Goal: Task Accomplishment & Management: Manage account settings

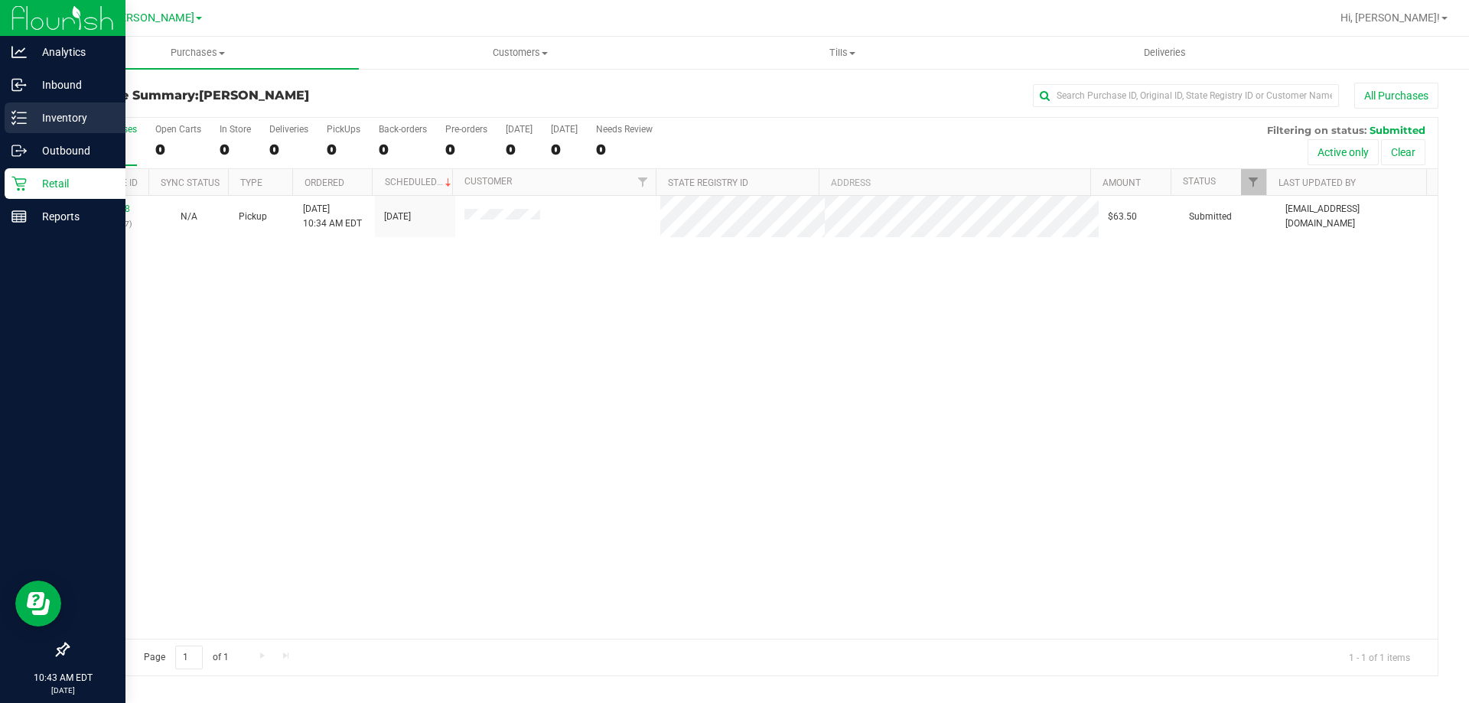
click at [35, 121] on p "Inventory" at bounding box center [73, 118] width 92 height 18
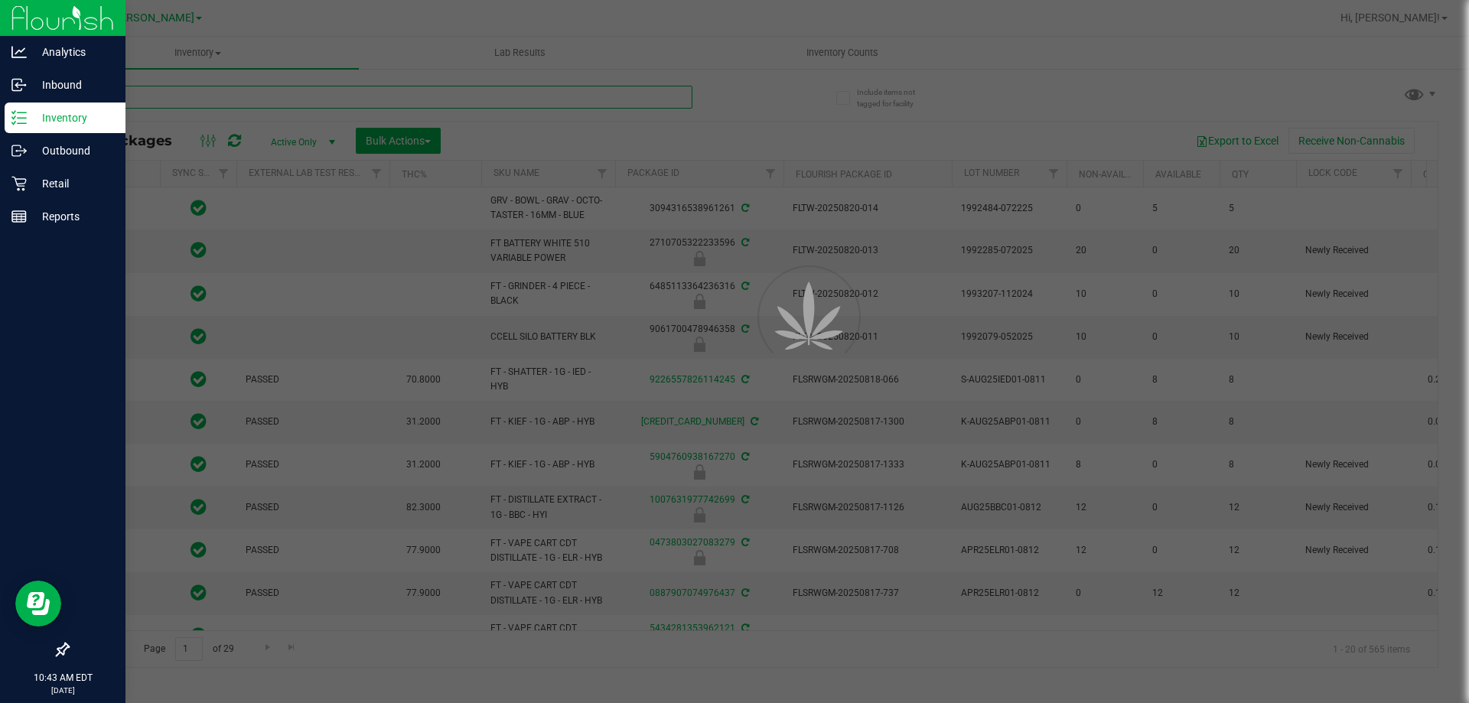
click at [280, 99] on input "text" at bounding box center [379, 97] width 625 height 23
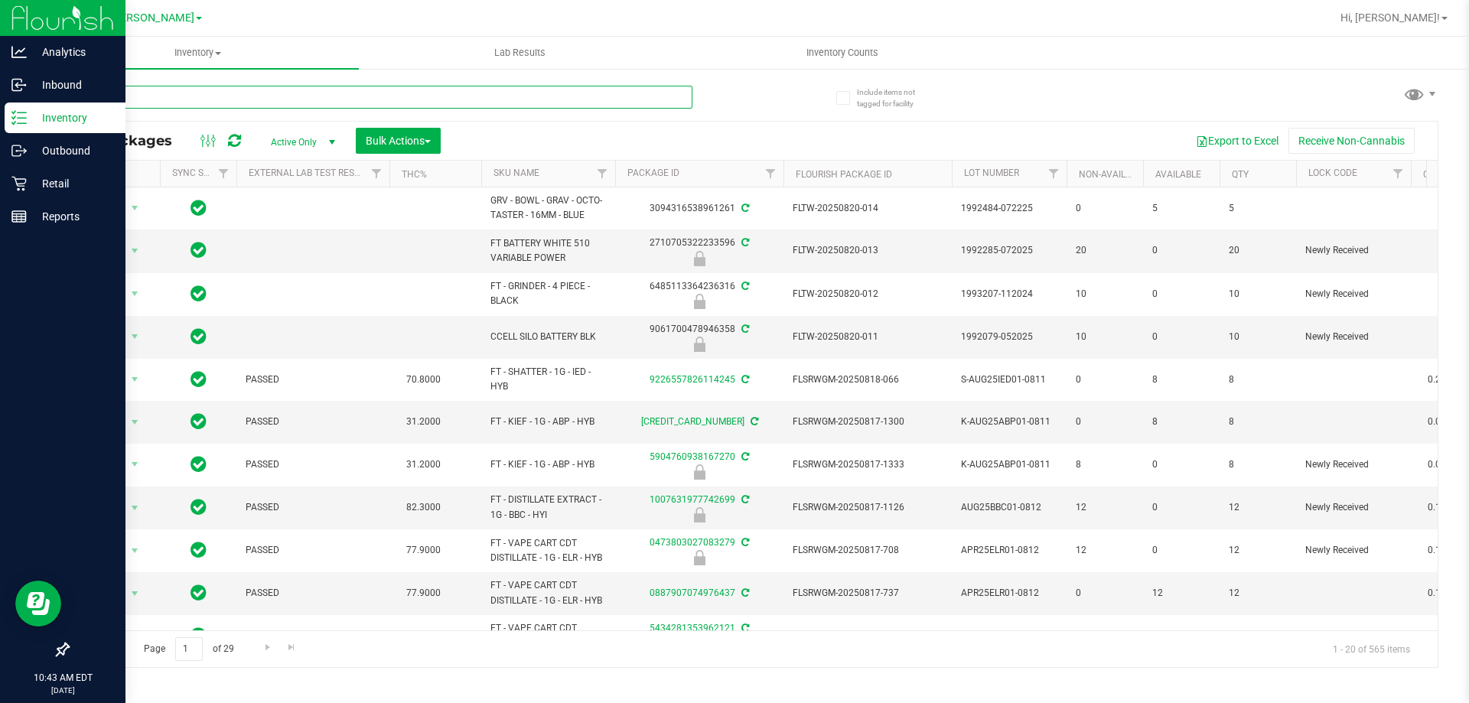
click at [280, 99] on input "text" at bounding box center [379, 97] width 625 height 23
type input "7013461749558343"
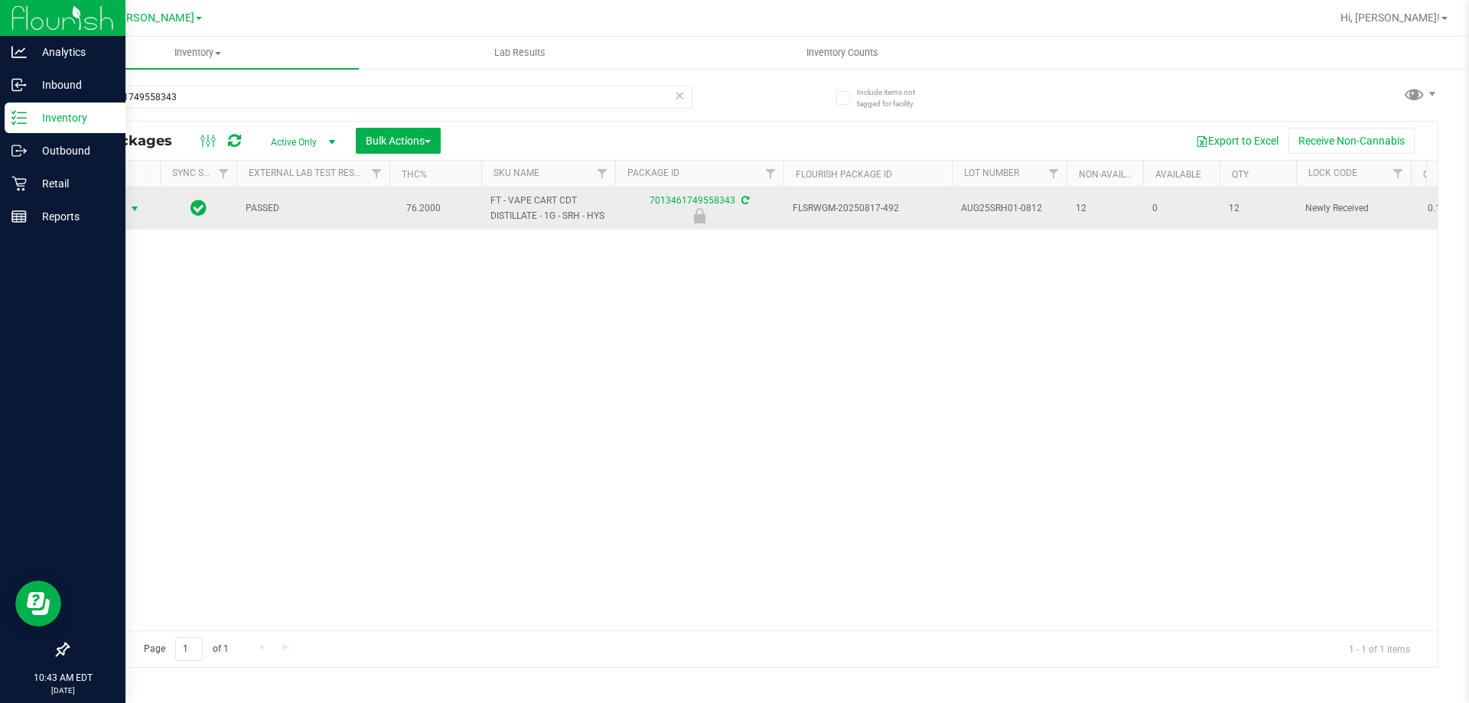
click at [132, 213] on span "select" at bounding box center [135, 209] width 12 height 12
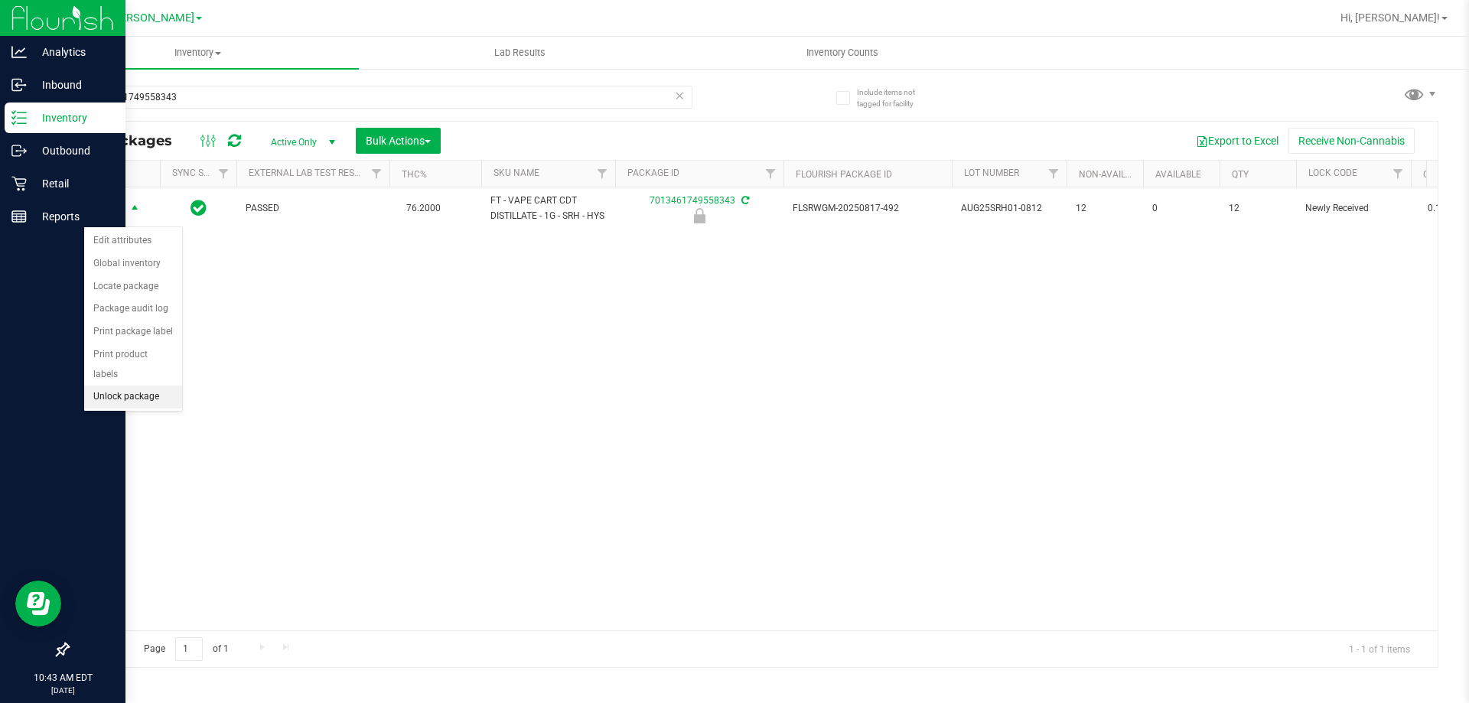
click at [110, 386] on li "Unlock package" at bounding box center [133, 397] width 98 height 23
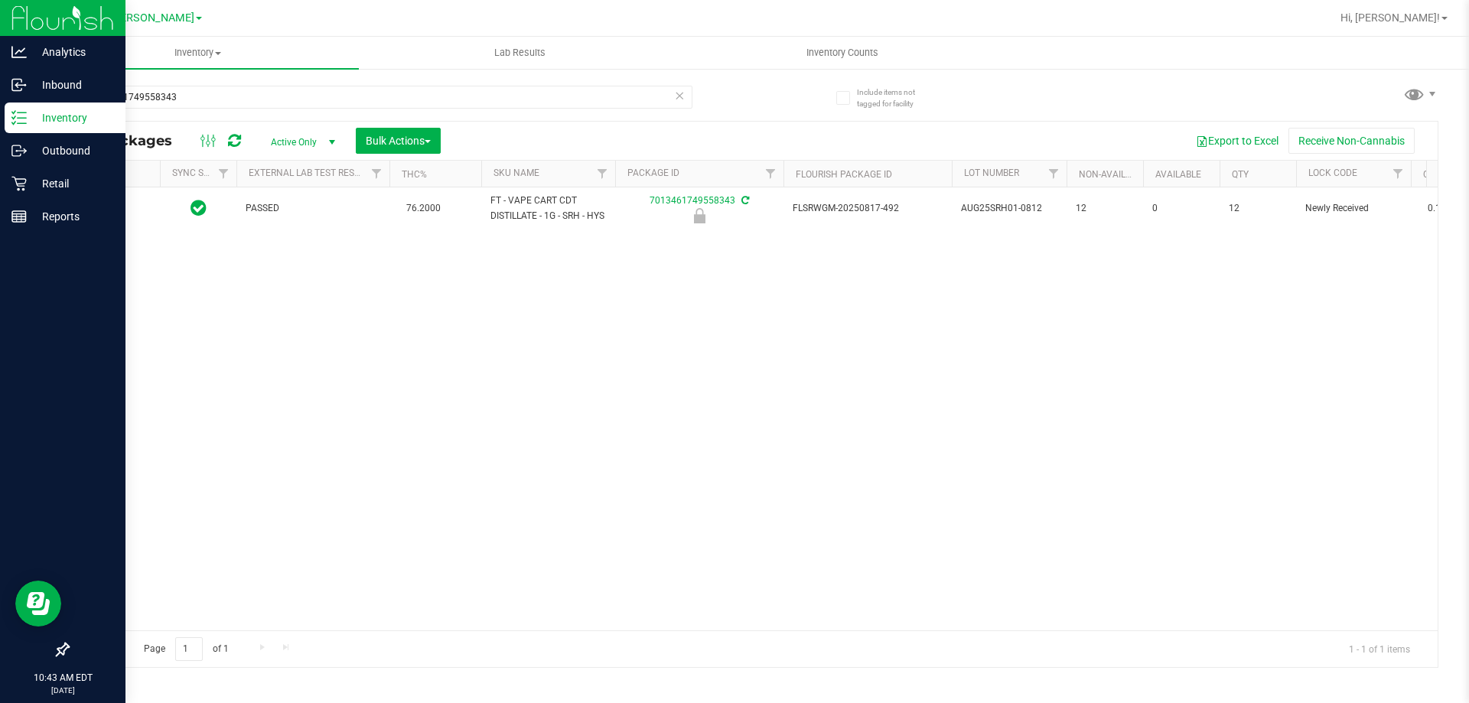
click at [304, 377] on div "PASSED 76.2000 FT - VAPE CART CDT DISTILLATE - 1G - SRH - HYS 7013461749558343 …" at bounding box center [753, 408] width 1370 height 443
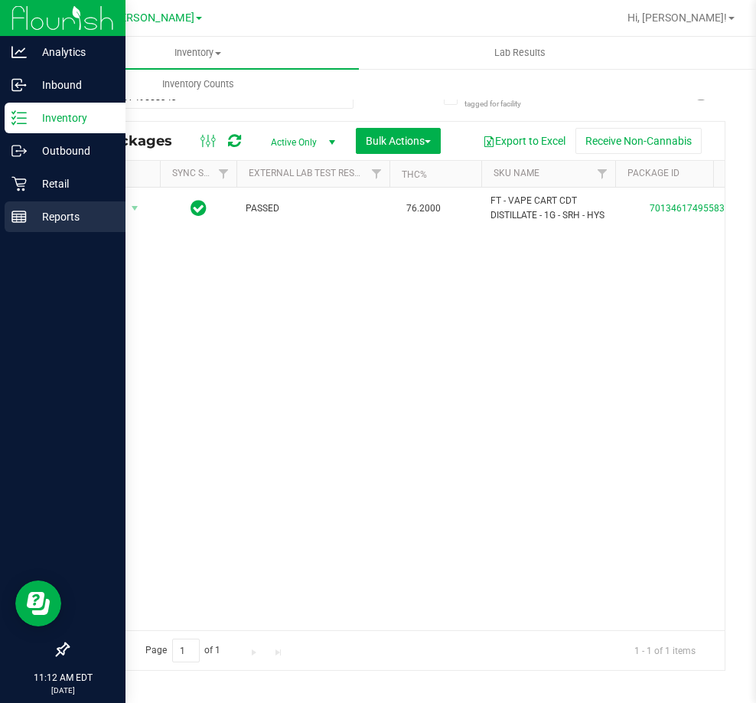
click at [13, 211] on rect at bounding box center [19, 216] width 14 height 11
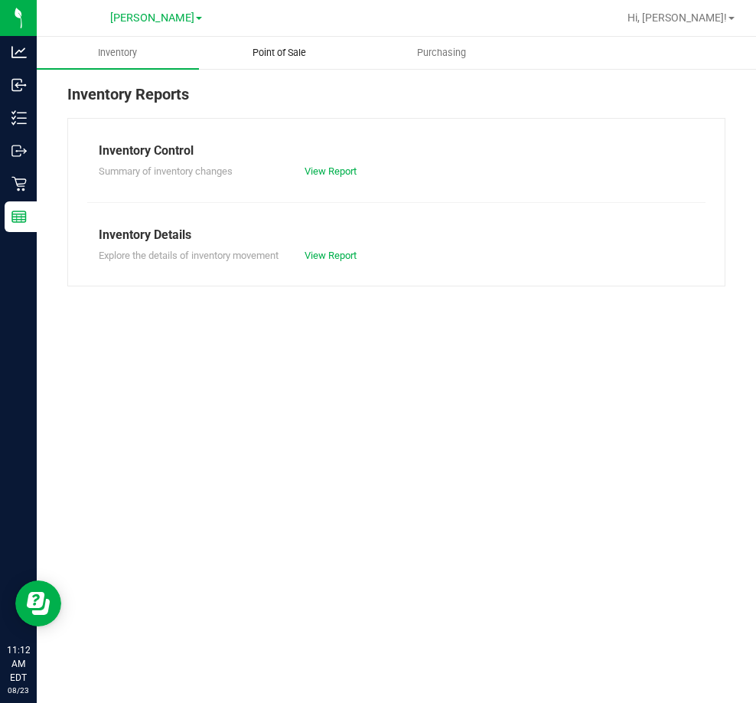
click at [285, 49] on span "Point of Sale" at bounding box center [279, 53] width 95 height 14
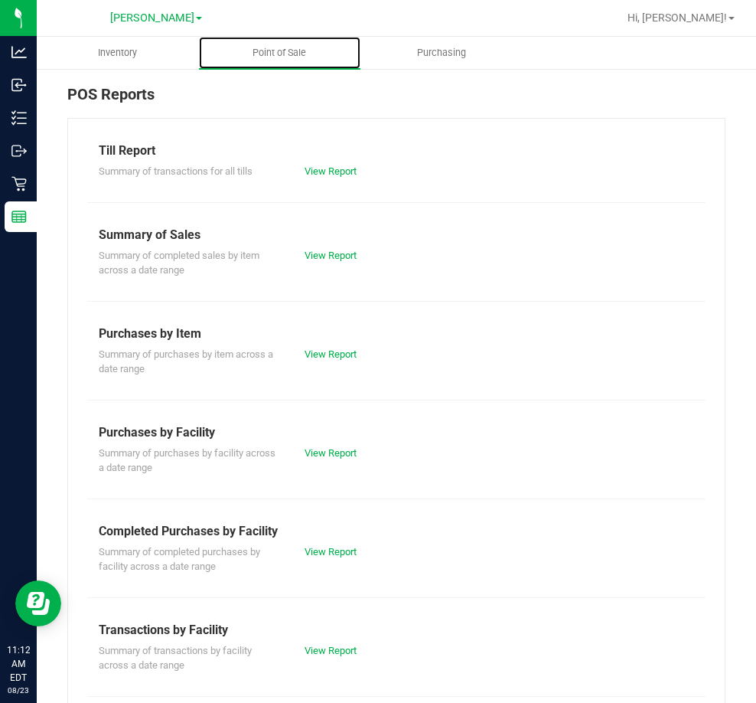
scroll to position [77, 0]
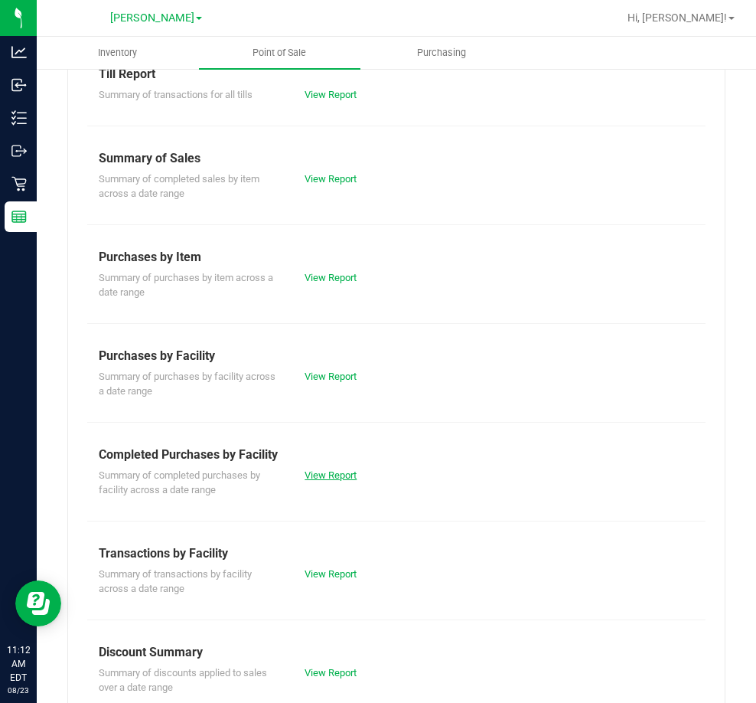
click at [318, 475] on link "View Report" at bounding box center [331, 474] width 52 height 11
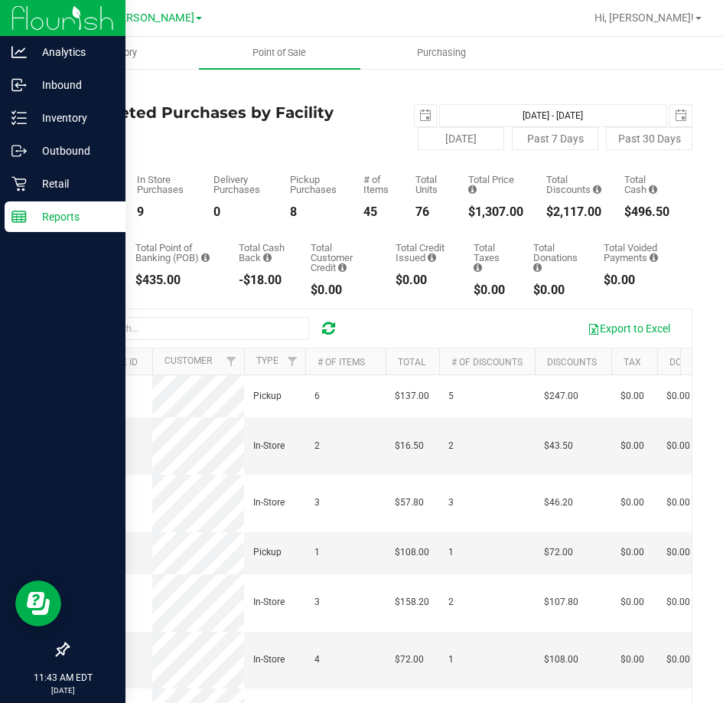
click at [40, 211] on p "Reports" at bounding box center [73, 216] width 92 height 18
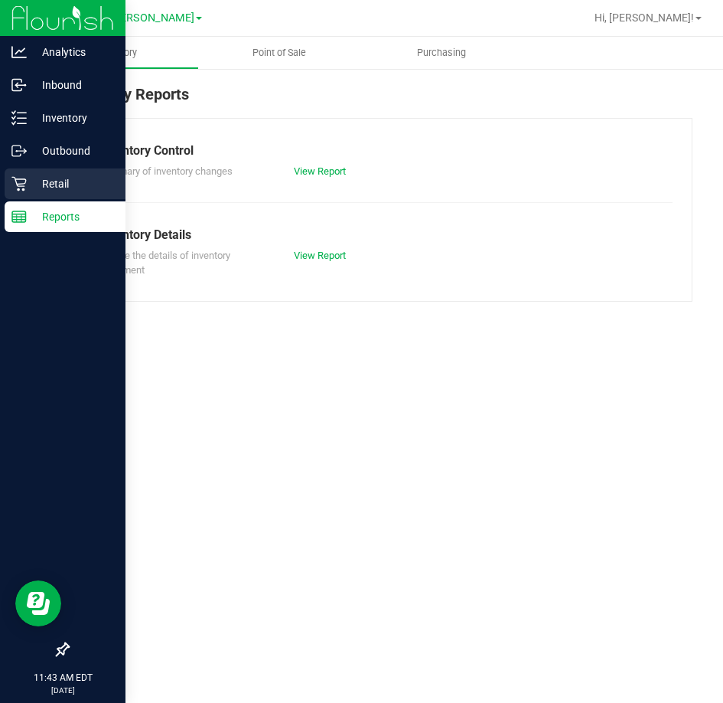
click at [20, 187] on icon at bounding box center [18, 183] width 15 height 15
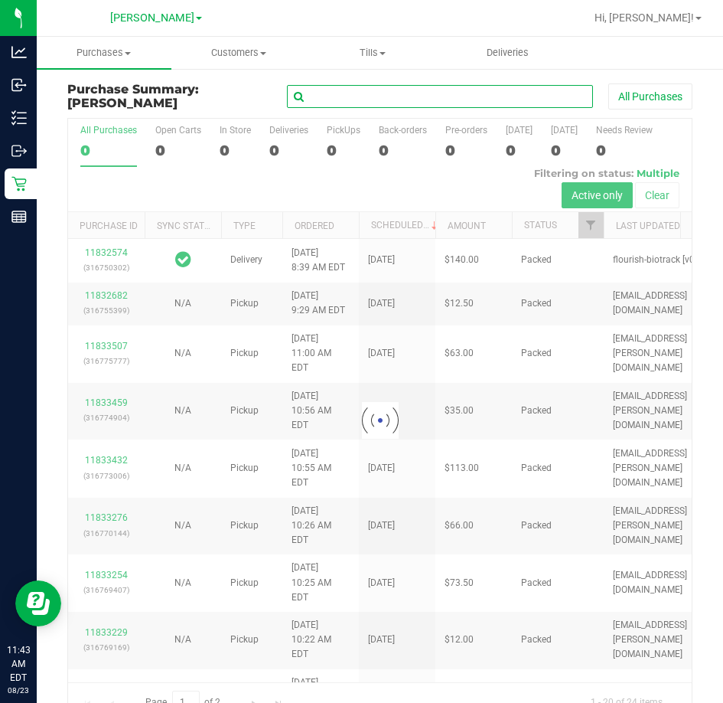
click at [335, 101] on input "text" at bounding box center [440, 96] width 306 height 23
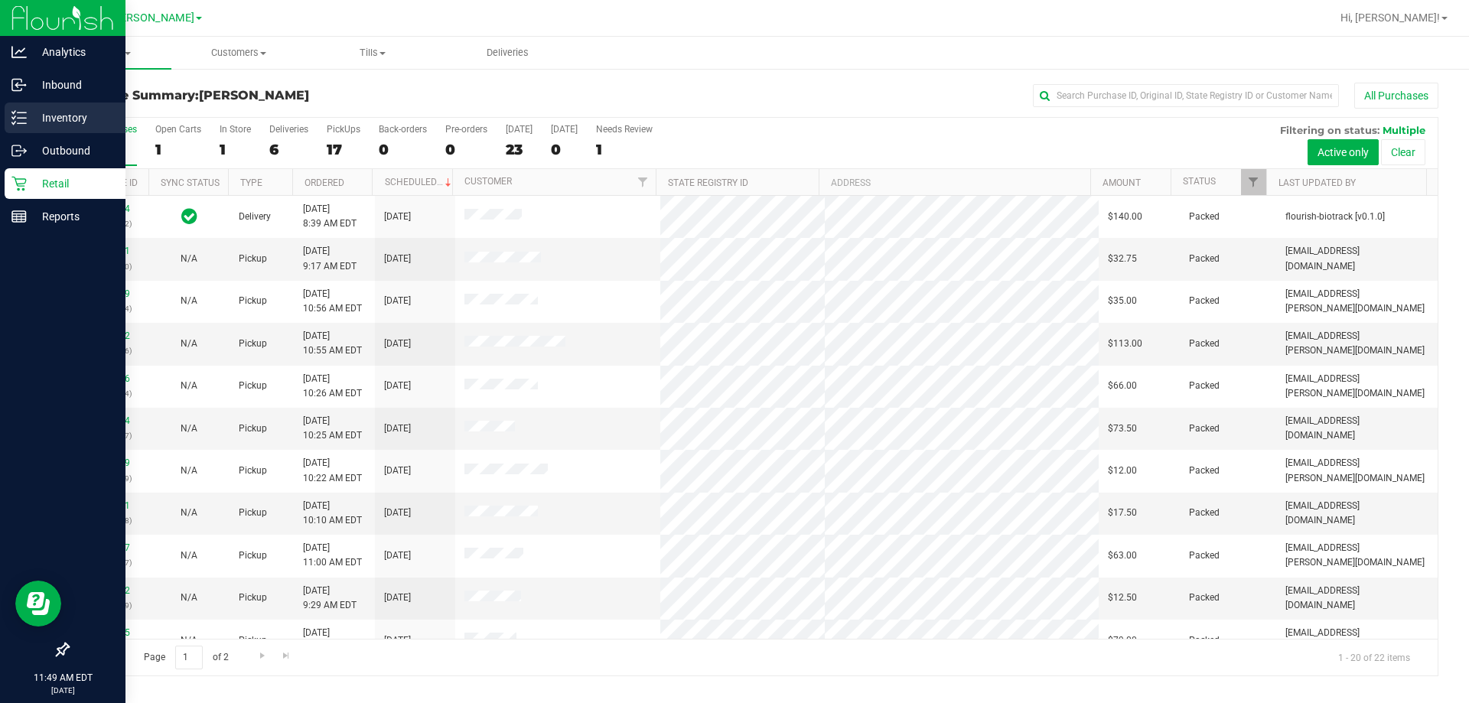
click at [37, 119] on p "Inventory" at bounding box center [73, 118] width 92 height 18
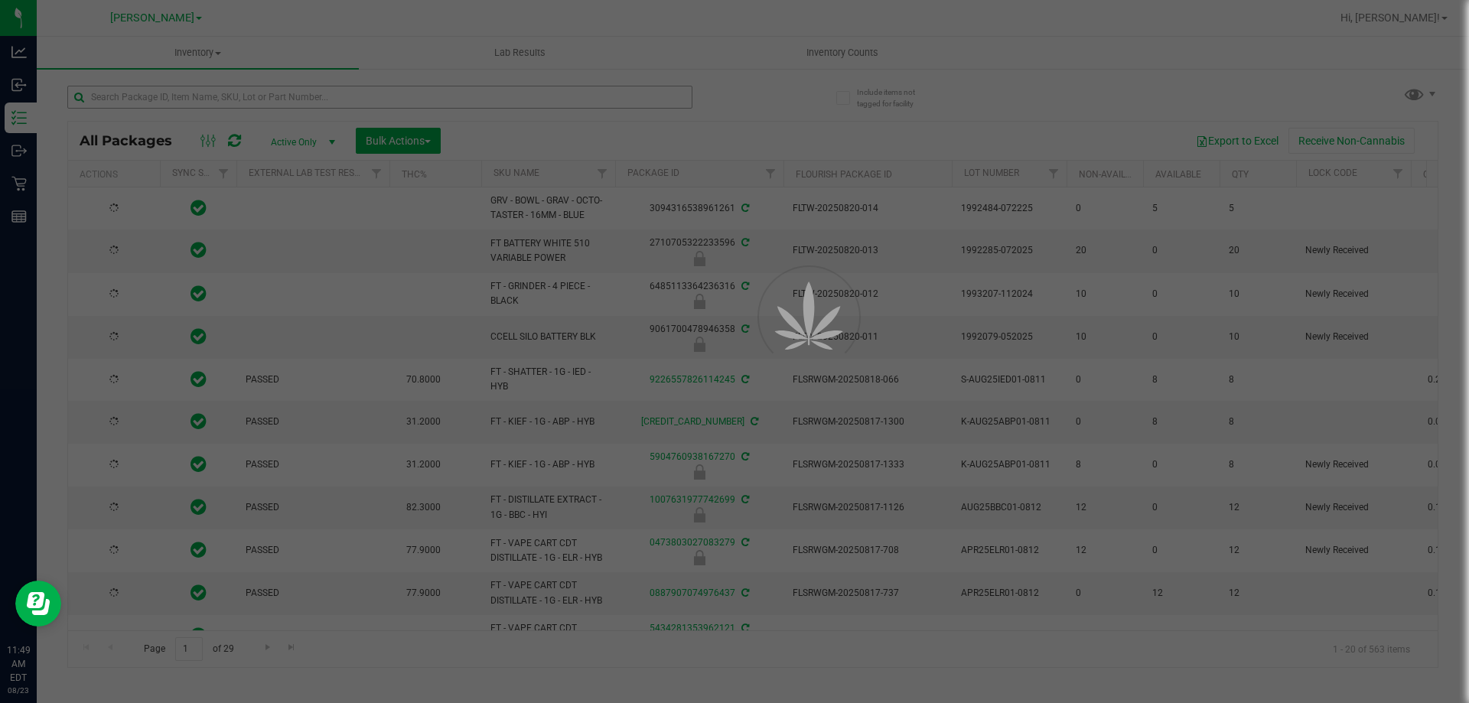
click at [314, 94] on div at bounding box center [734, 351] width 1469 height 703
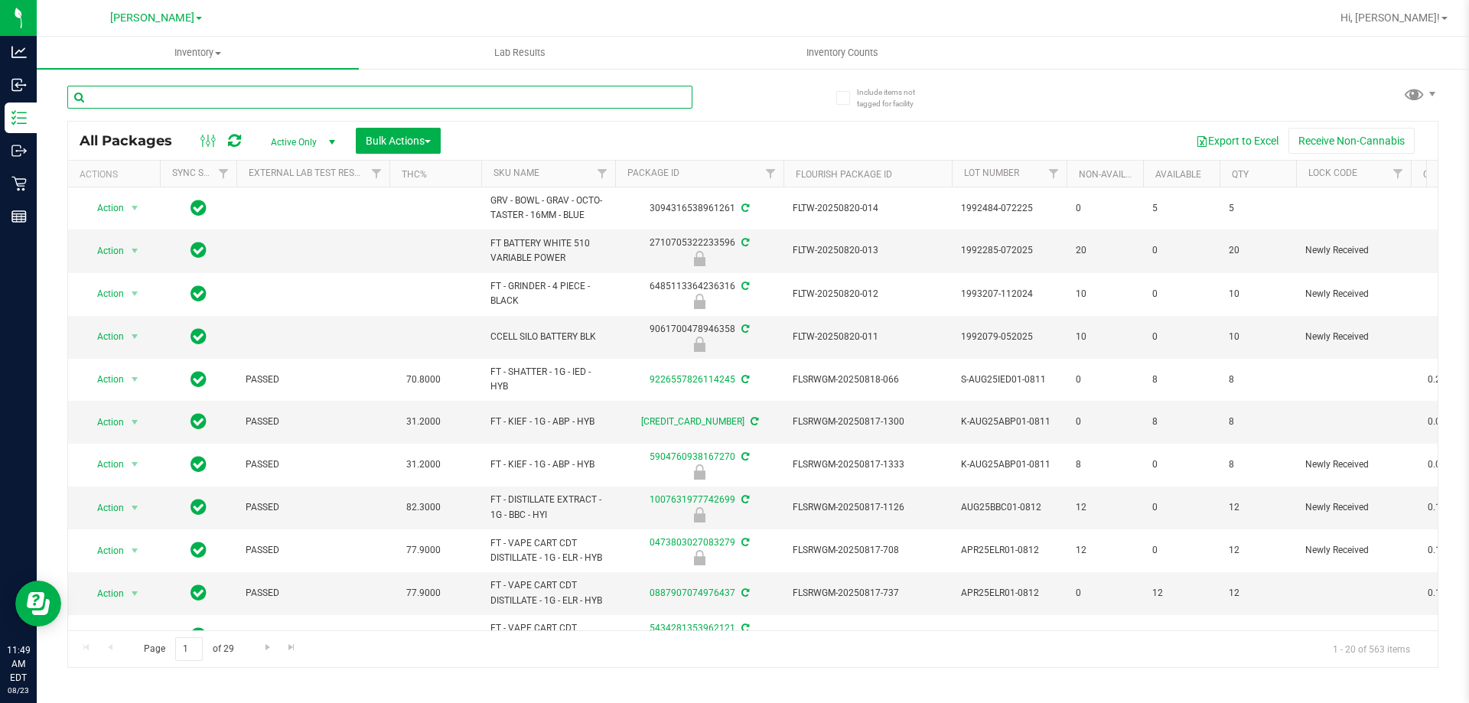
click at [284, 96] on input "text" at bounding box center [379, 97] width 625 height 23
type input "595"
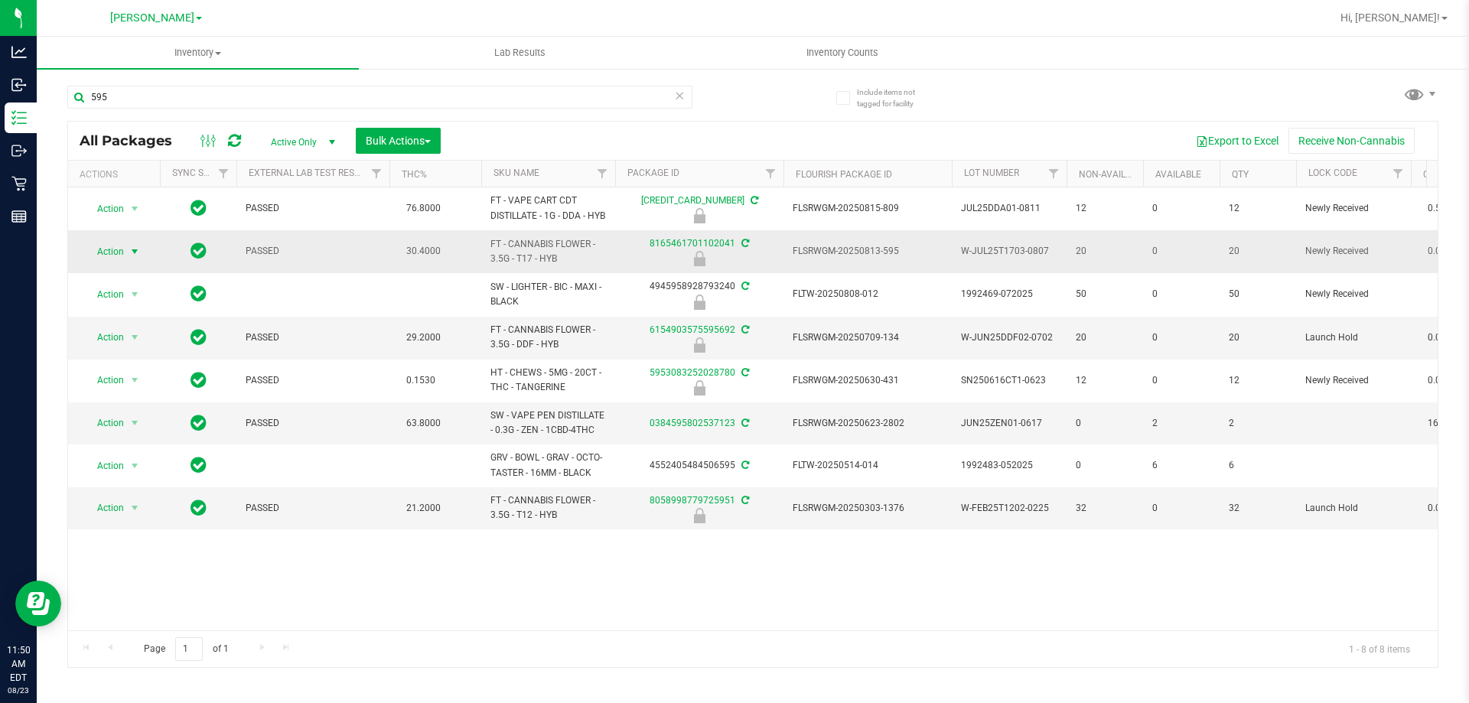
click at [99, 262] on span "Action" at bounding box center [103, 251] width 41 height 21
click at [125, 436] on li "Unlock package" at bounding box center [133, 447] width 98 height 23
click at [129, 257] on span "select" at bounding box center [135, 251] width 12 height 12
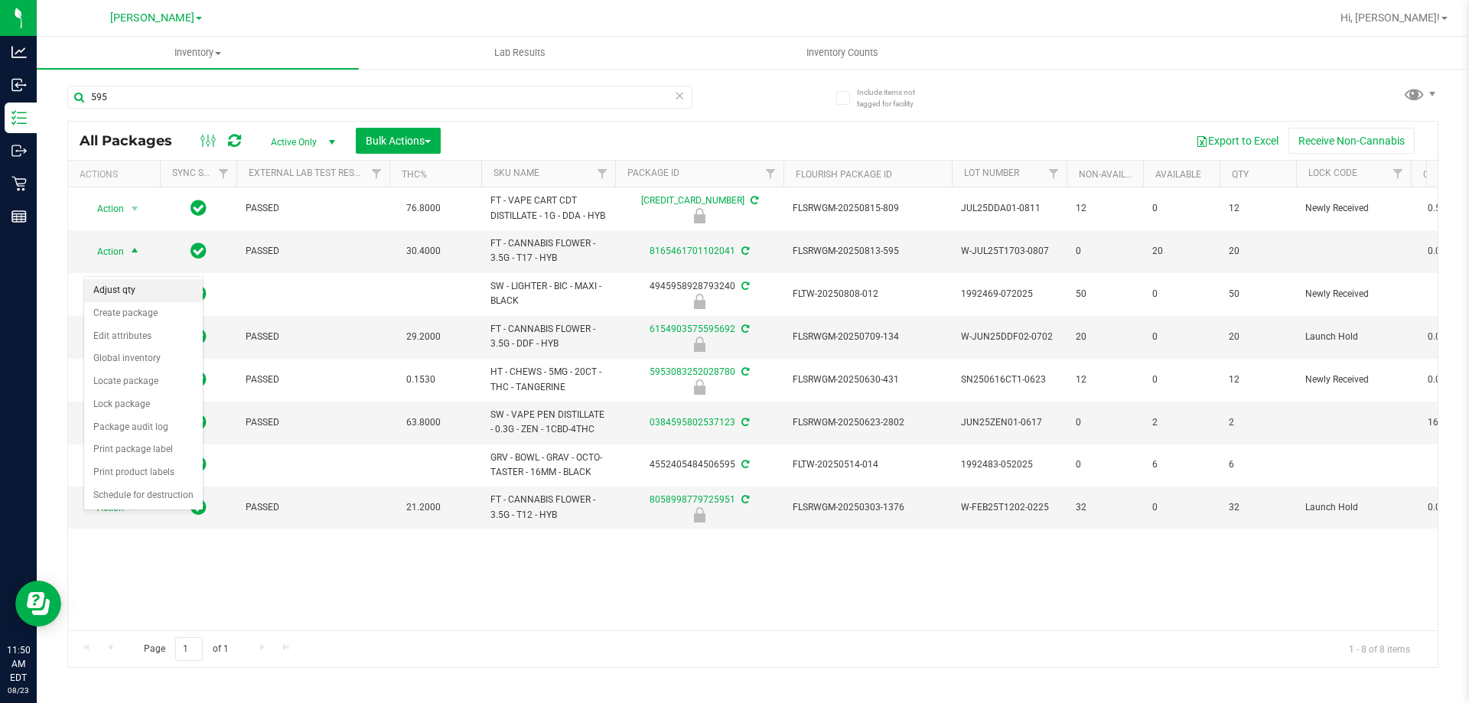
click at [111, 291] on li "Adjust qty" at bounding box center [143, 290] width 119 height 23
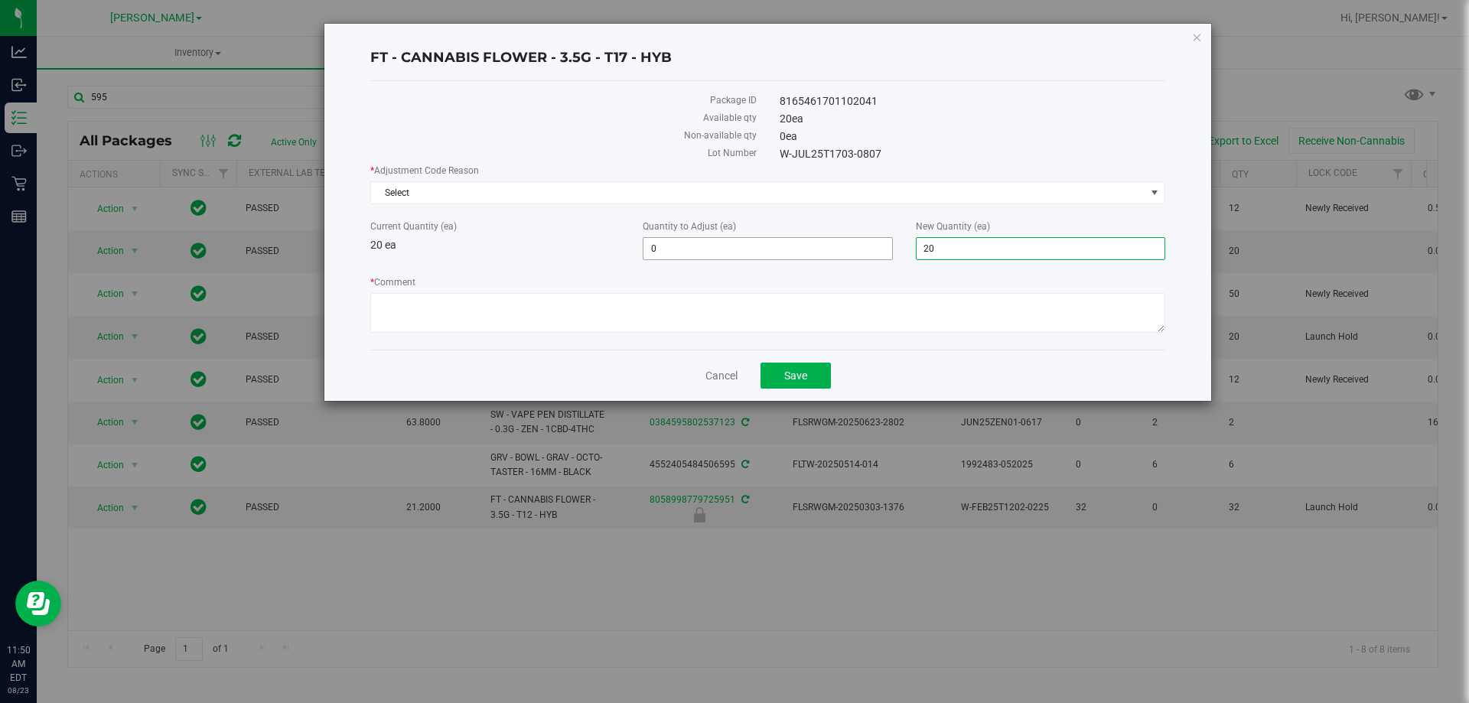
drag, startPoint x: 959, startPoint y: 248, endPoint x: 803, endPoint y: 245, distance: 156.2
click at [811, 246] on div "Current Quantity (ea) 20 ea Quantity to Adjust (ea) 0 0 New Quantity (ea) 20 20" at bounding box center [768, 240] width 818 height 41
type input "19"
type input "-1"
type input "19"
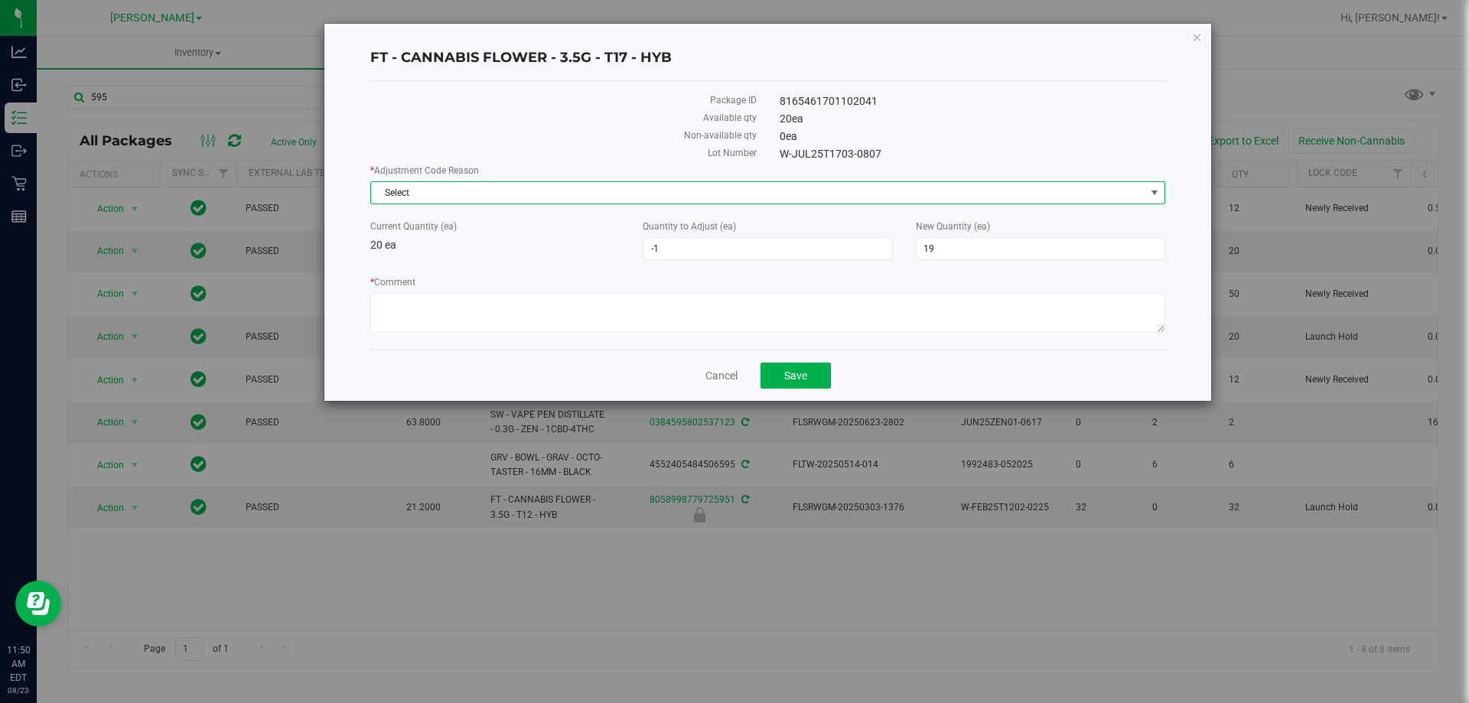
click at [539, 195] on span "Select" at bounding box center [758, 192] width 774 height 21
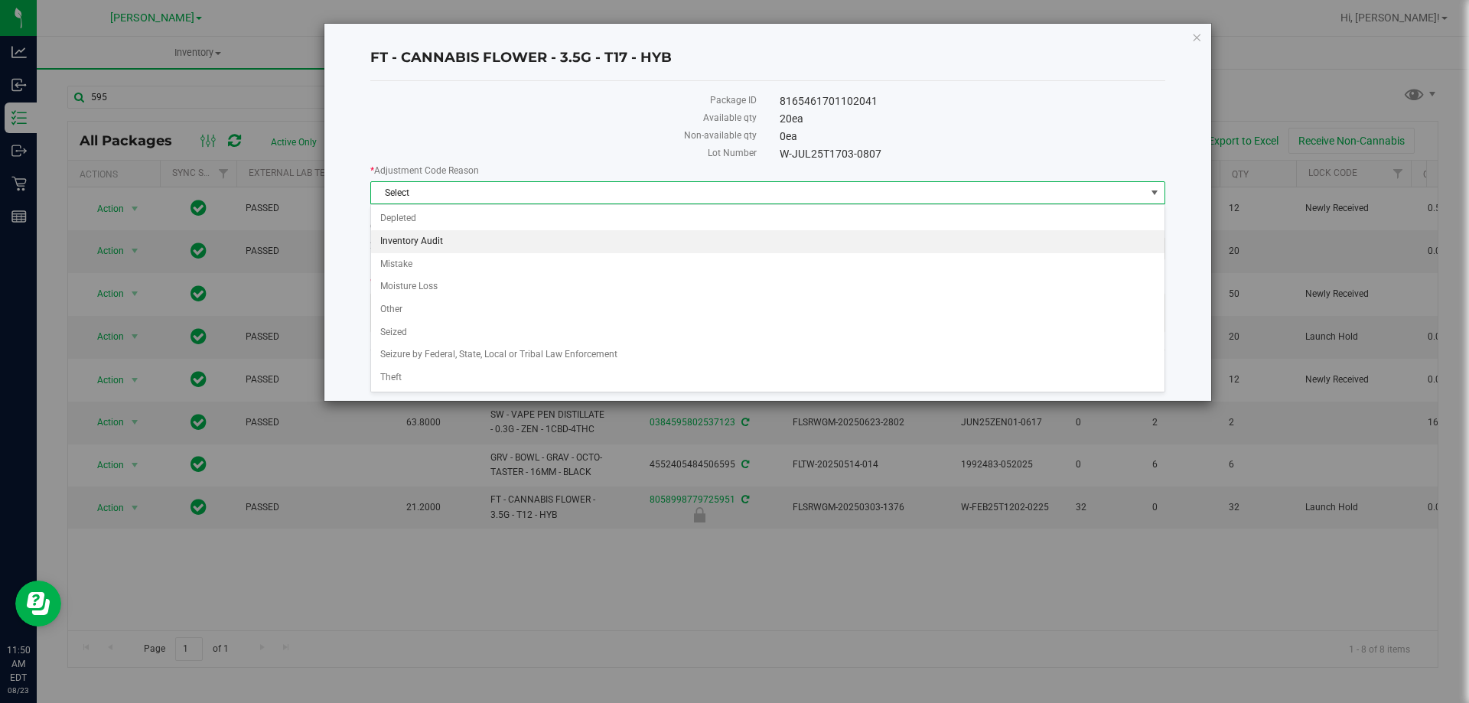
click at [401, 230] on li "Inventory Audit" at bounding box center [768, 241] width 794 height 23
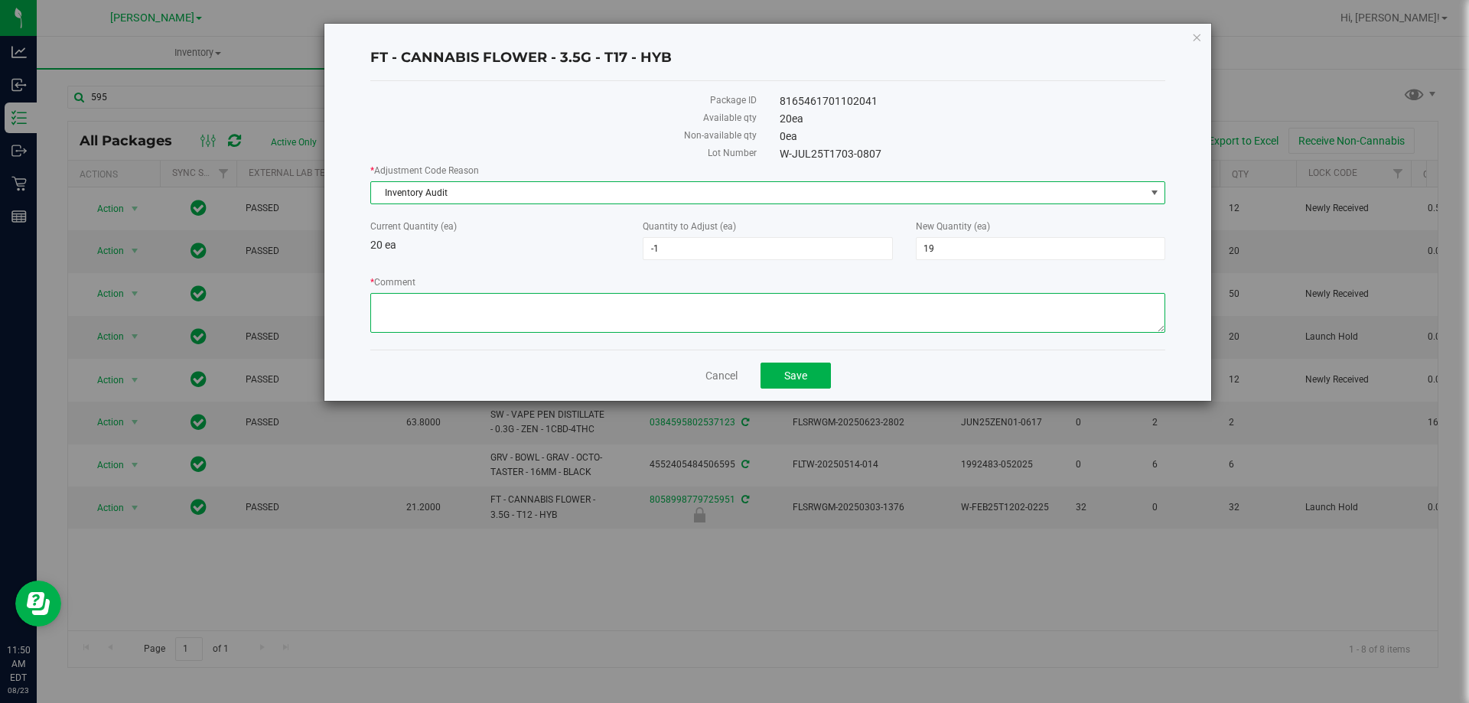
click at [482, 321] on textarea "* Comment" at bounding box center [767, 313] width 795 height 40
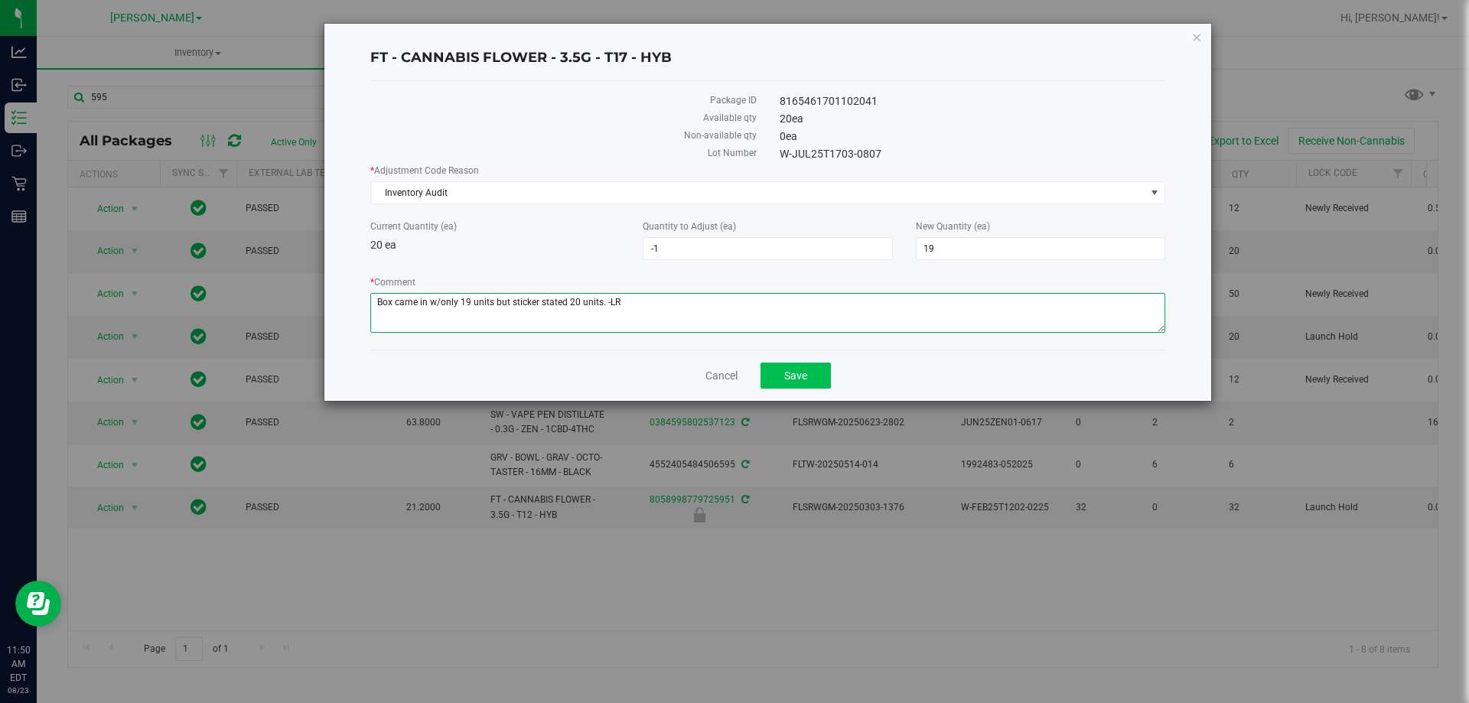
type textarea "Box came in w/only 19 units but sticker stated 20 units. -LR"
click at [809, 377] on button "Save" at bounding box center [796, 376] width 70 height 26
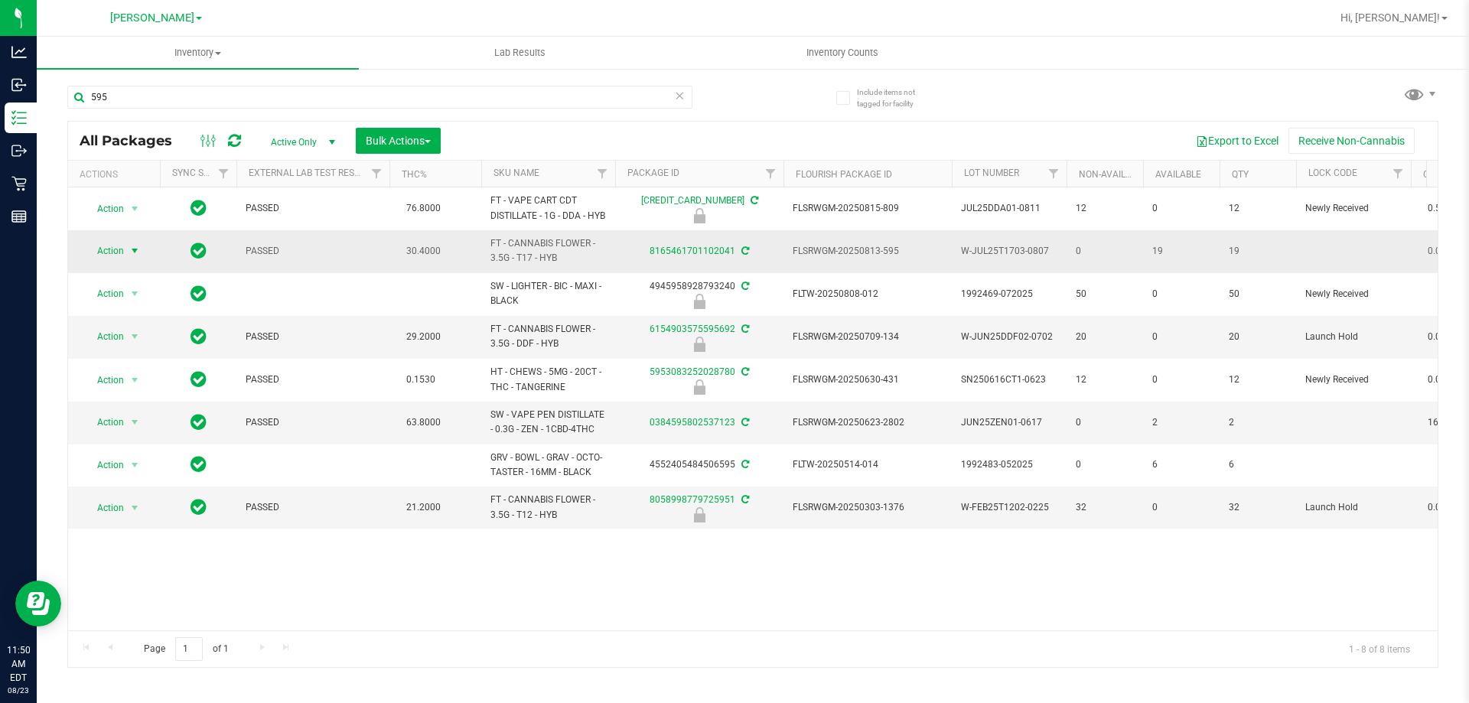
click at [100, 262] on span "Action" at bounding box center [103, 250] width 41 height 21
click at [126, 401] on li "Lock package" at bounding box center [143, 404] width 119 height 23
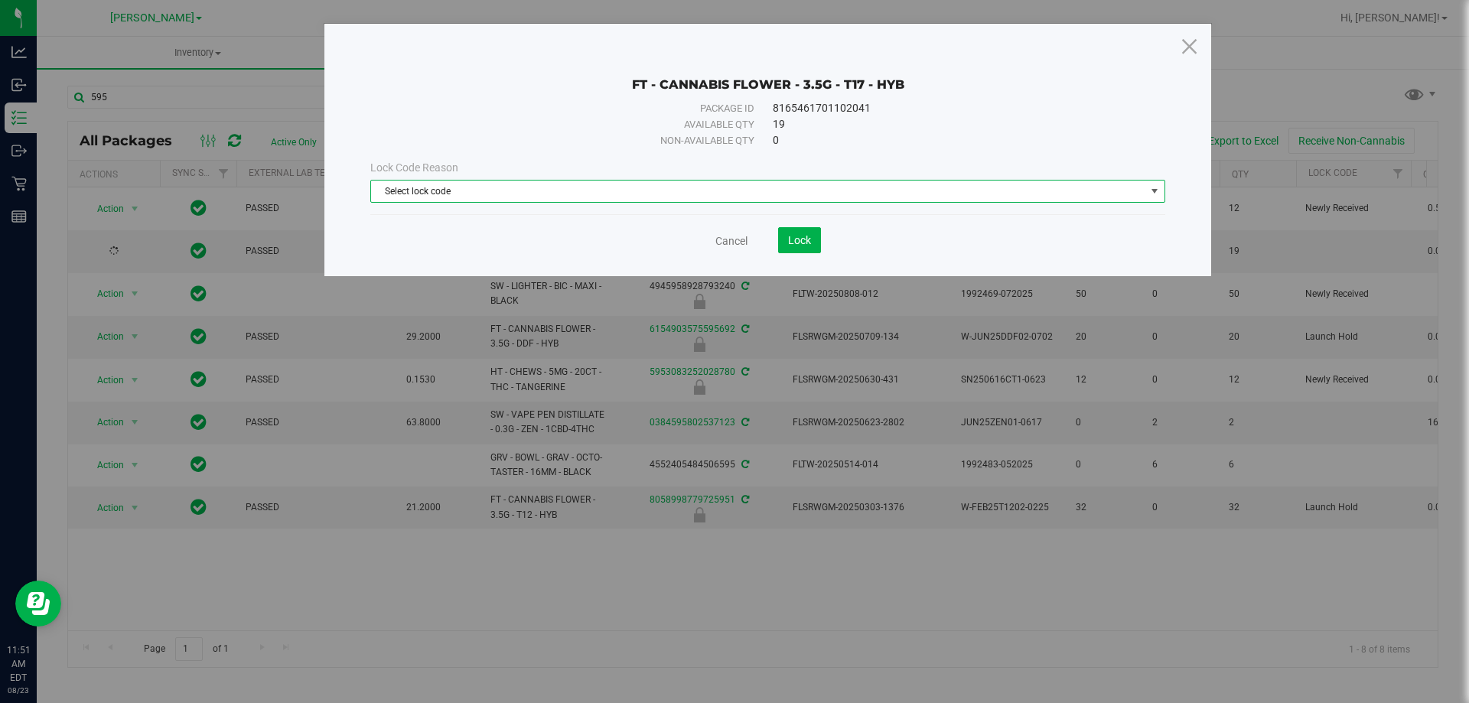
click at [527, 194] on span "Select lock code" at bounding box center [758, 191] width 774 height 21
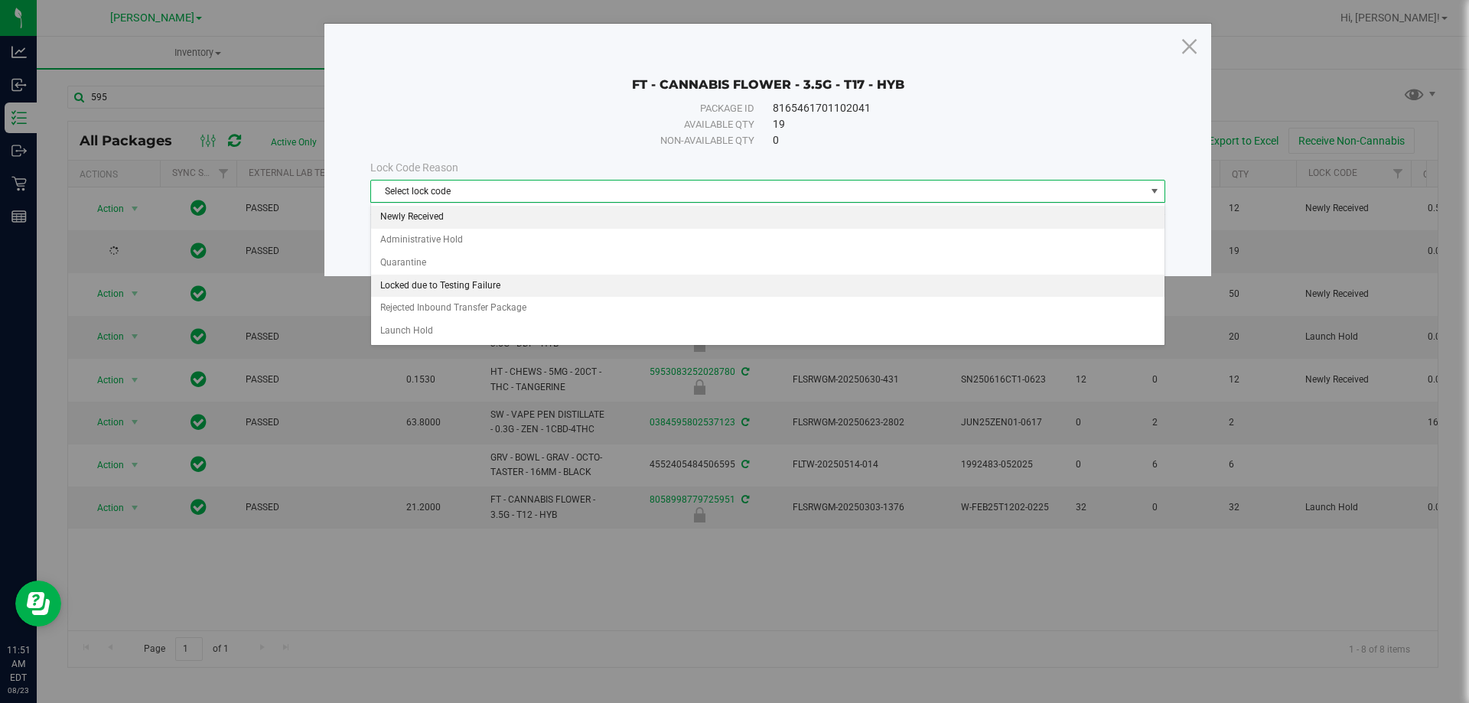
click at [413, 219] on li "Newly Received" at bounding box center [768, 217] width 794 height 23
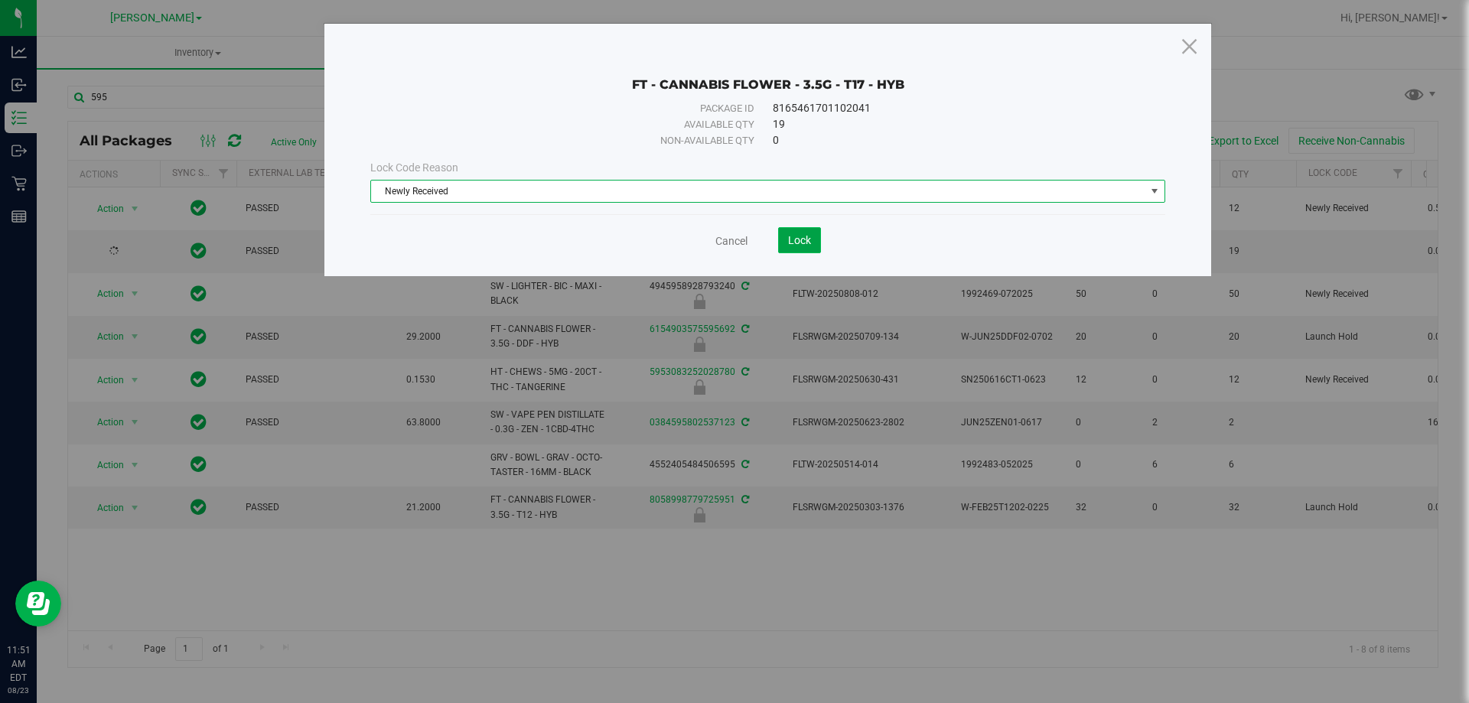
click at [799, 238] on span "Lock" at bounding box center [799, 240] width 23 height 12
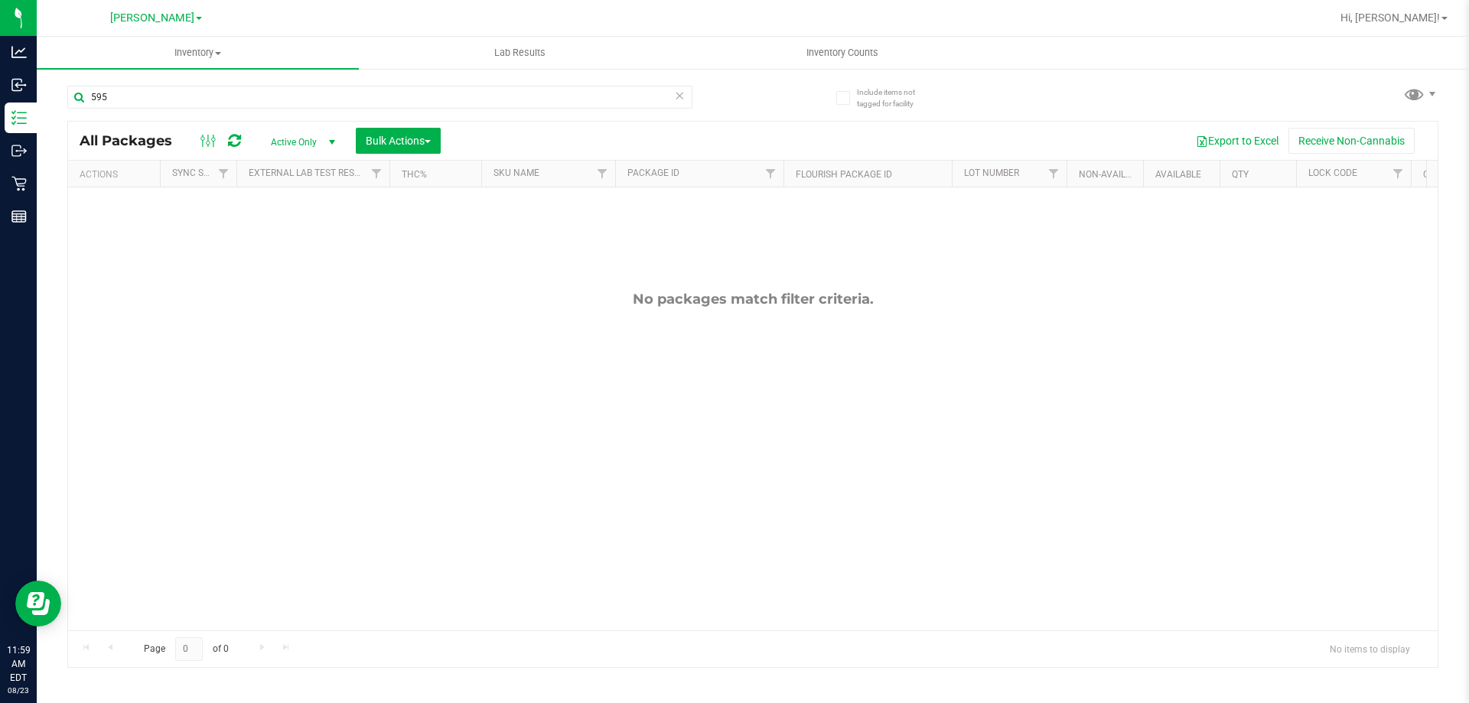
drag, startPoint x: 226, startPoint y: 461, endPoint x: 135, endPoint y: 344, distance: 148.3
click at [224, 460] on div "No packages match filter criteria." at bounding box center [753, 460] width 1370 height 546
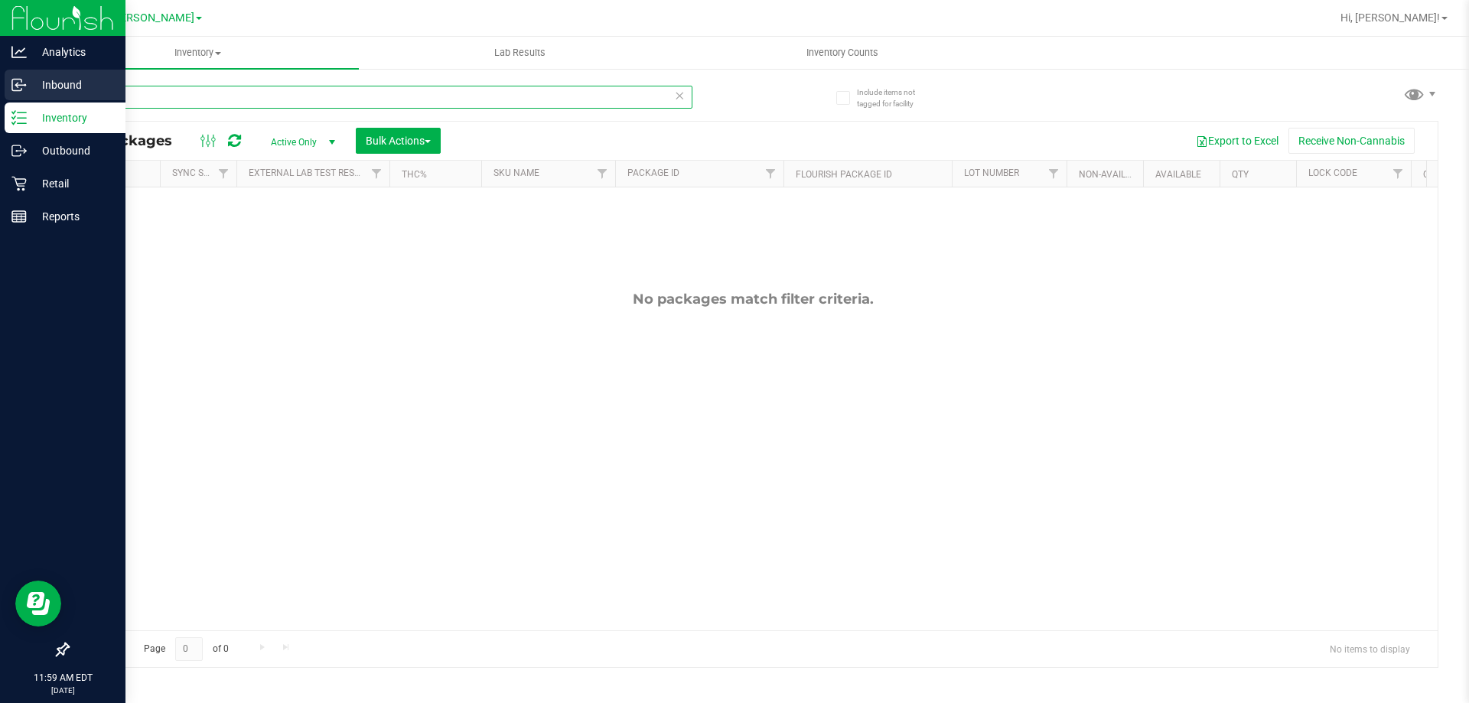
drag, startPoint x: 168, startPoint y: 93, endPoint x: 0, endPoint y: 99, distance: 168.5
click at [0, 99] on div "Analytics Inbound Inventory Outbound Retail Reports 11:59 AM EDT [DATE] 08/23 […" at bounding box center [734, 351] width 1469 height 703
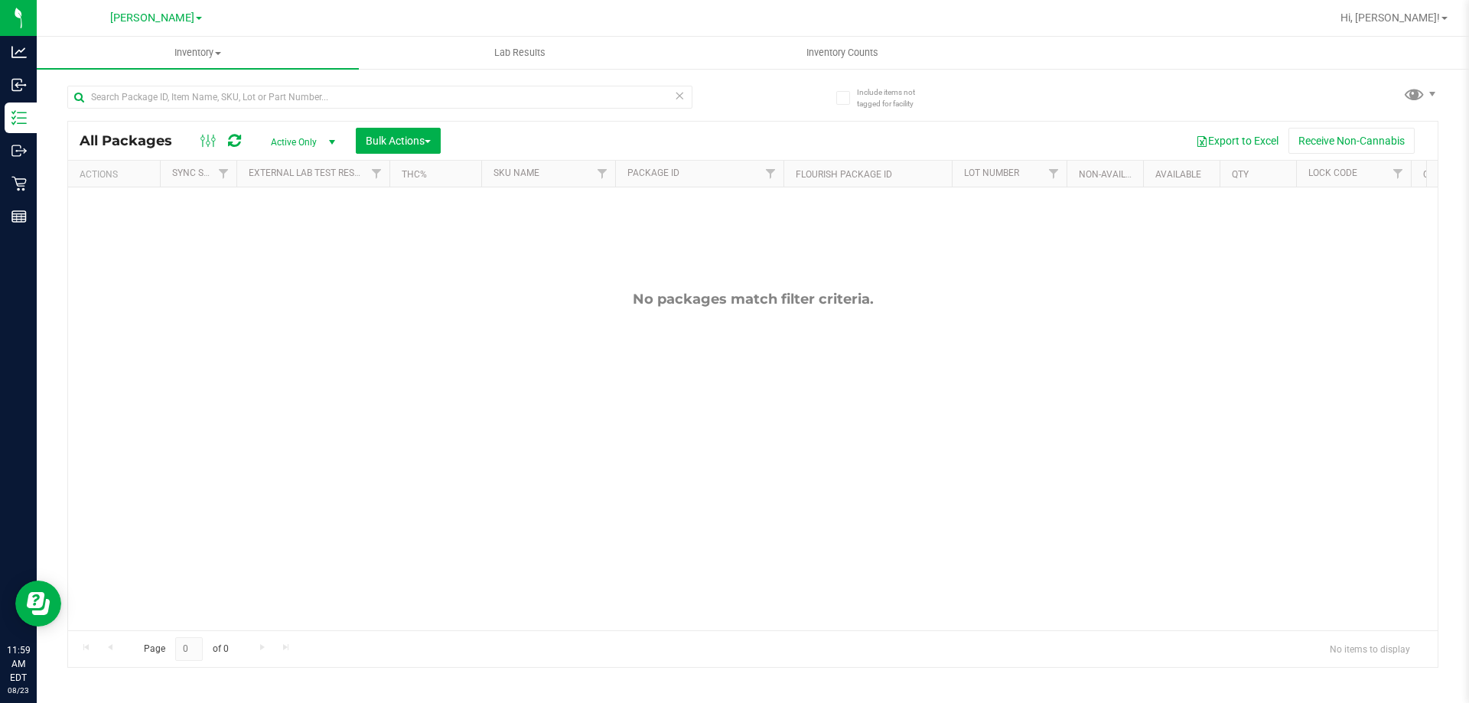
click at [337, 443] on div "No packages match filter criteria." at bounding box center [753, 460] width 1370 height 546
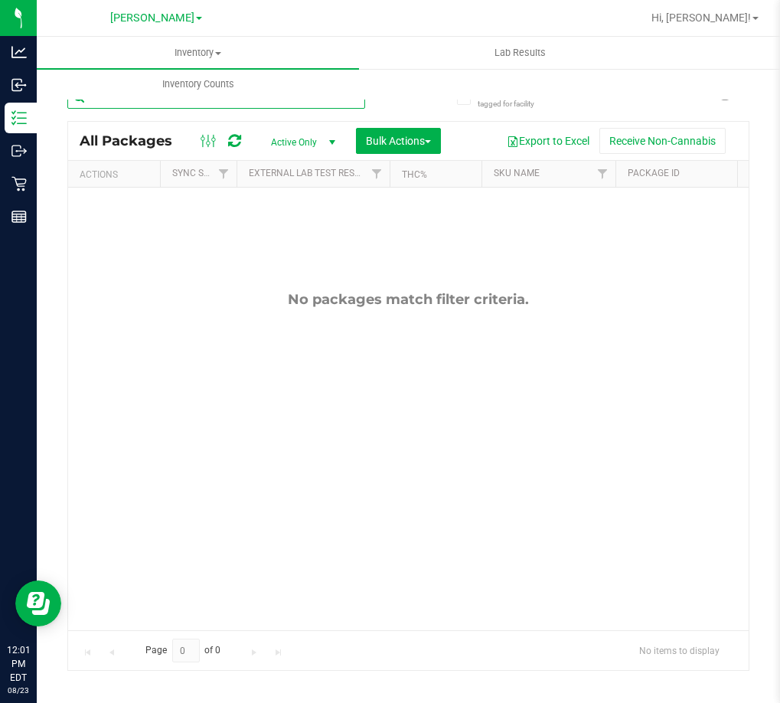
click at [252, 103] on input "text" at bounding box center [216, 97] width 298 height 23
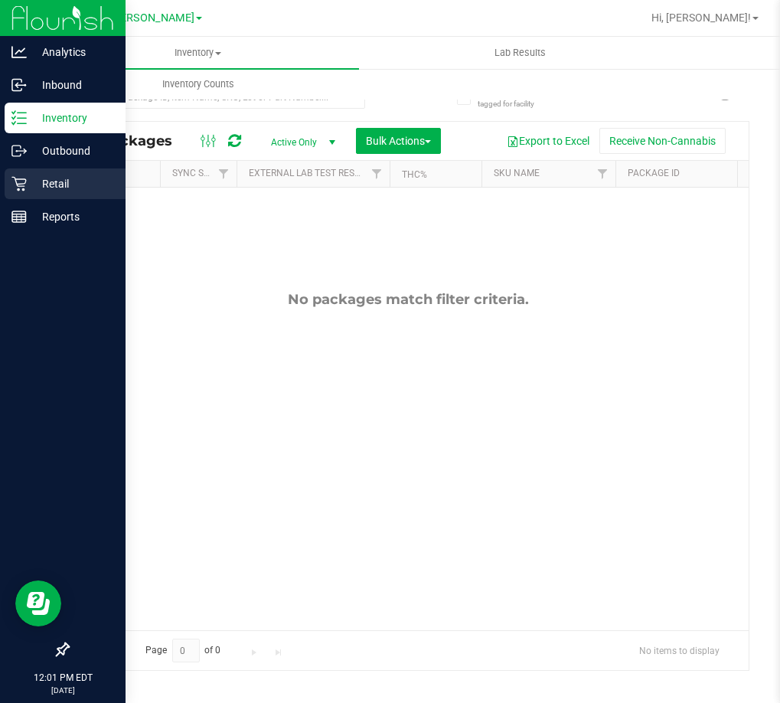
click at [28, 178] on p "Retail" at bounding box center [73, 183] width 92 height 18
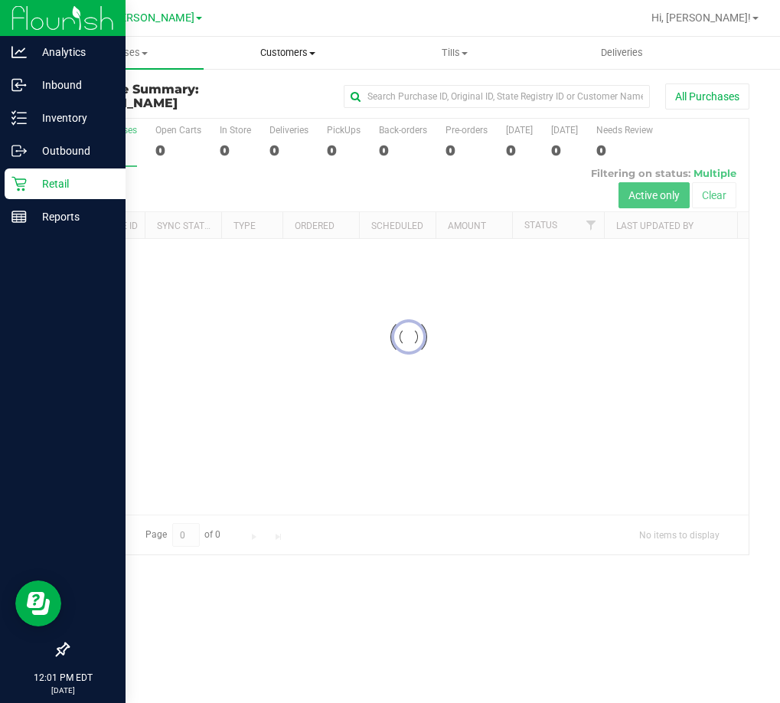
click at [294, 57] on span "Customers" at bounding box center [286, 53] width 165 height 14
click at [259, 92] on span "All customers" at bounding box center [259, 92] width 110 height 13
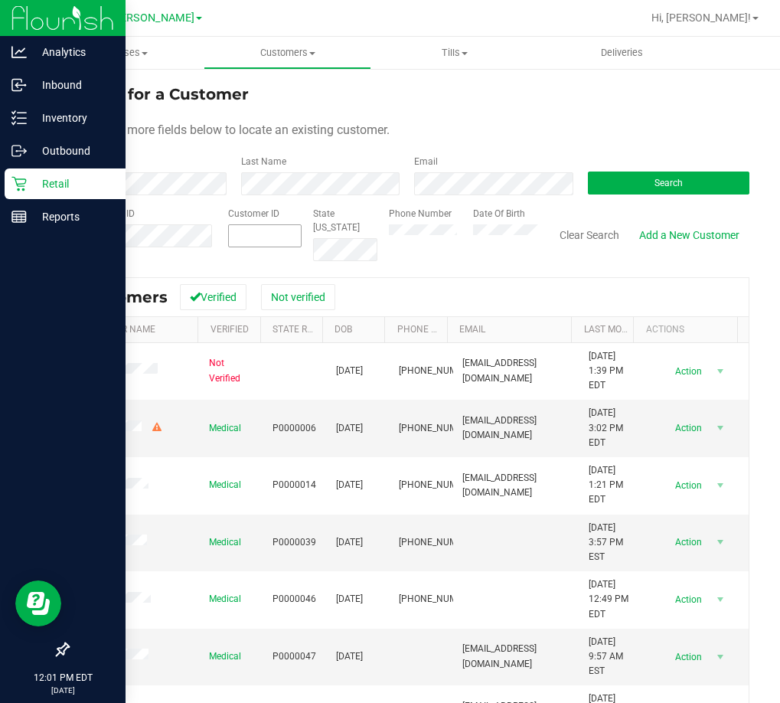
click at [249, 238] on span at bounding box center [264, 235] width 73 height 23
paste input "1441082"
type input "1441082"
click at [604, 193] on button "Search" at bounding box center [669, 182] width 162 height 23
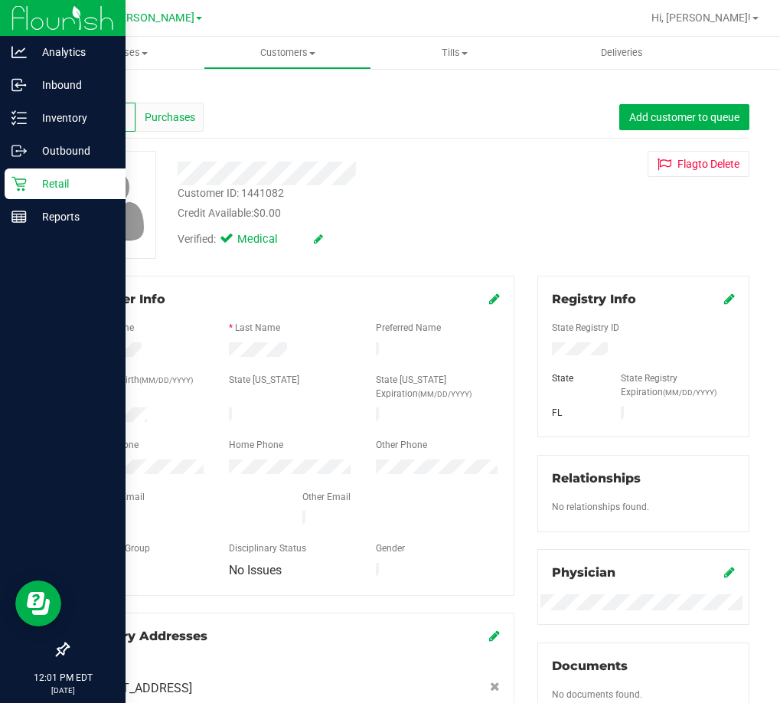
click at [152, 122] on span "Purchases" at bounding box center [170, 117] width 51 height 16
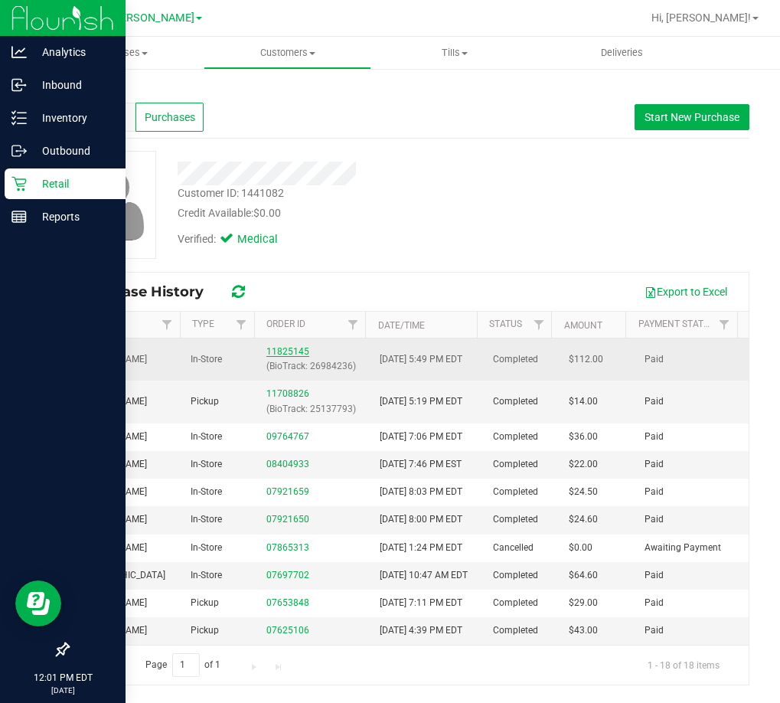
click at [295, 353] on link "11825145" at bounding box center [287, 351] width 43 height 11
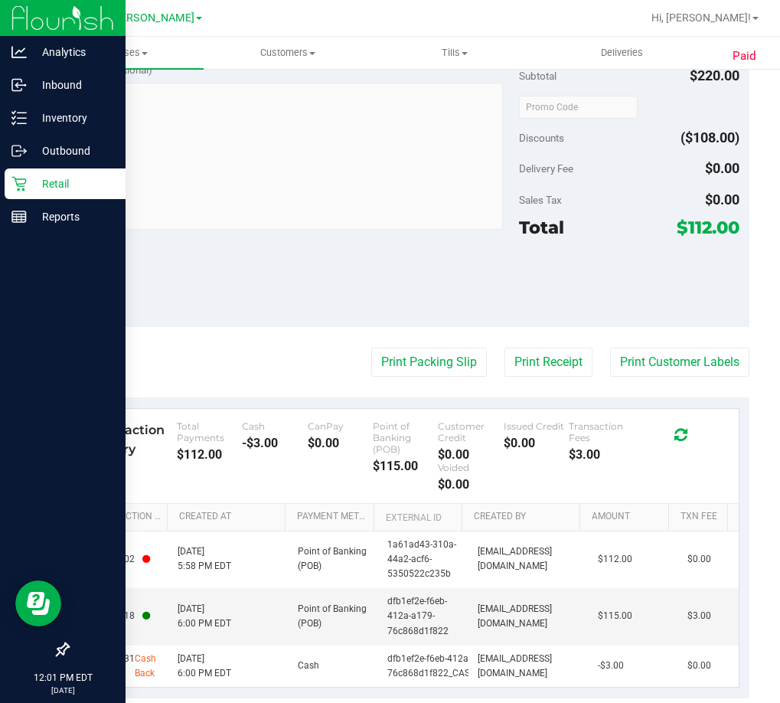
scroll to position [727, 0]
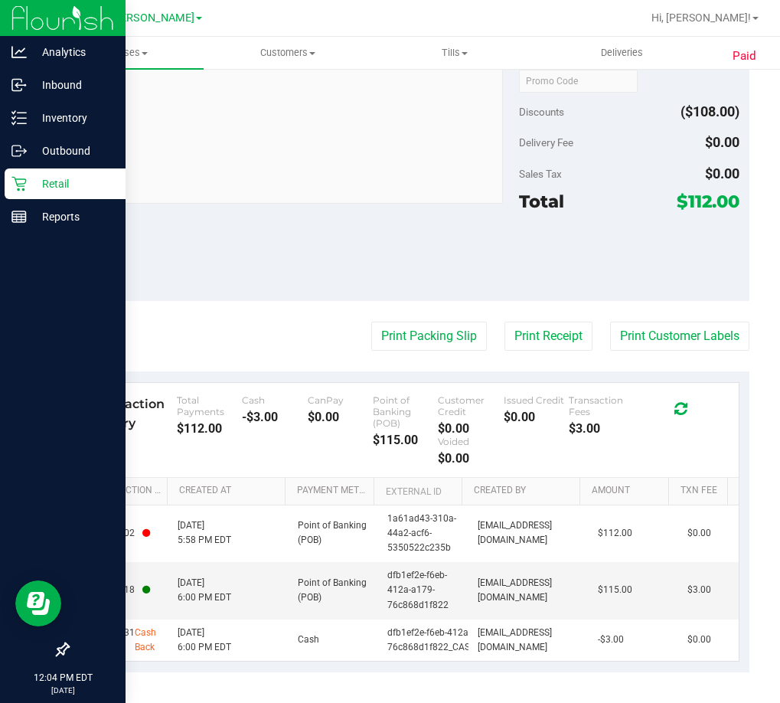
drag, startPoint x: 211, startPoint y: 225, endPoint x: 205, endPoint y: 182, distance: 43.3
click at [211, 224] on div "Notes (optional) Subtotal $220.00 Discounts ($108.00) Delivery Fee $0.00 Sales …" at bounding box center [408, 163] width 682 height 276
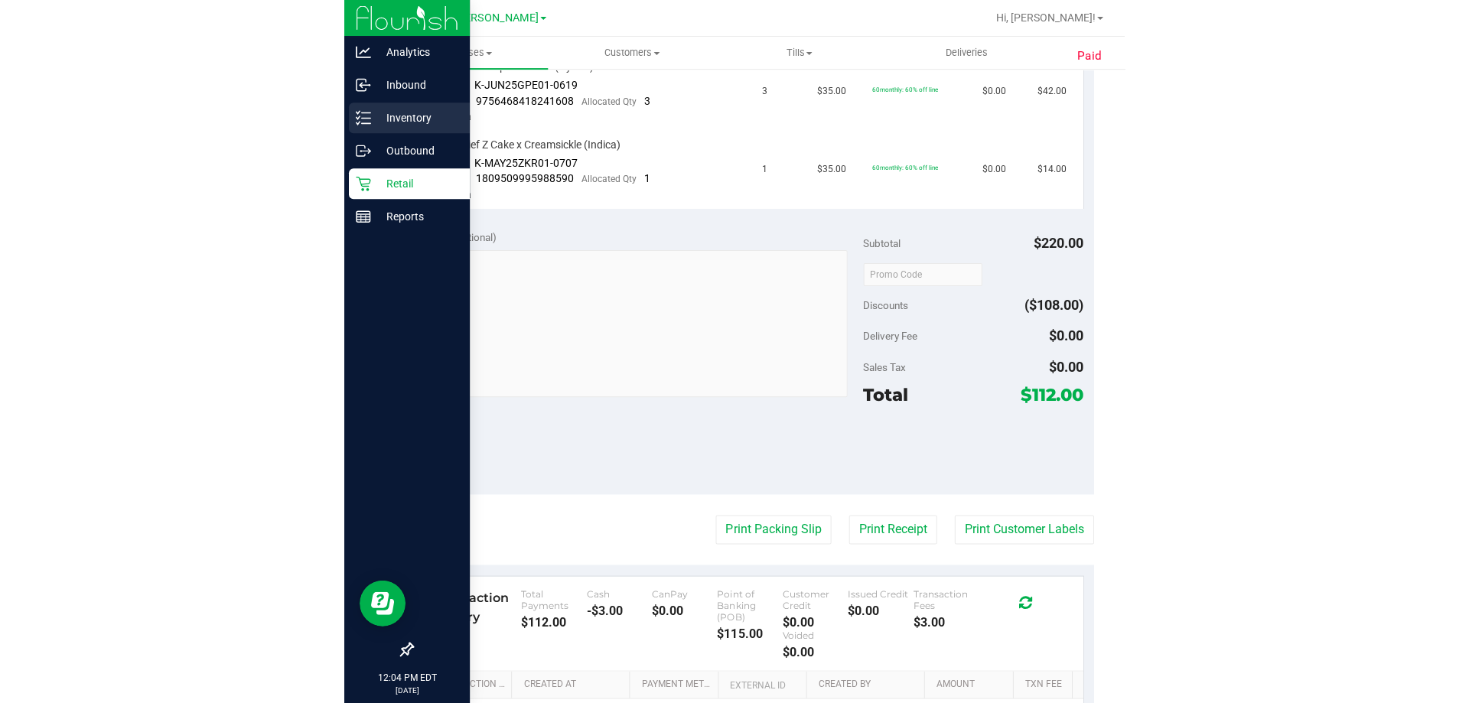
scroll to position [497, 0]
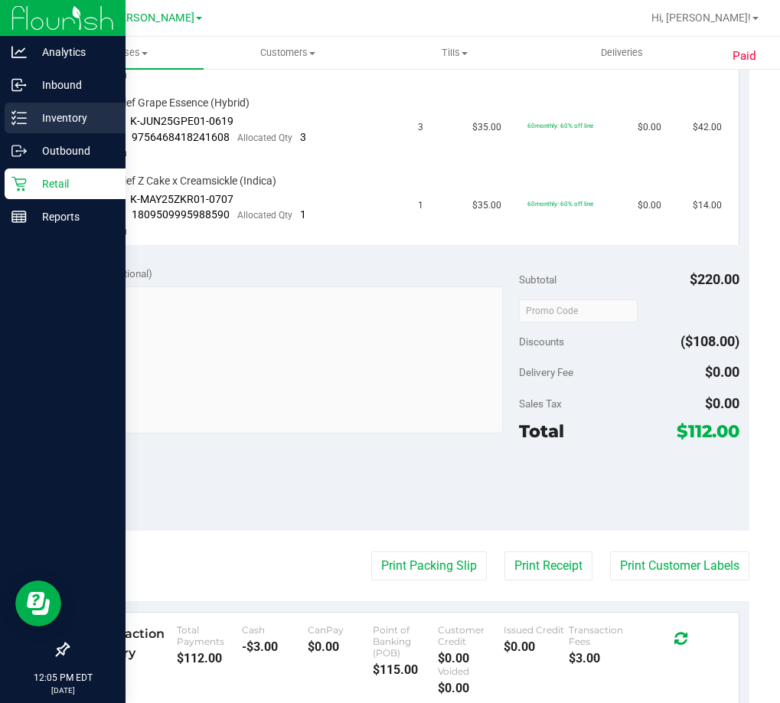
click at [60, 120] on p "Inventory" at bounding box center [73, 118] width 92 height 18
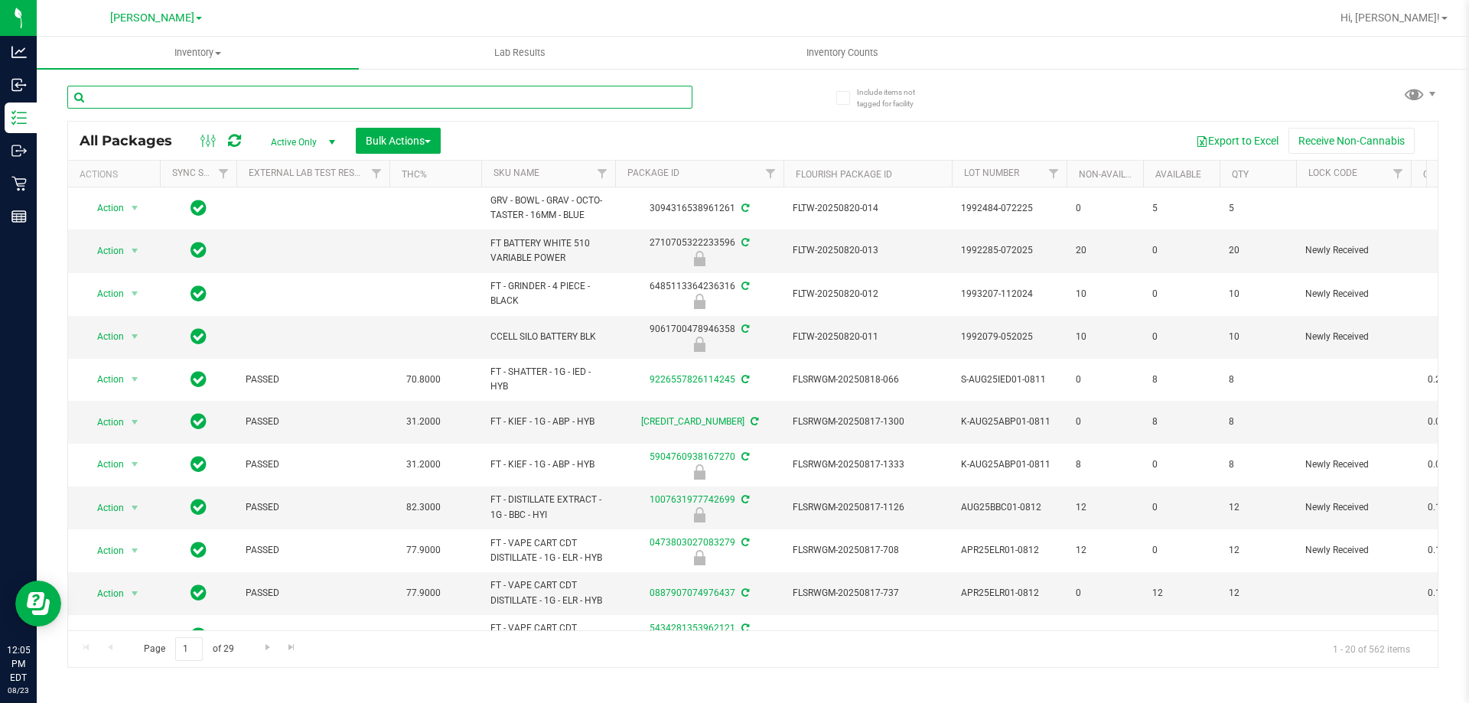
click at [209, 97] on input "text" at bounding box center [379, 97] width 625 height 23
type input "3878285293852941"
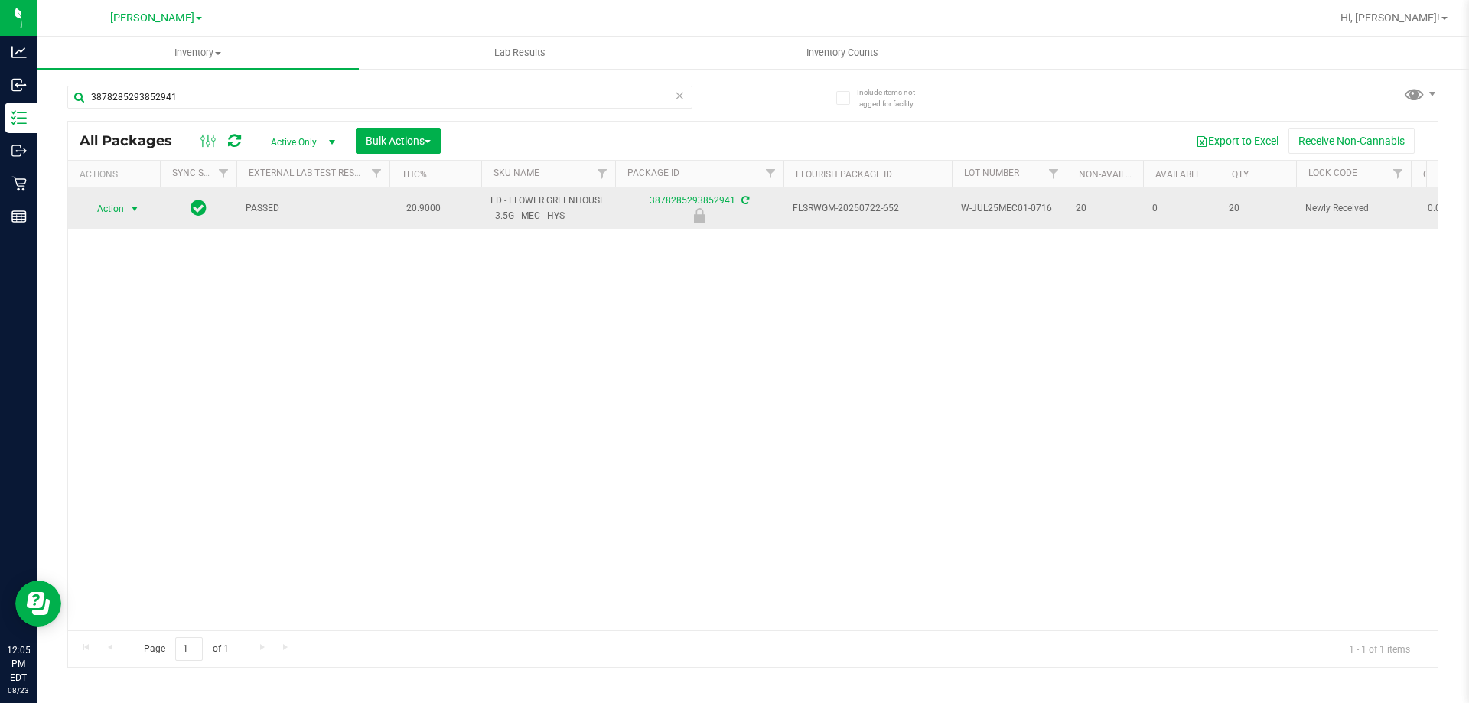
click at [106, 205] on span "Action" at bounding box center [103, 208] width 41 height 21
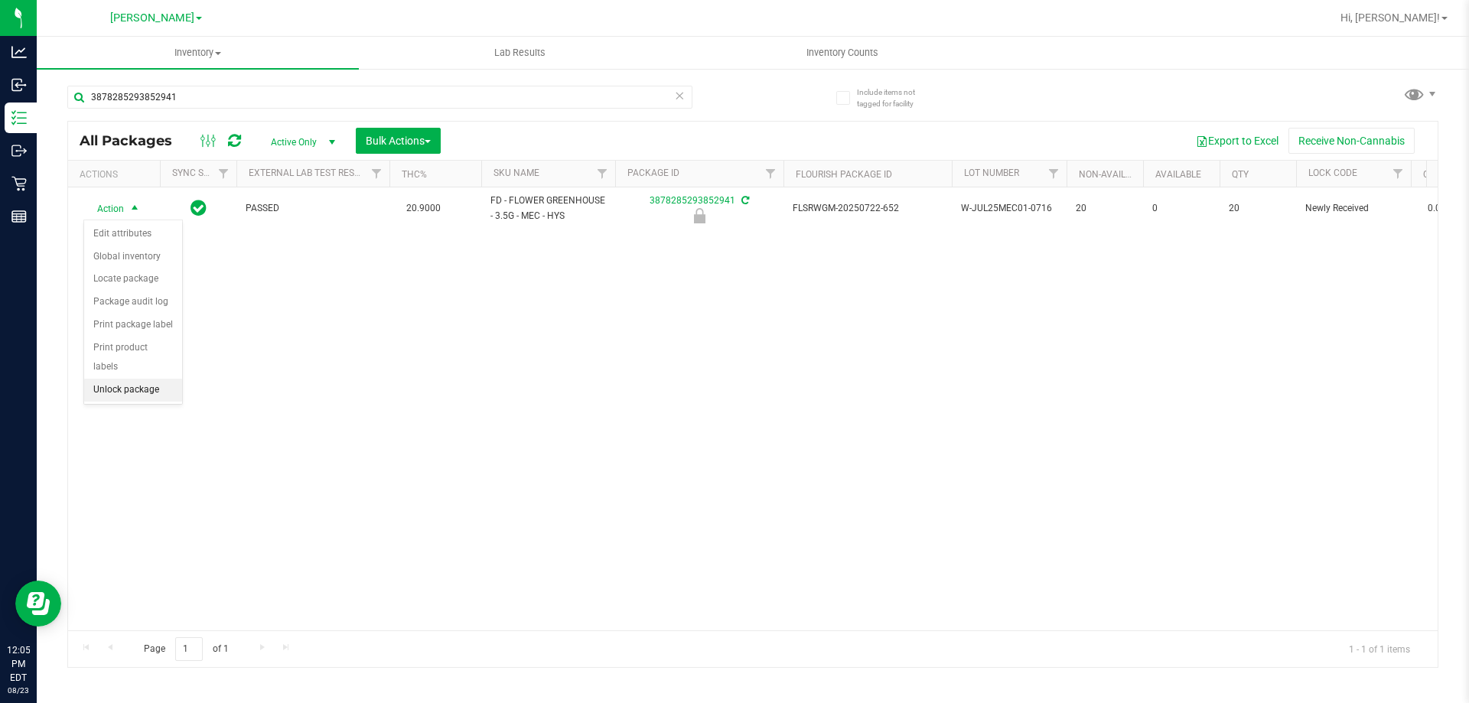
click at [130, 379] on li "Unlock package" at bounding box center [133, 390] width 98 height 23
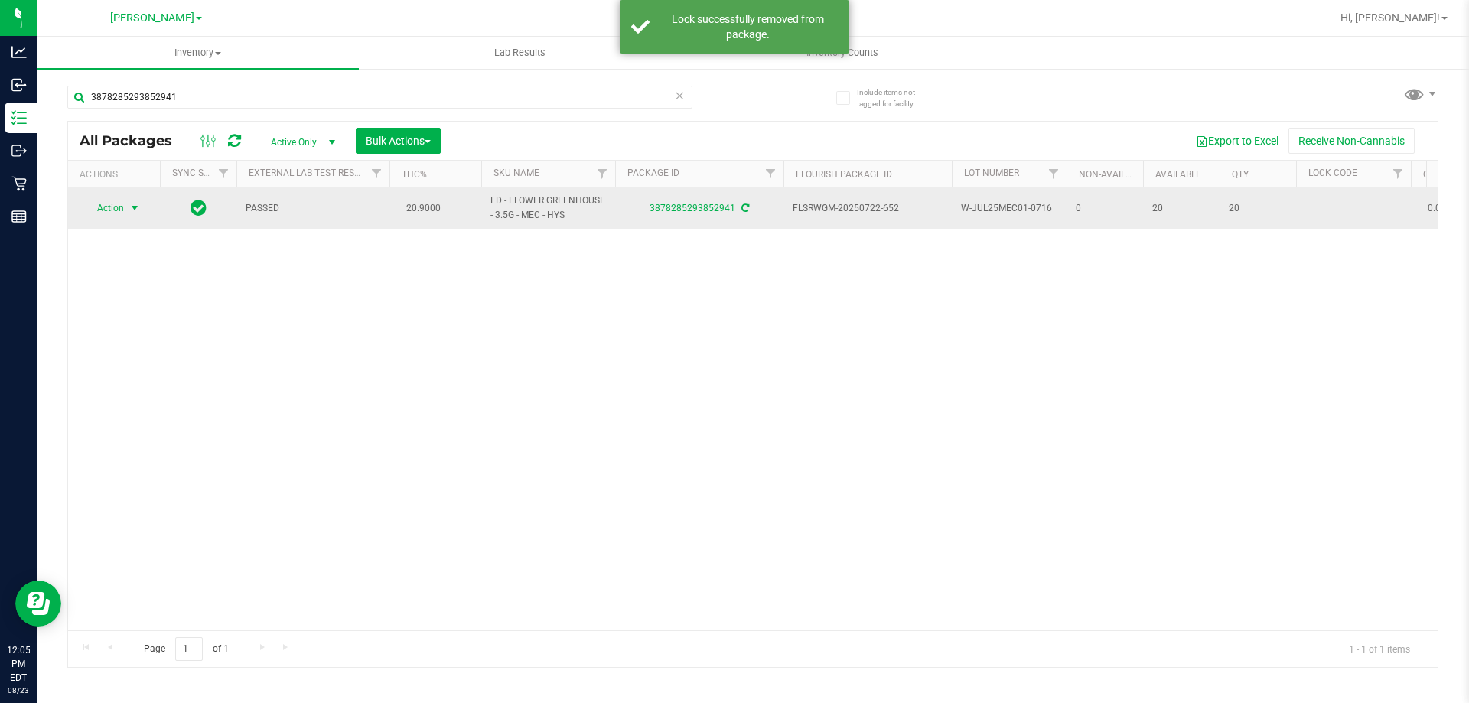
click at [120, 207] on span "Action" at bounding box center [103, 207] width 41 height 21
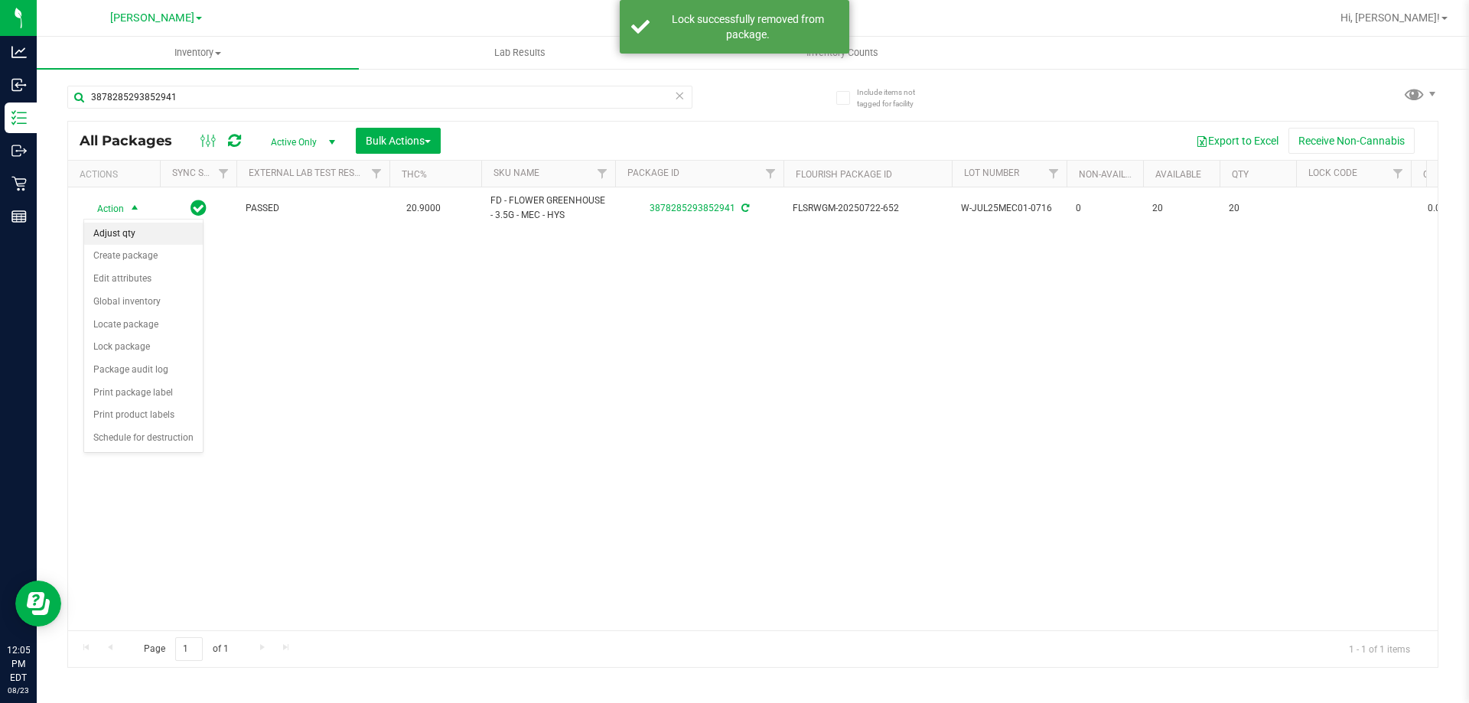
click at [112, 227] on li "Adjust qty" at bounding box center [143, 234] width 119 height 23
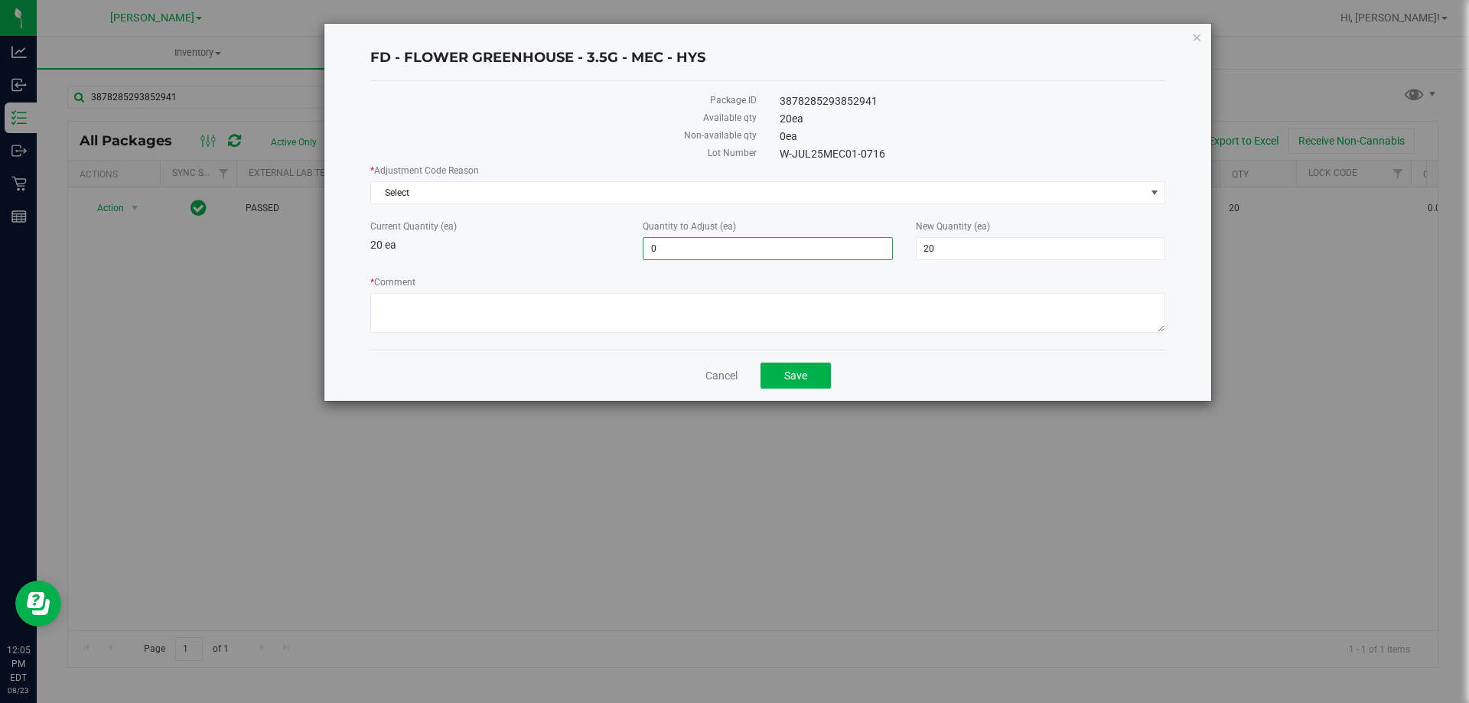
click at [677, 250] on span "0 0" at bounding box center [767, 248] width 249 height 23
drag, startPoint x: 956, startPoint y: 244, endPoint x: 752, endPoint y: 262, distance: 205.2
click at [758, 262] on div "* Adjustment Code Reason Select Select Depleted Inventory Audit Mistake Moistur…" at bounding box center [767, 251] width 795 height 174
type input "19"
type input "-1"
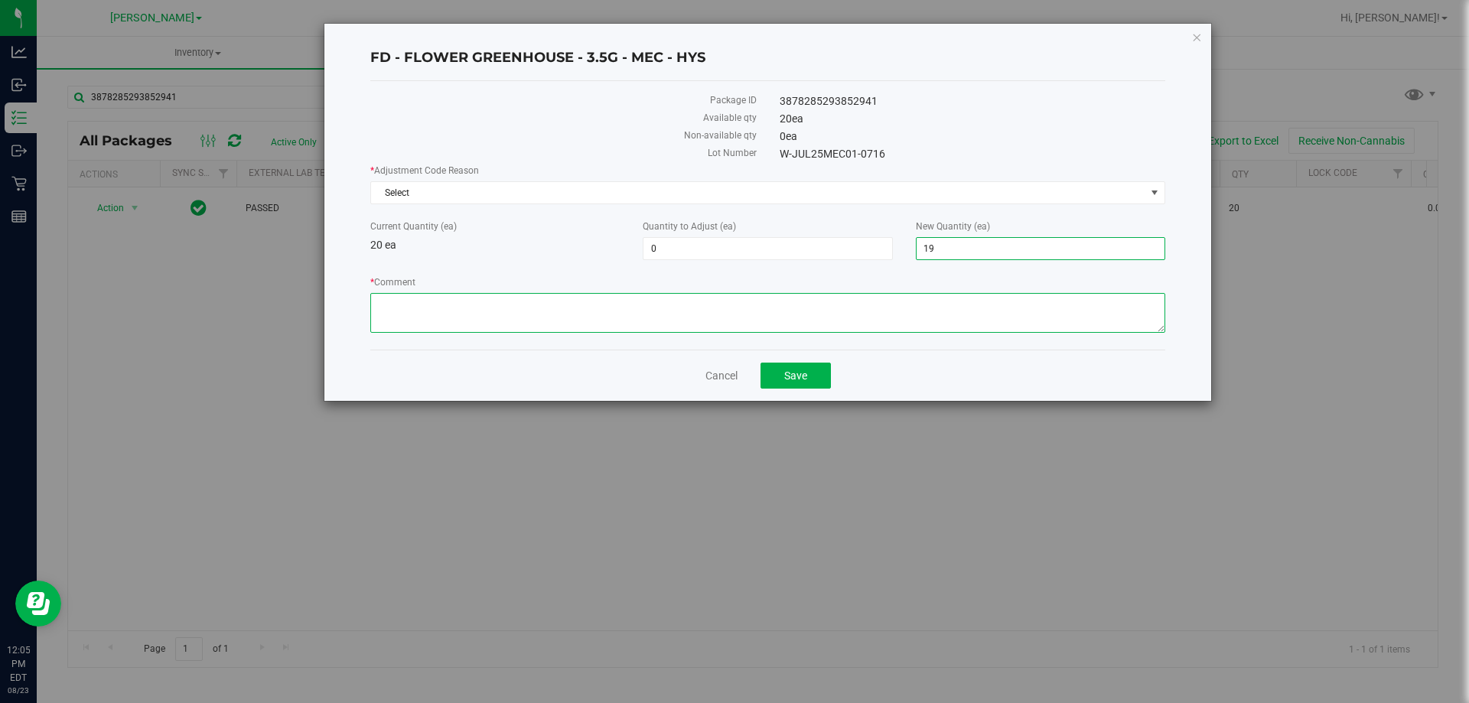
type input "19"
click at [443, 304] on textarea "* Comment" at bounding box center [767, 313] width 795 height 40
click at [411, 194] on span "Select" at bounding box center [758, 192] width 774 height 21
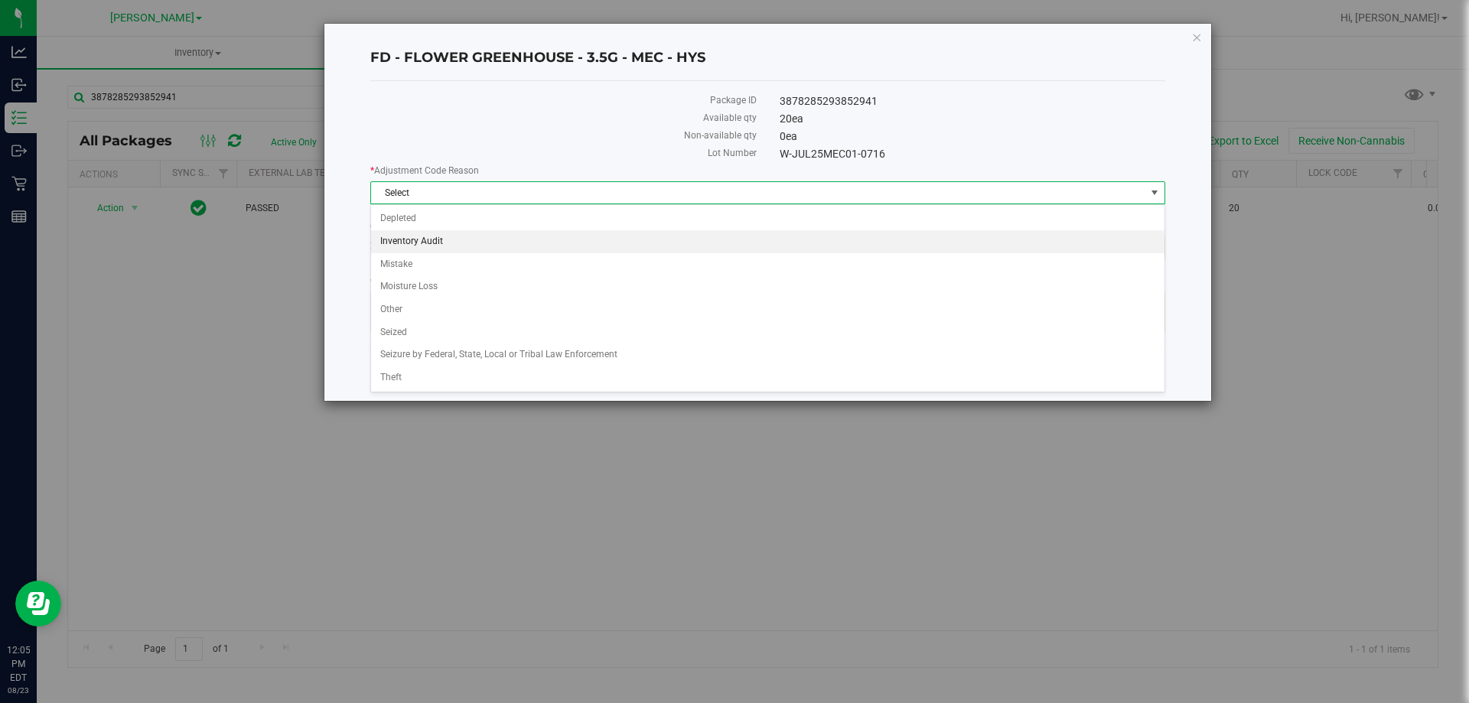
click at [398, 242] on li "Inventory Audit" at bounding box center [768, 241] width 794 height 23
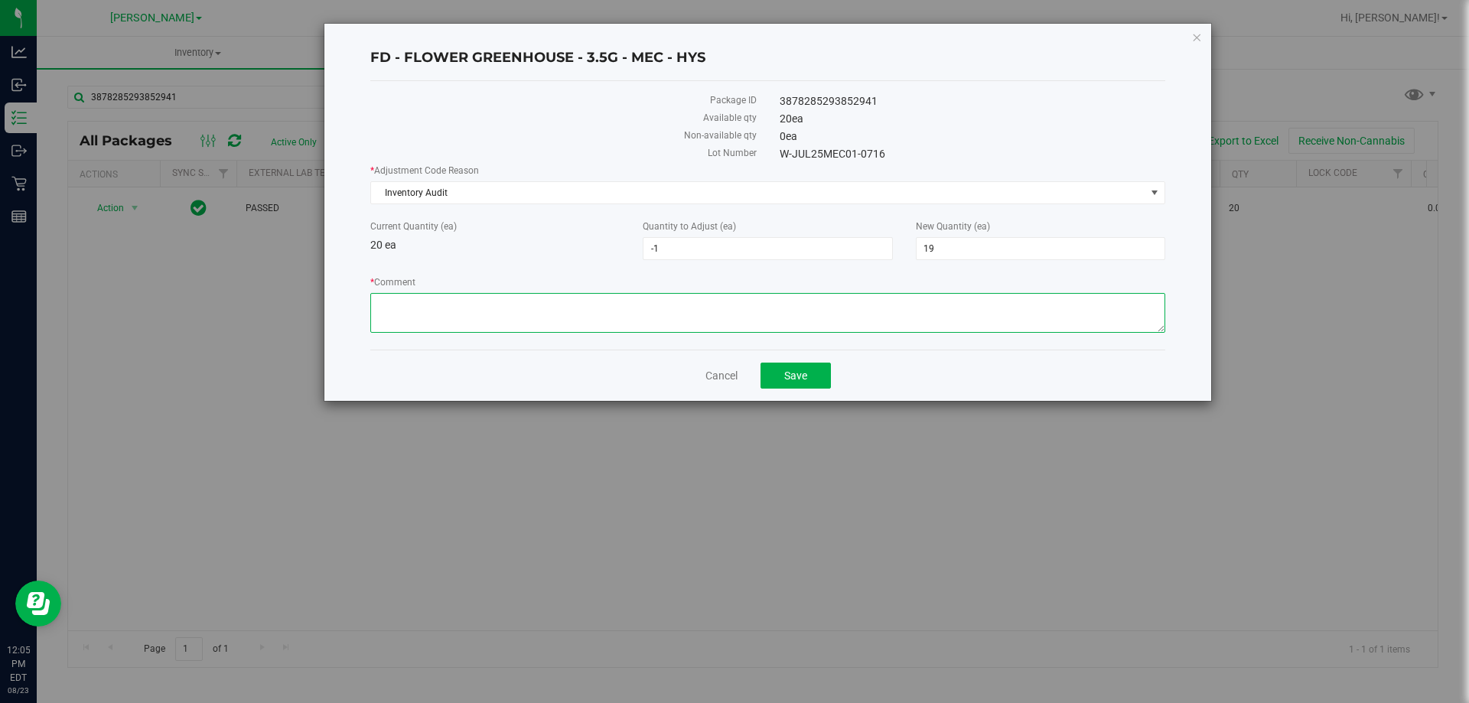
click at [385, 310] on textarea "* Comment" at bounding box center [767, 313] width 795 height 40
type textarea "Box says 20 units, only 19 units in the box. -LR"
click at [789, 379] on span "Save" at bounding box center [795, 376] width 23 height 12
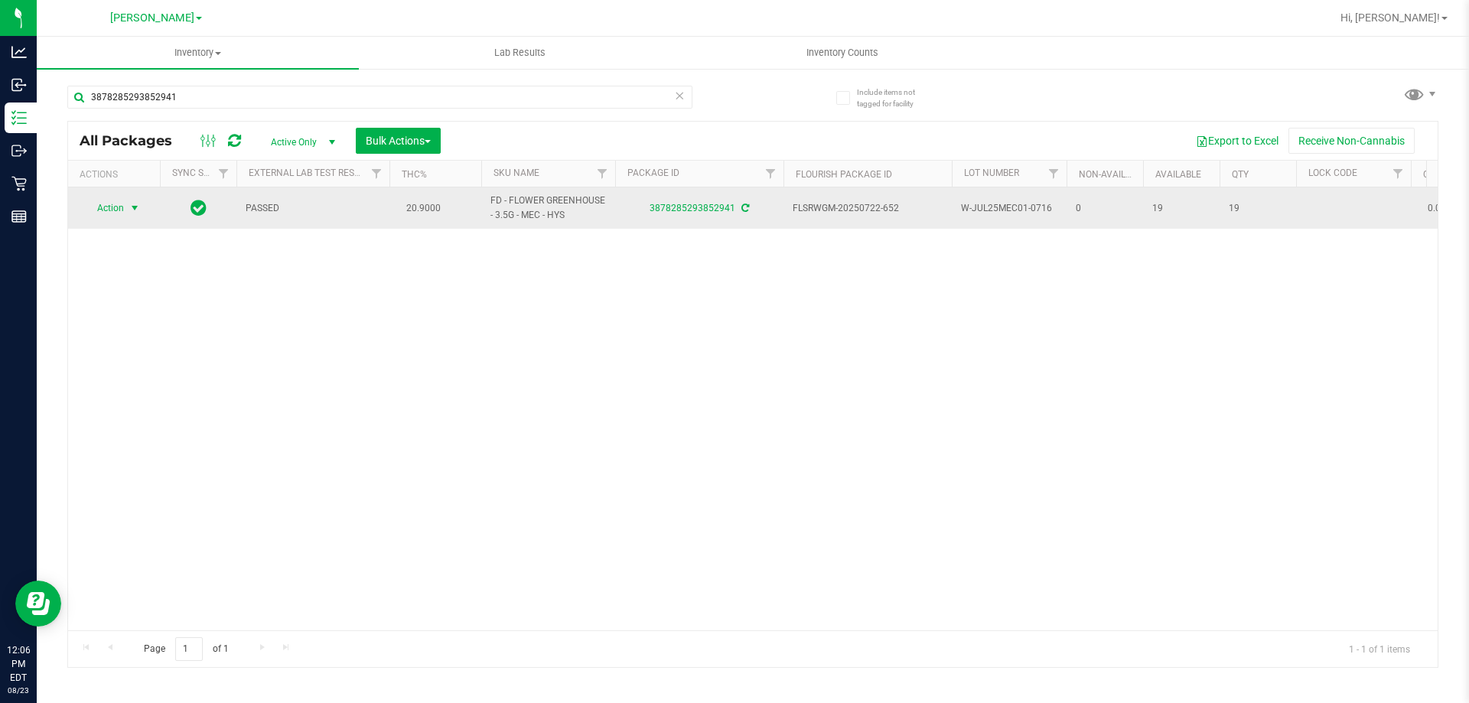
click at [104, 207] on span "Action" at bounding box center [103, 207] width 41 height 21
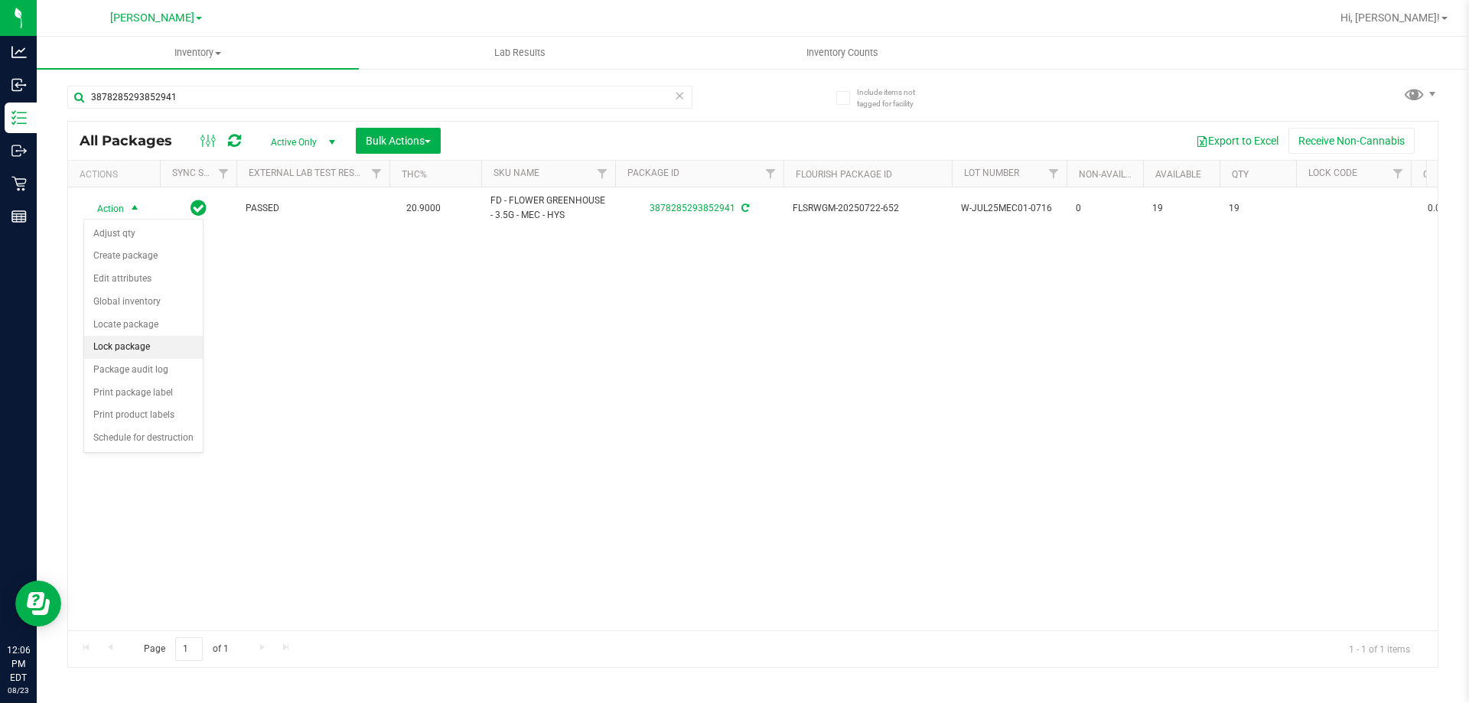
click at [126, 351] on li "Lock package" at bounding box center [143, 347] width 119 height 23
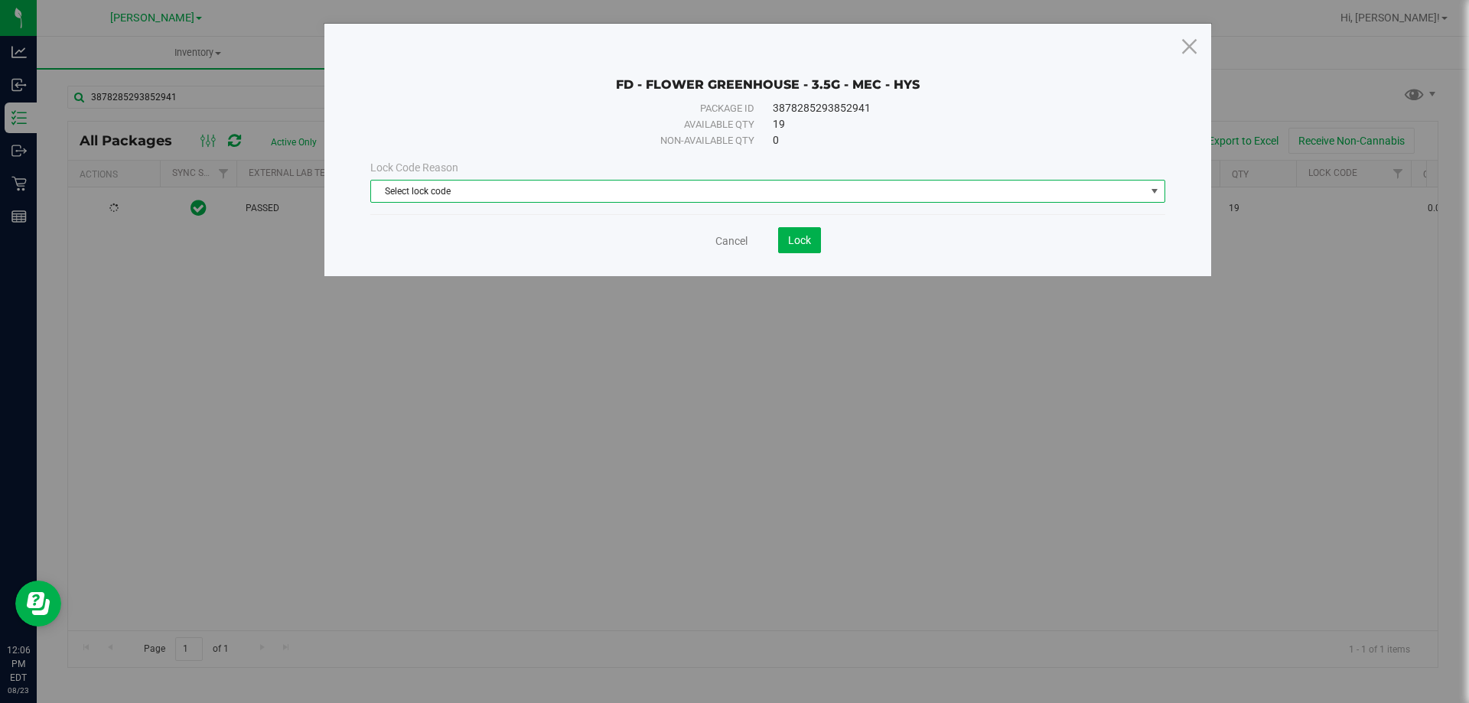
click at [420, 189] on span "Select lock code" at bounding box center [758, 191] width 774 height 21
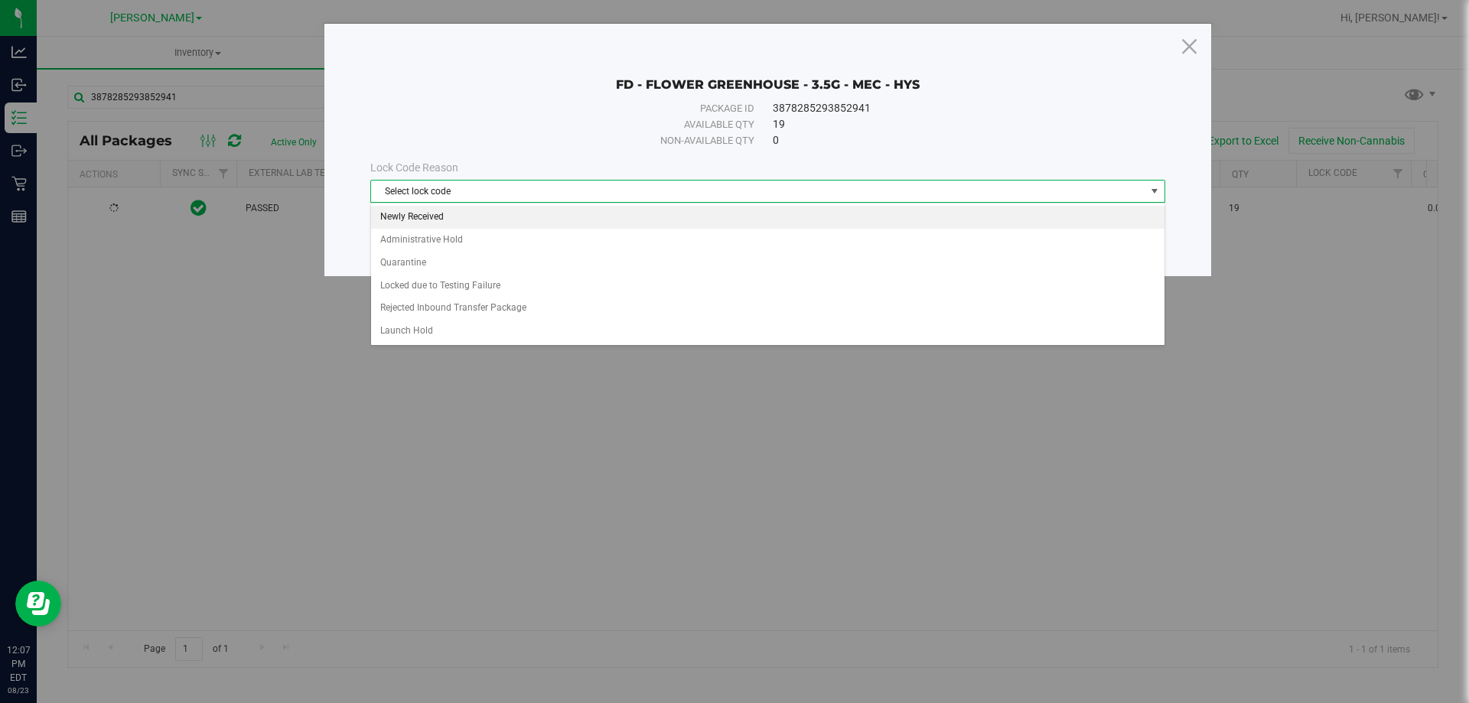
click at [412, 214] on li "Newly Received" at bounding box center [768, 217] width 794 height 23
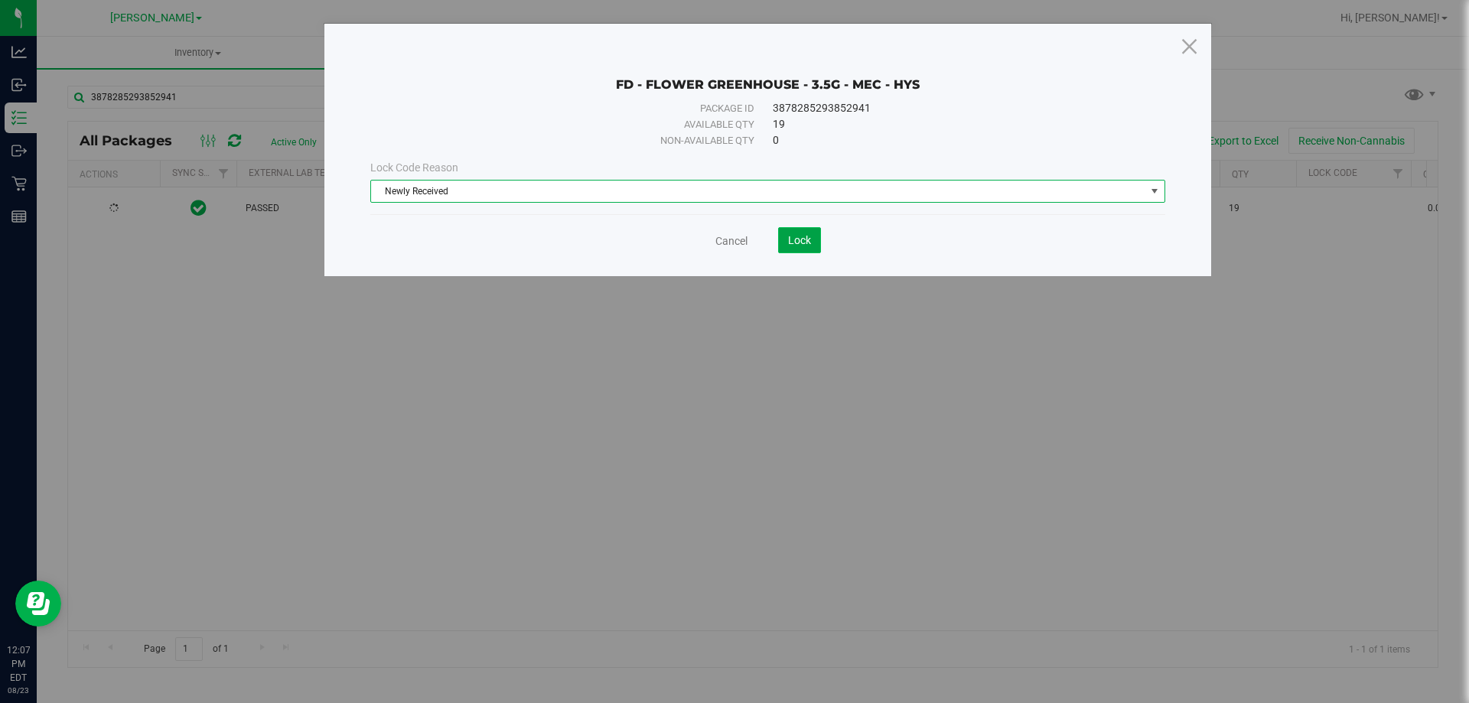
click at [799, 236] on span "Lock" at bounding box center [799, 240] width 23 height 12
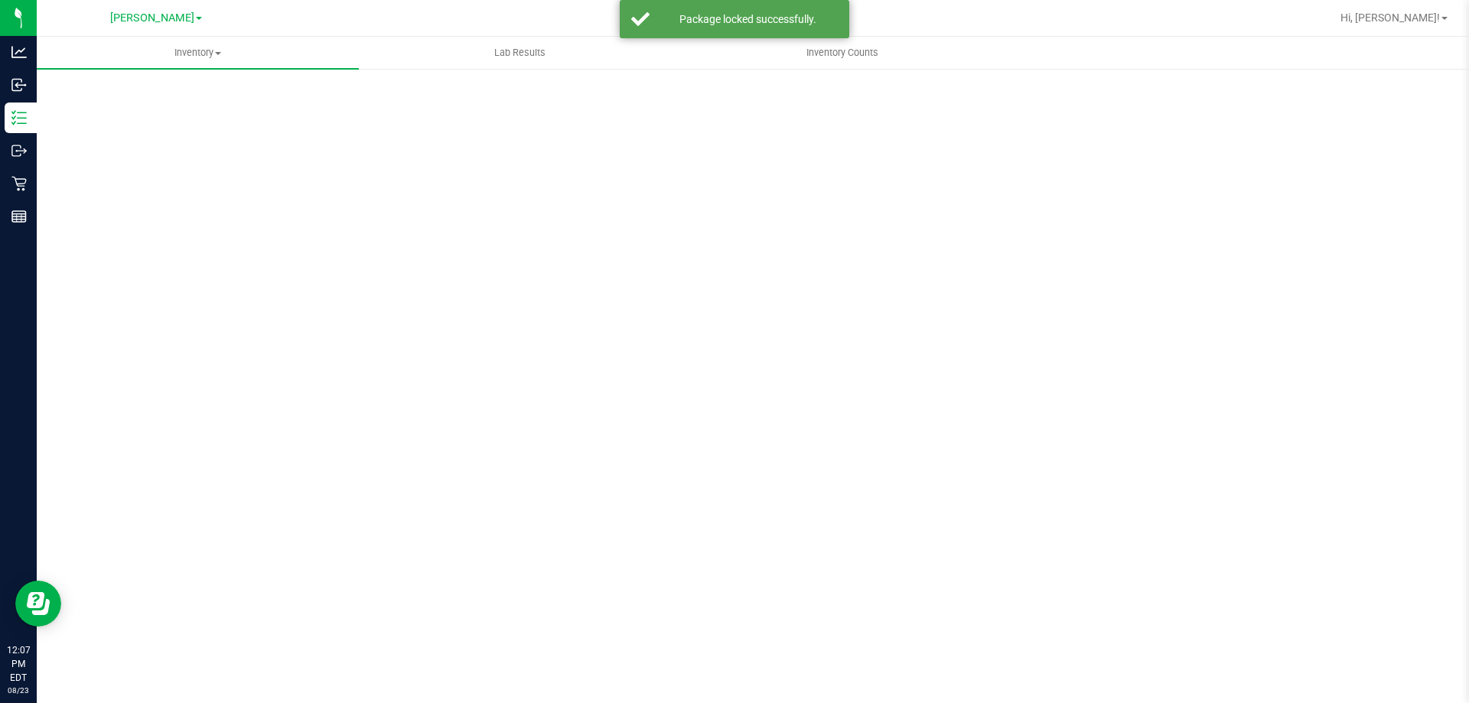
click at [615, 375] on div "Scan Packages 0" at bounding box center [752, 307] width 1371 height 448
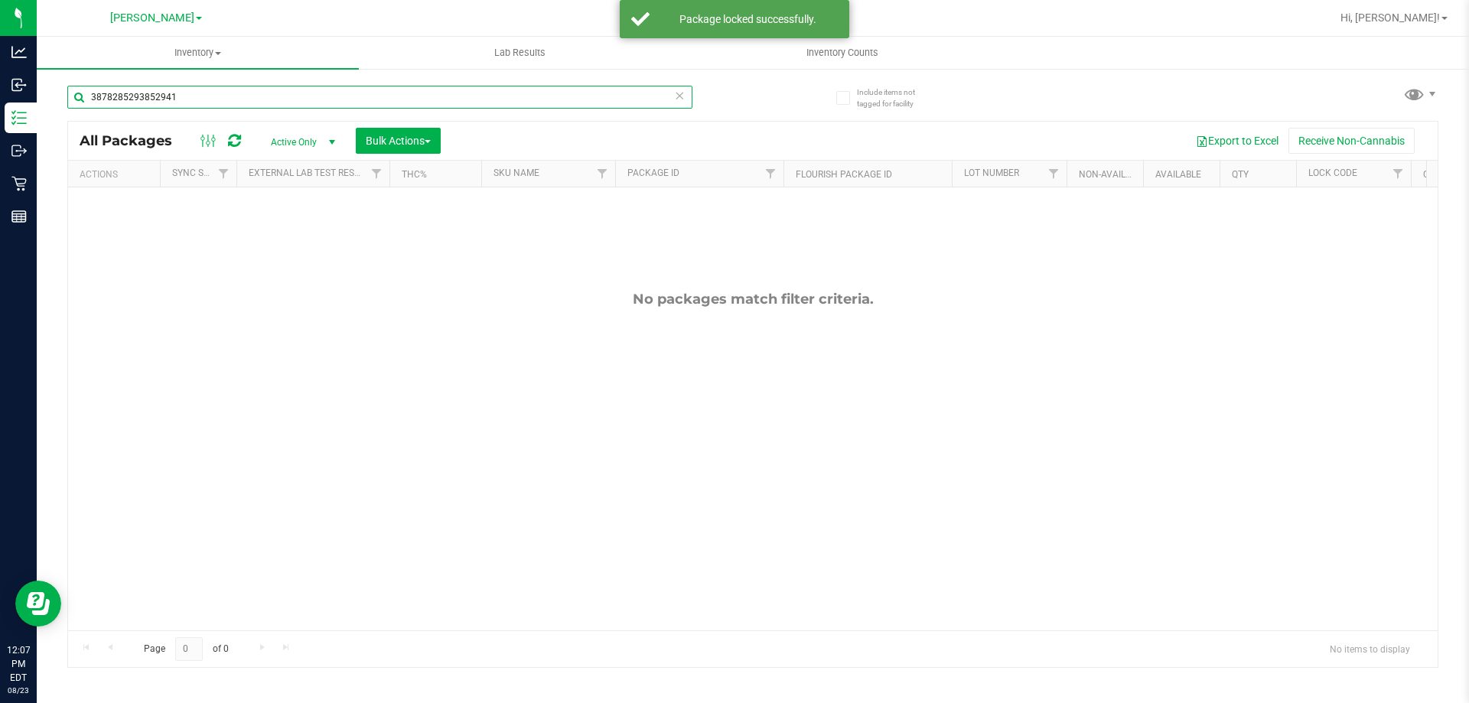
drag, startPoint x: 184, startPoint y: 103, endPoint x: 43, endPoint y: 103, distance: 140.8
click at [57, 103] on div "Include items not tagged for facility 3878285293852941 All Packages Active Only…" at bounding box center [753, 300] width 1433 height 467
type input "8165461701102041"
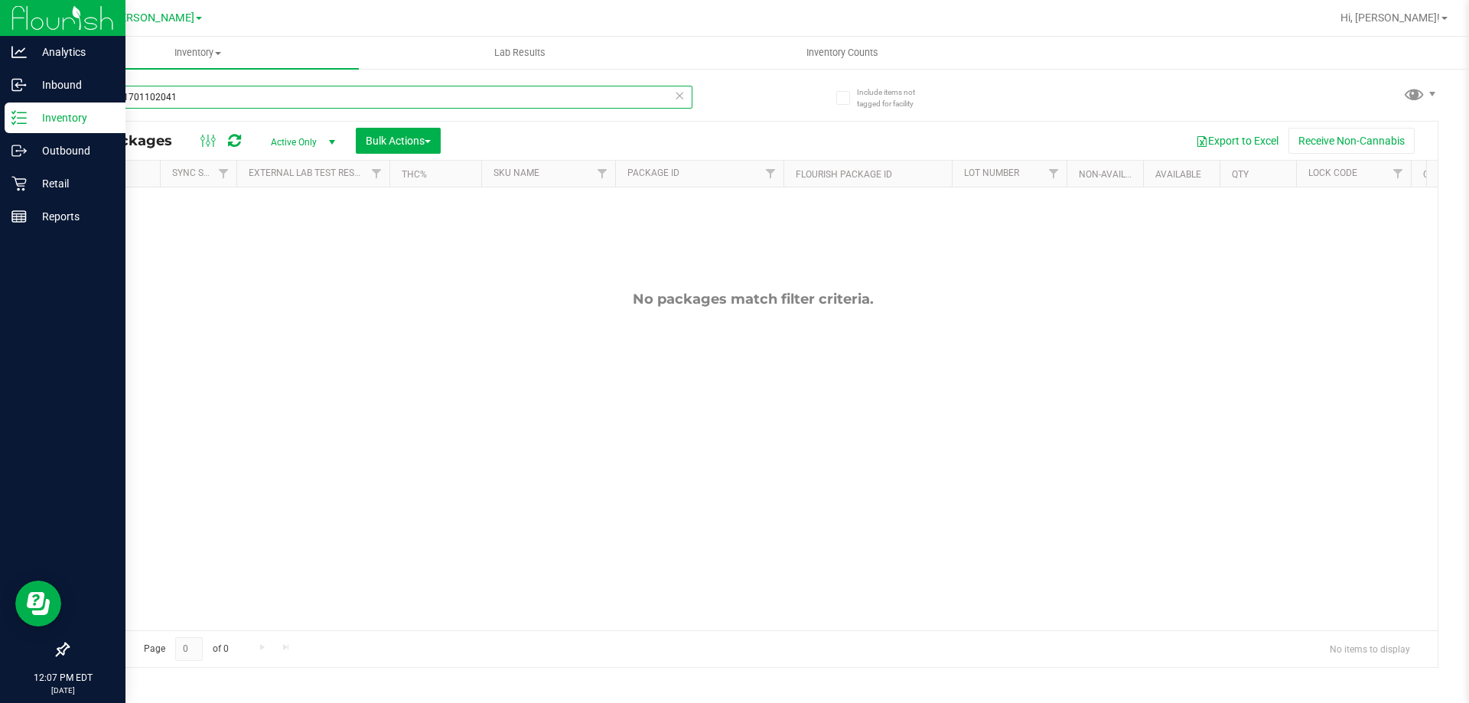
drag, startPoint x: 140, startPoint y: 98, endPoint x: 0, endPoint y: 103, distance: 140.1
click at [0, 103] on div "Analytics Inbound Inventory Outbound Retail Reports 12:07 PM EDT [DATE] 08/23 […" at bounding box center [734, 351] width 1469 height 703
type input "595"
click at [33, 125] on p "Inventory" at bounding box center [73, 118] width 92 height 18
drag, startPoint x: 119, startPoint y: 95, endPoint x: 0, endPoint y: 72, distance: 121.6
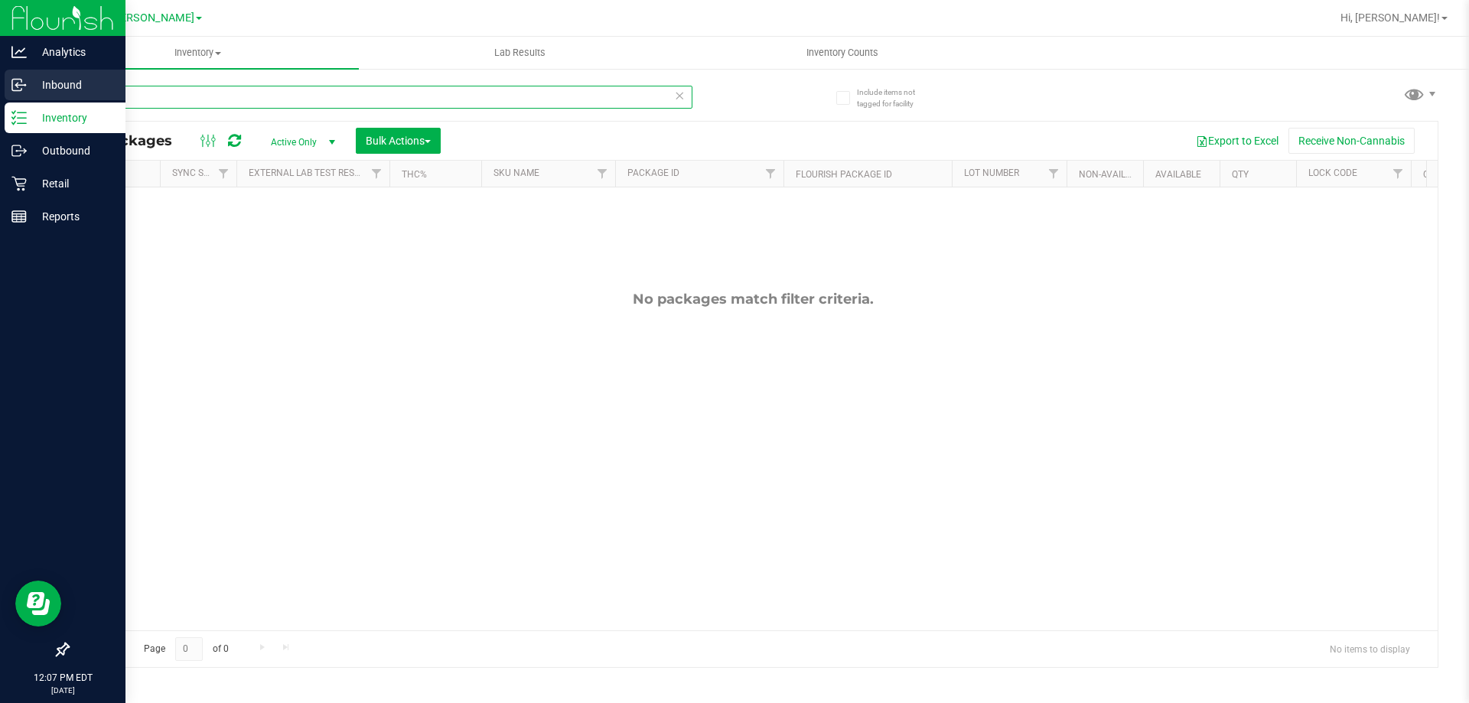
click at [19, 88] on div "Analytics Inbound Inventory Outbound Retail Reports 12:07 PM EDT [DATE] 08/23 […" at bounding box center [734, 351] width 1469 height 703
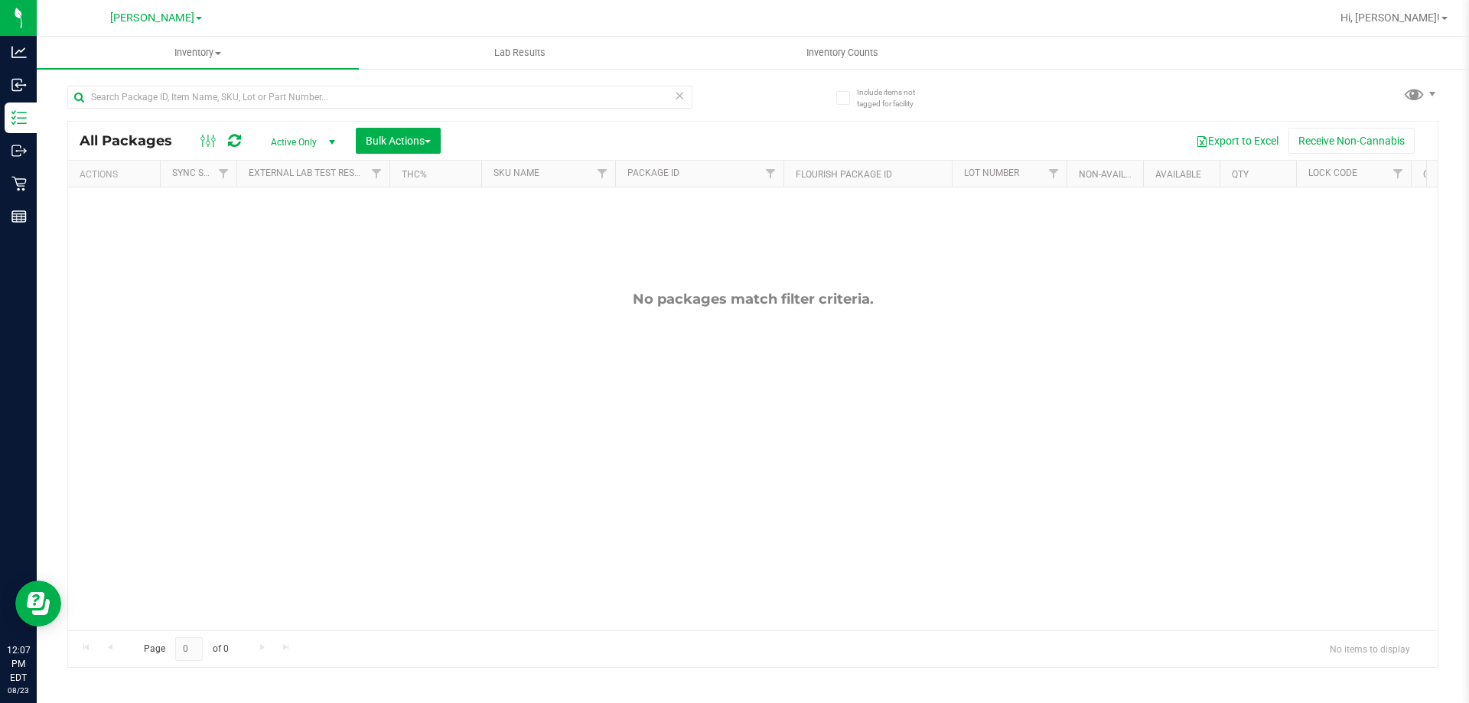
click at [354, 303] on div "No packages match filter criteria." at bounding box center [753, 299] width 1370 height 17
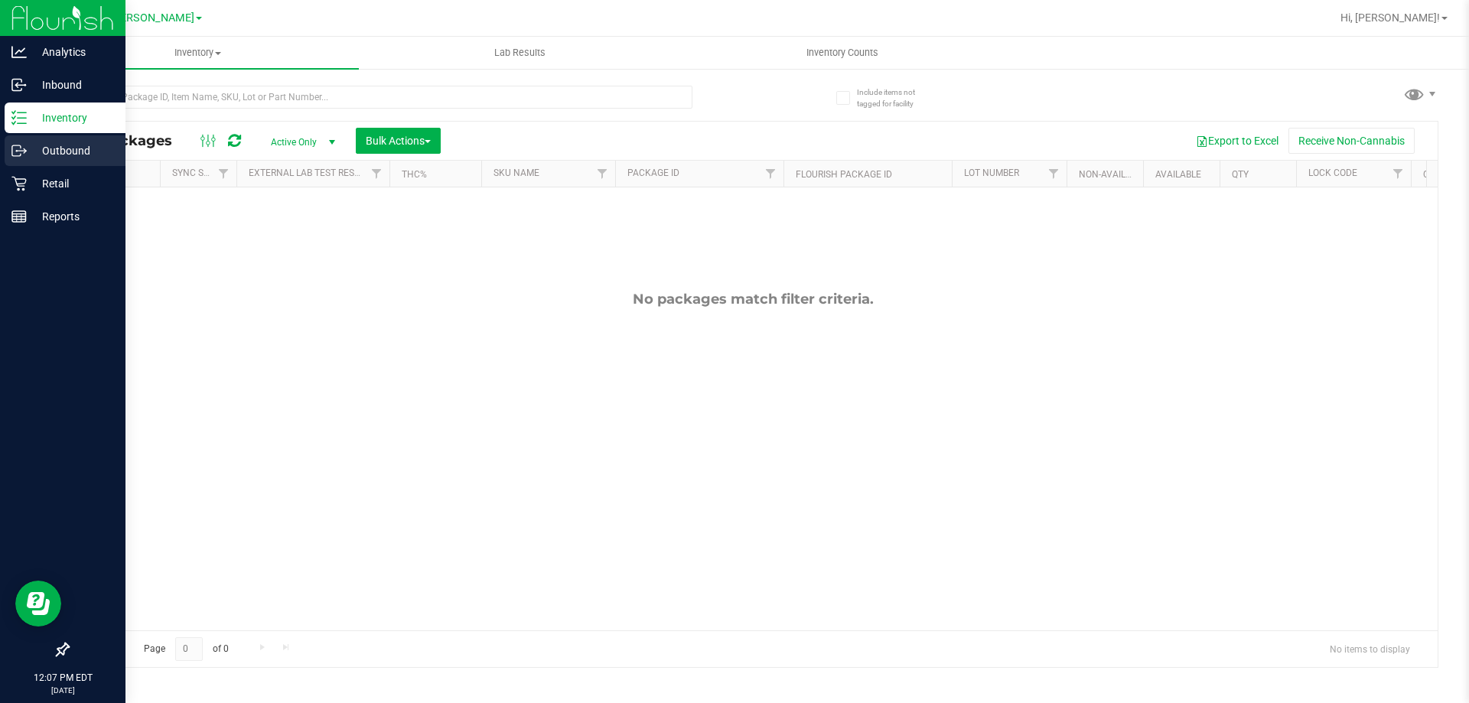
click at [45, 142] on p "Outbound" at bounding box center [73, 151] width 92 height 18
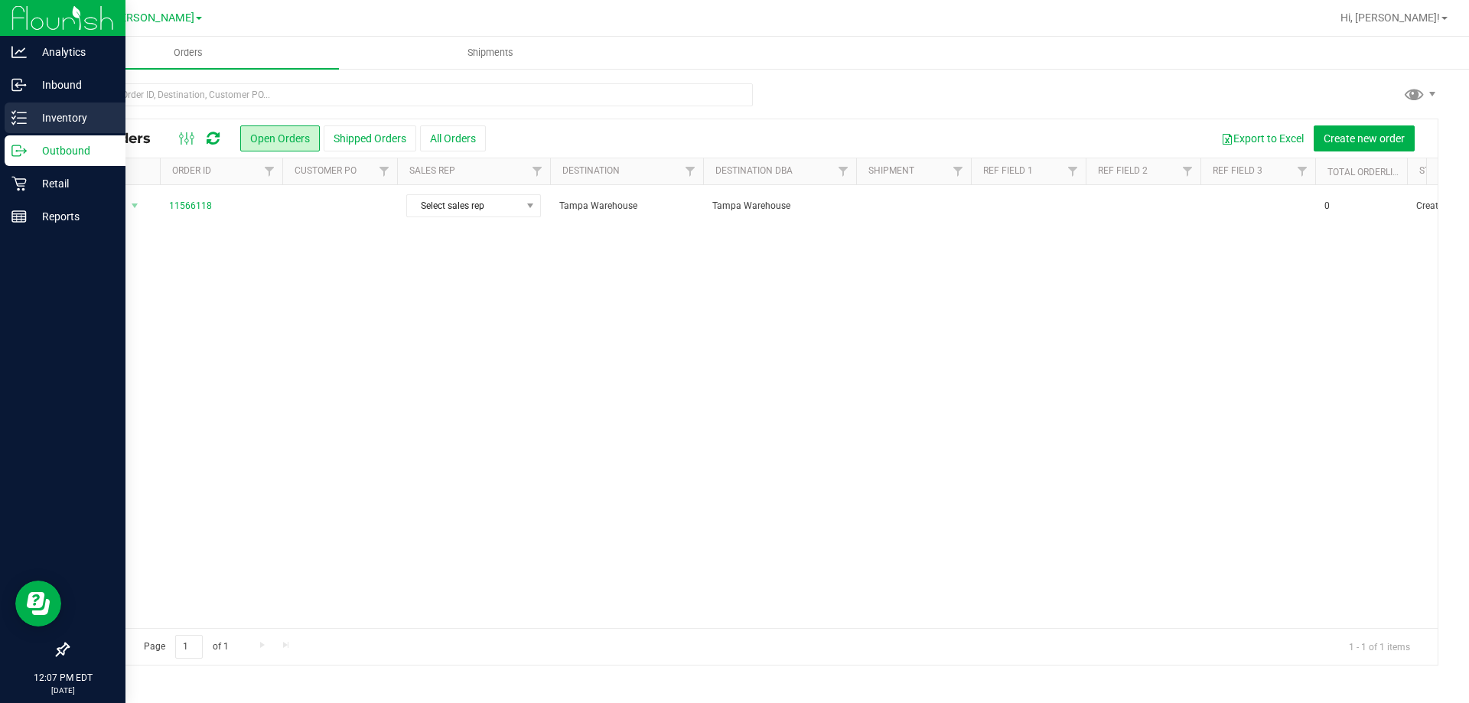
click at [79, 111] on p "Inventory" at bounding box center [73, 118] width 92 height 18
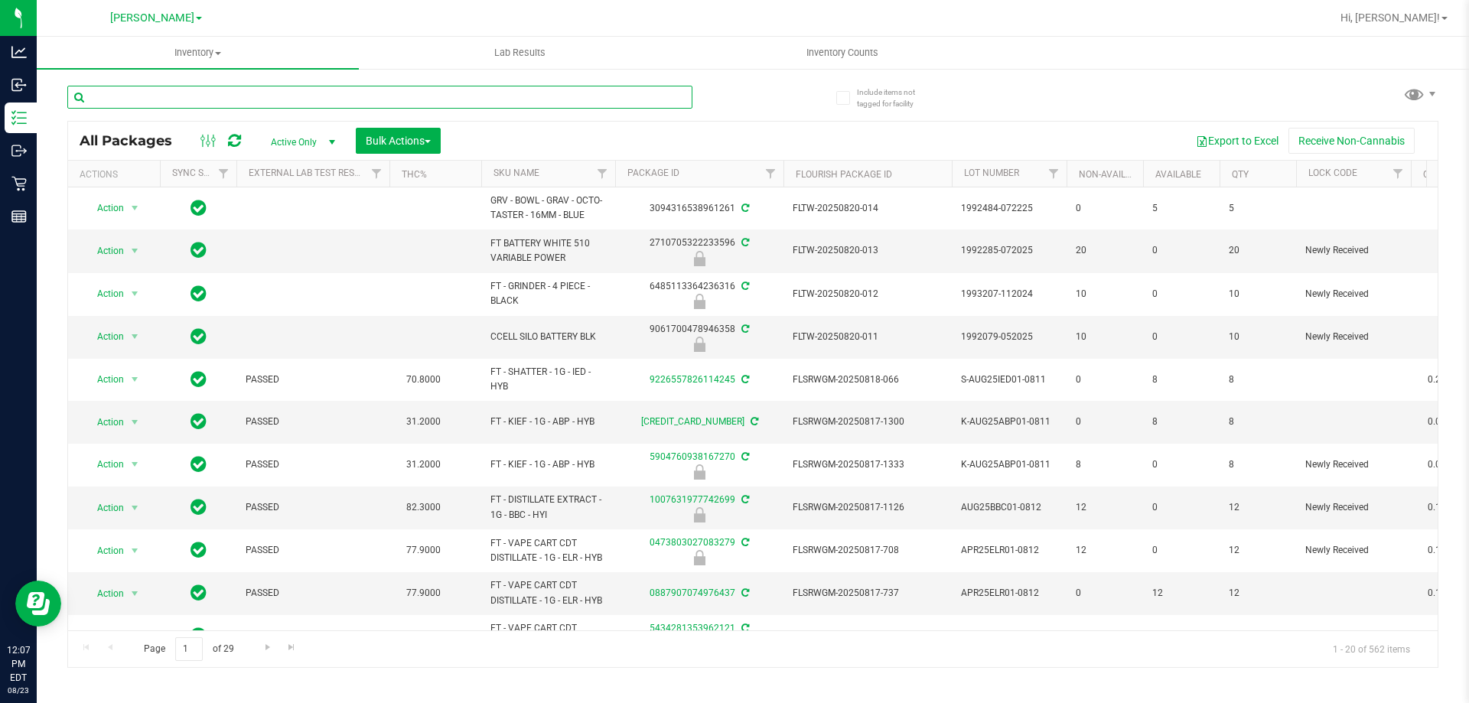
click at [292, 94] on input "text" at bounding box center [379, 97] width 625 height 23
type input "8165461701102041"
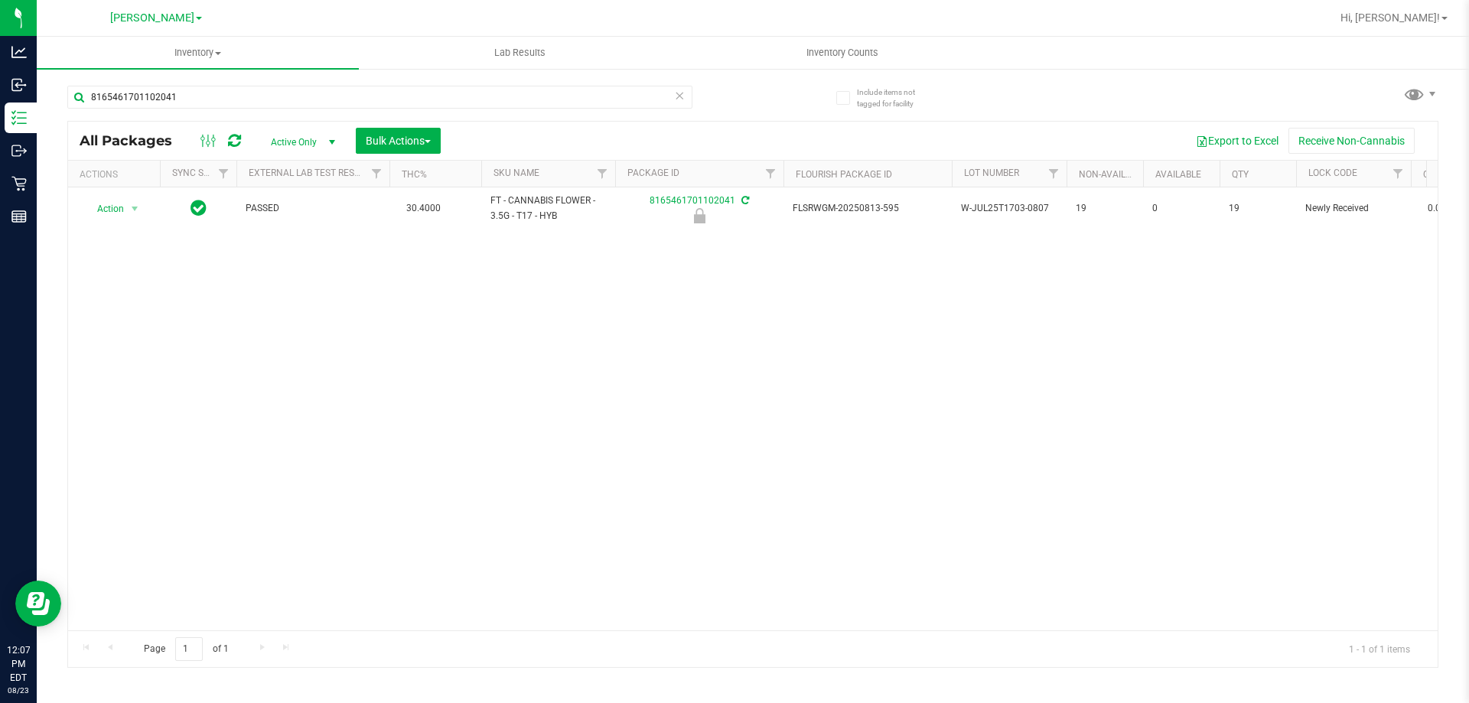
click at [526, 391] on div "Action Action Edit attributes Global inventory Locate package Package audit log…" at bounding box center [753, 408] width 1370 height 443
drag, startPoint x: 526, startPoint y: 383, endPoint x: 494, endPoint y: 311, distance: 79.5
click at [526, 383] on div "Action Action Edit attributes Global inventory Locate package Package audit log…" at bounding box center [753, 408] width 1370 height 443
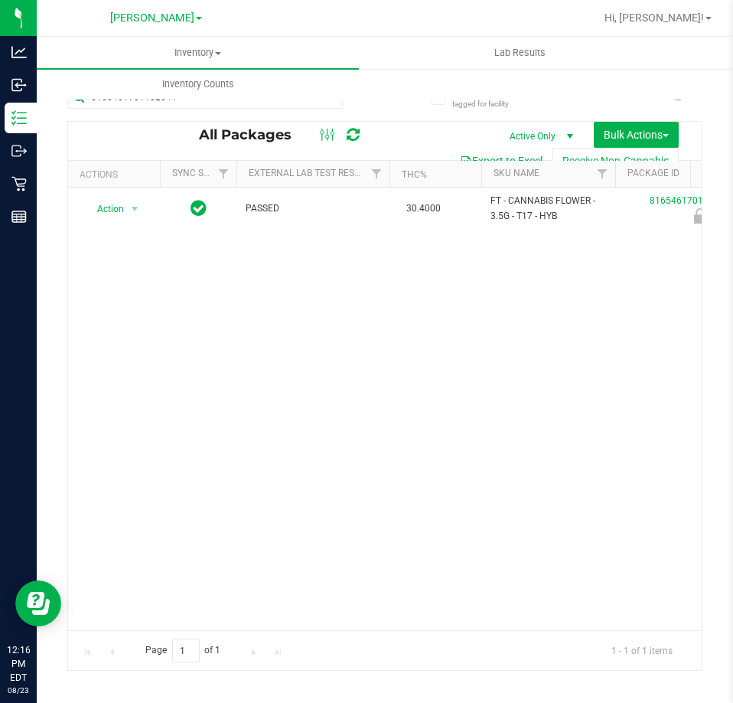
click at [400, 381] on div "Action Action Edit attributes Global inventory Locate package Package audit log…" at bounding box center [385, 408] width 634 height 442
drag, startPoint x: 330, startPoint y: 491, endPoint x: 308, endPoint y: 448, distance: 47.9
click at [324, 478] on div "Action Action Edit attributes Global inventory Locate package Package audit log…" at bounding box center [385, 408] width 634 height 442
click at [266, 441] on div "Action Action Edit attributes Global inventory Locate package Package audit log…" at bounding box center [385, 408] width 634 height 442
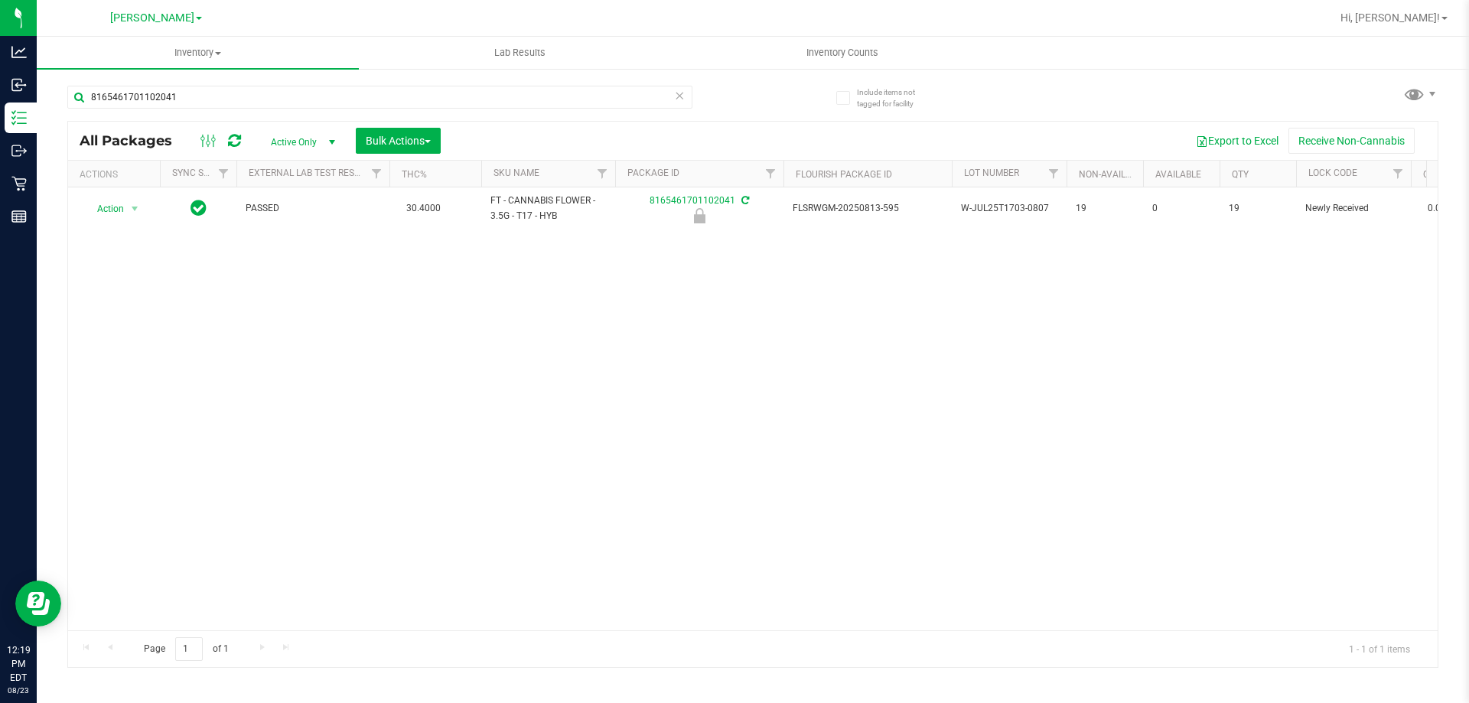
click at [197, 282] on div "Action Action Edit attributes Global inventory Locate package Package audit log…" at bounding box center [753, 408] width 1370 height 443
click at [562, 458] on div "Action Action Edit attributes Global inventory Locate package Package audit log…" at bounding box center [753, 408] width 1370 height 443
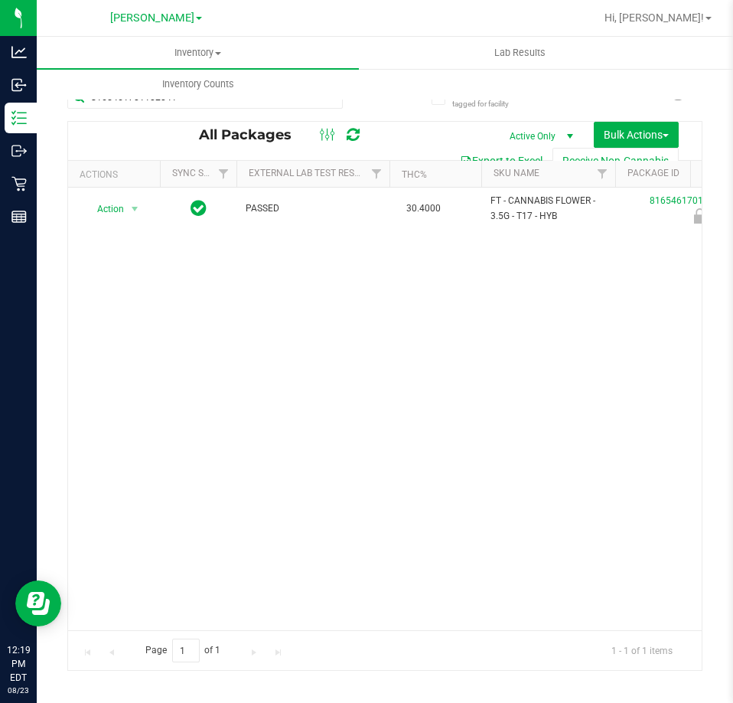
click at [244, 354] on div "Action Action Edit attributes Global inventory Locate package Package audit log…" at bounding box center [385, 408] width 634 height 442
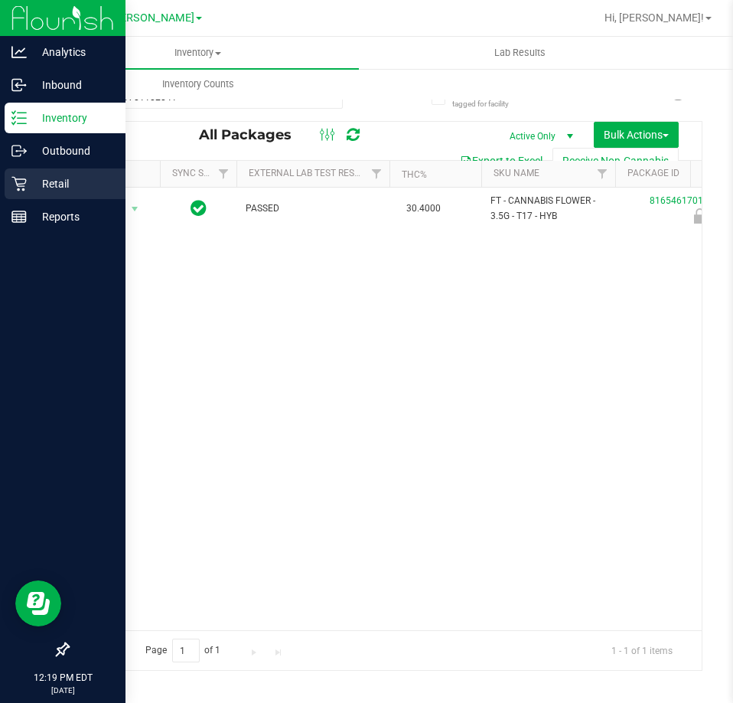
click at [48, 174] on p "Retail" at bounding box center [73, 183] width 92 height 18
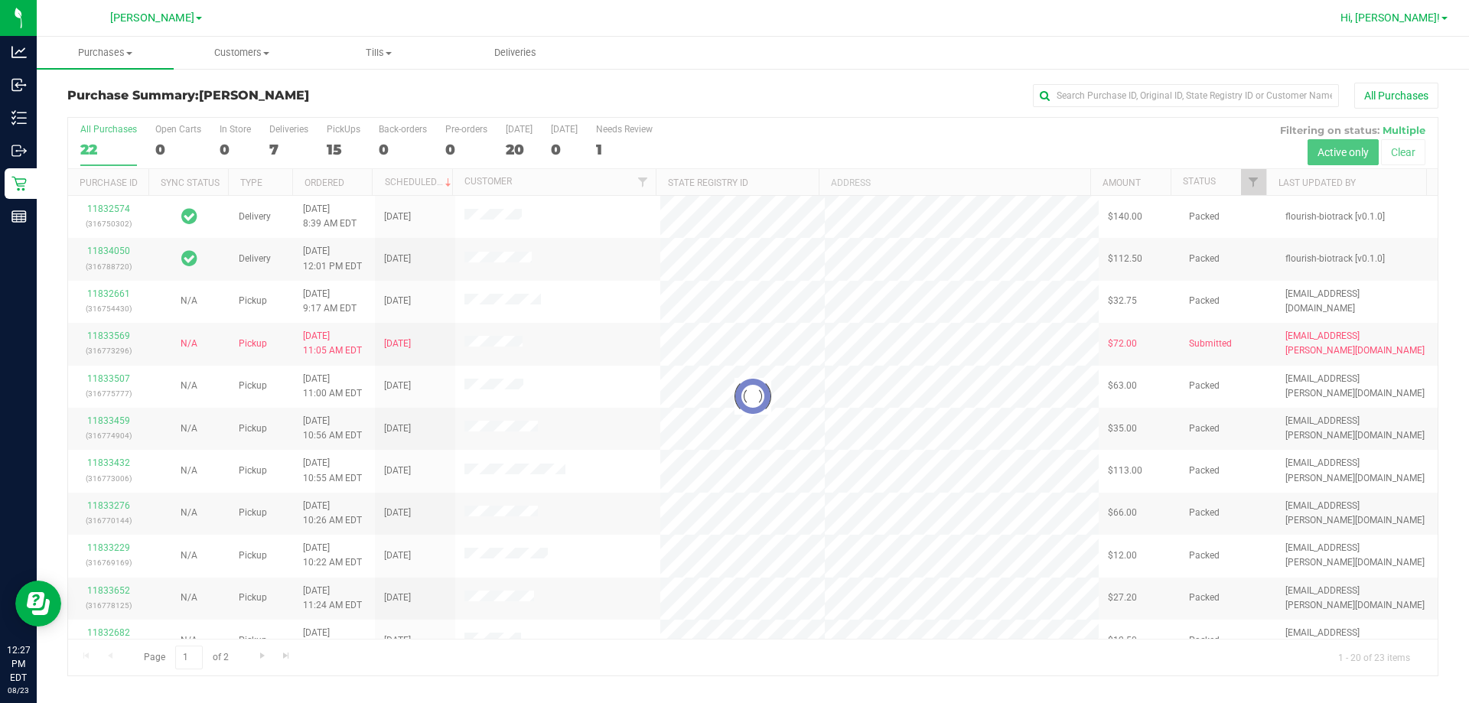
click at [1419, 16] on span "Hi, [PERSON_NAME]!" at bounding box center [1390, 17] width 99 height 12
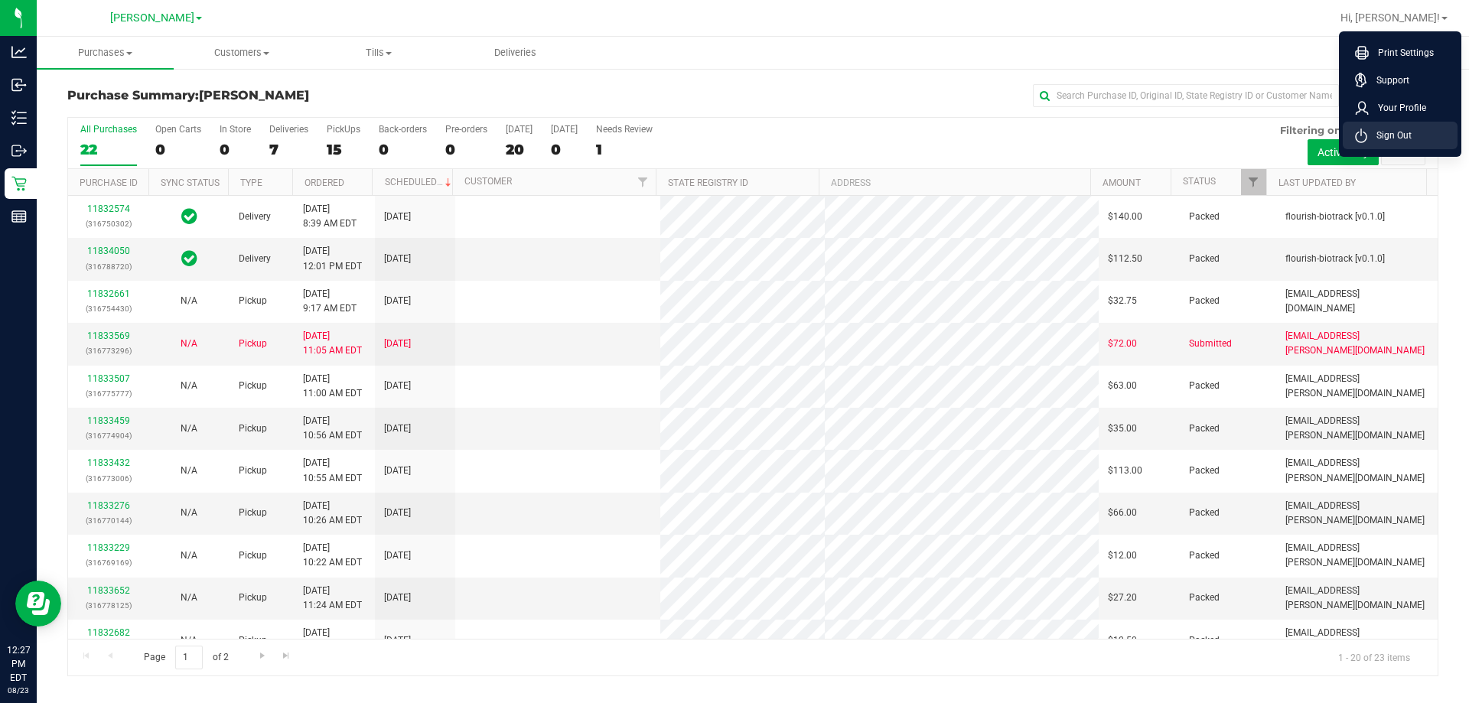
click at [1406, 134] on span "Sign Out" at bounding box center [1390, 135] width 44 height 15
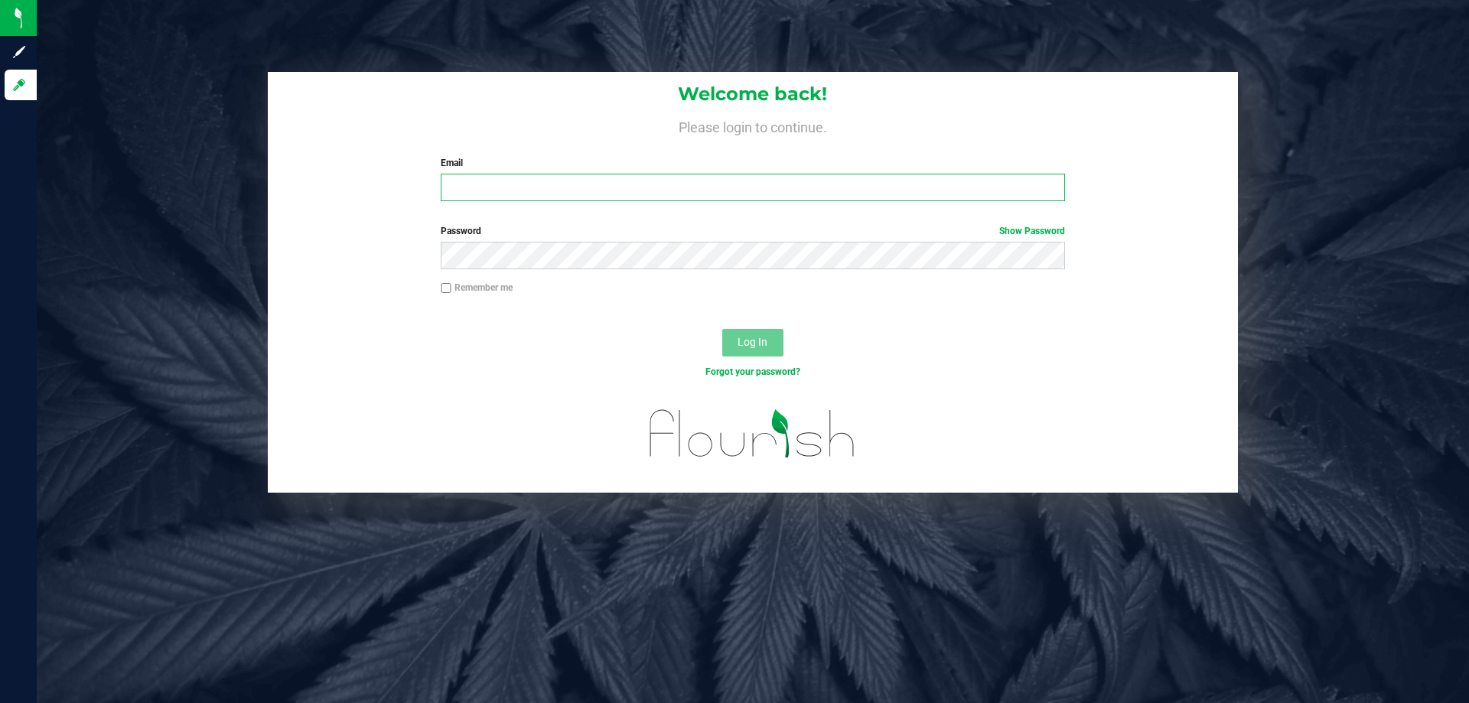
click at [468, 187] on input "Email" at bounding box center [753, 188] width 624 height 28
type input "[EMAIL_ADDRESS][DOMAIN_NAME]"
click at [722, 329] on button "Log In" at bounding box center [752, 343] width 61 height 28
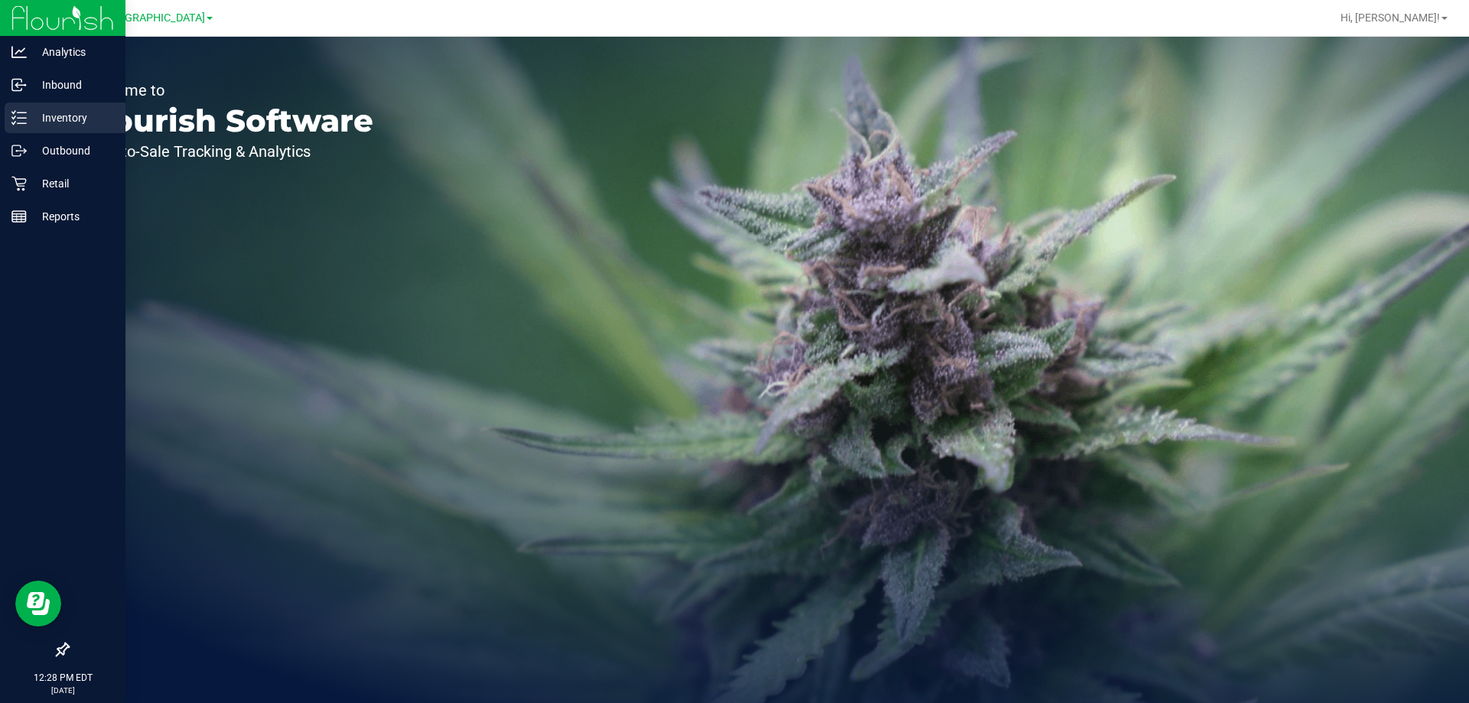
click at [77, 106] on div "Inventory" at bounding box center [65, 118] width 121 height 31
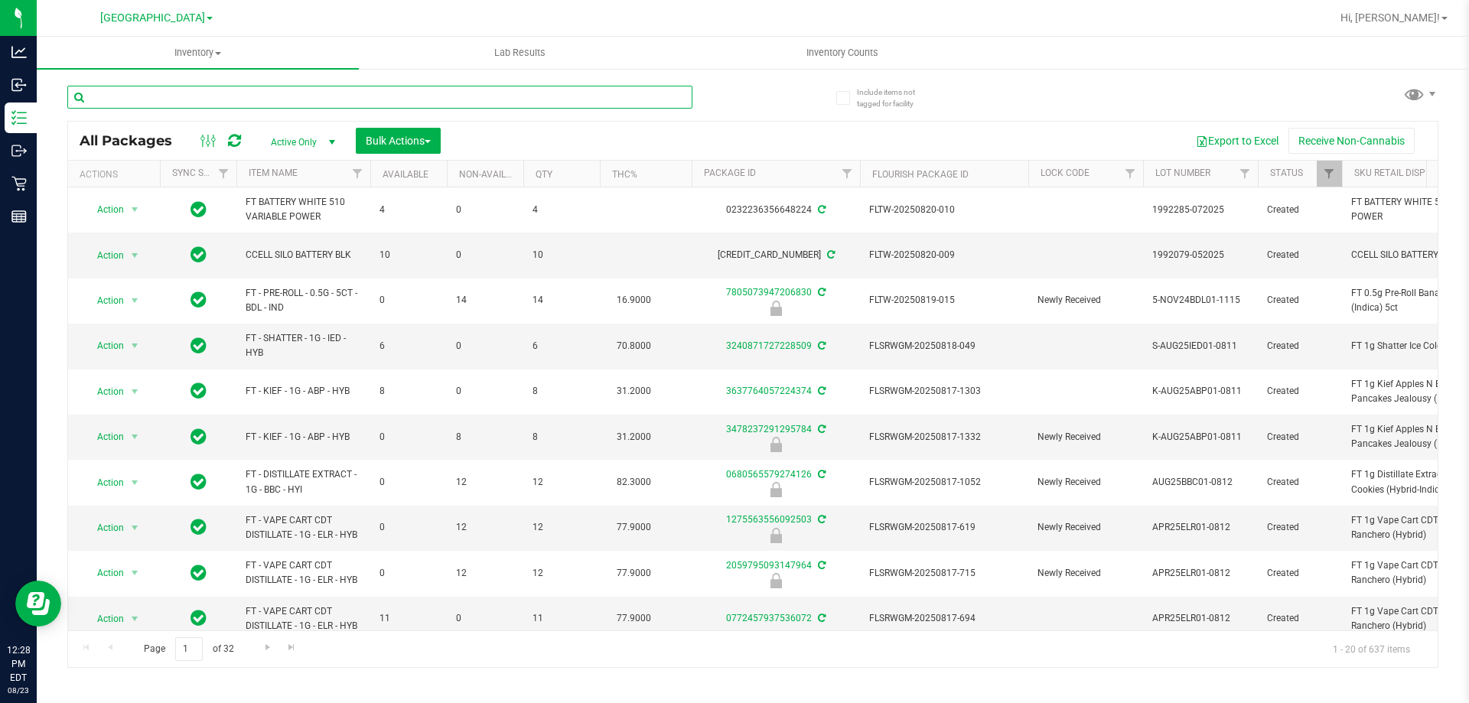
click at [364, 97] on input "text" at bounding box center [379, 97] width 625 height 23
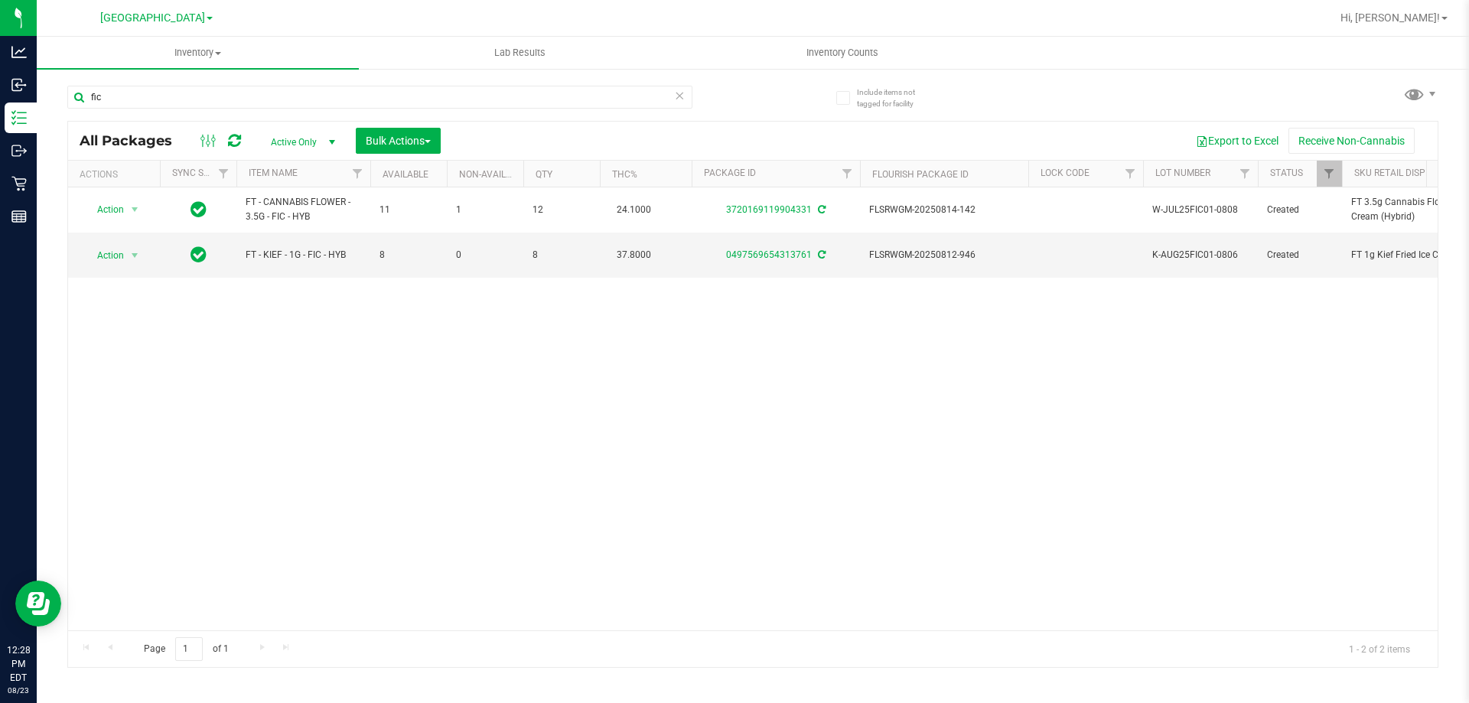
click at [418, 395] on div "Action Action Adjust qty Create package Edit attributes Global inventory Locate…" at bounding box center [753, 408] width 1370 height 443
click at [129, 99] on input "fic" at bounding box center [379, 97] width 625 height 23
type input "f"
type input "d"
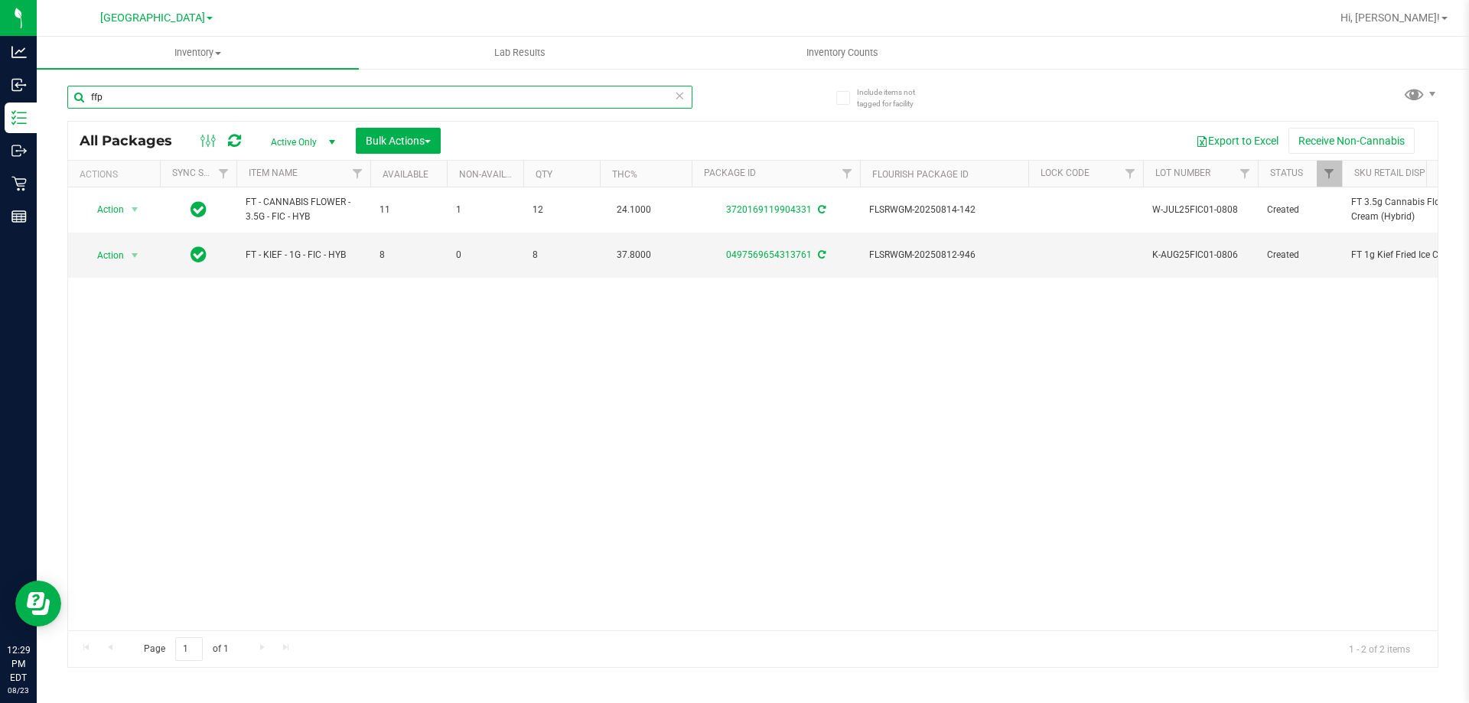
type input "ffp"
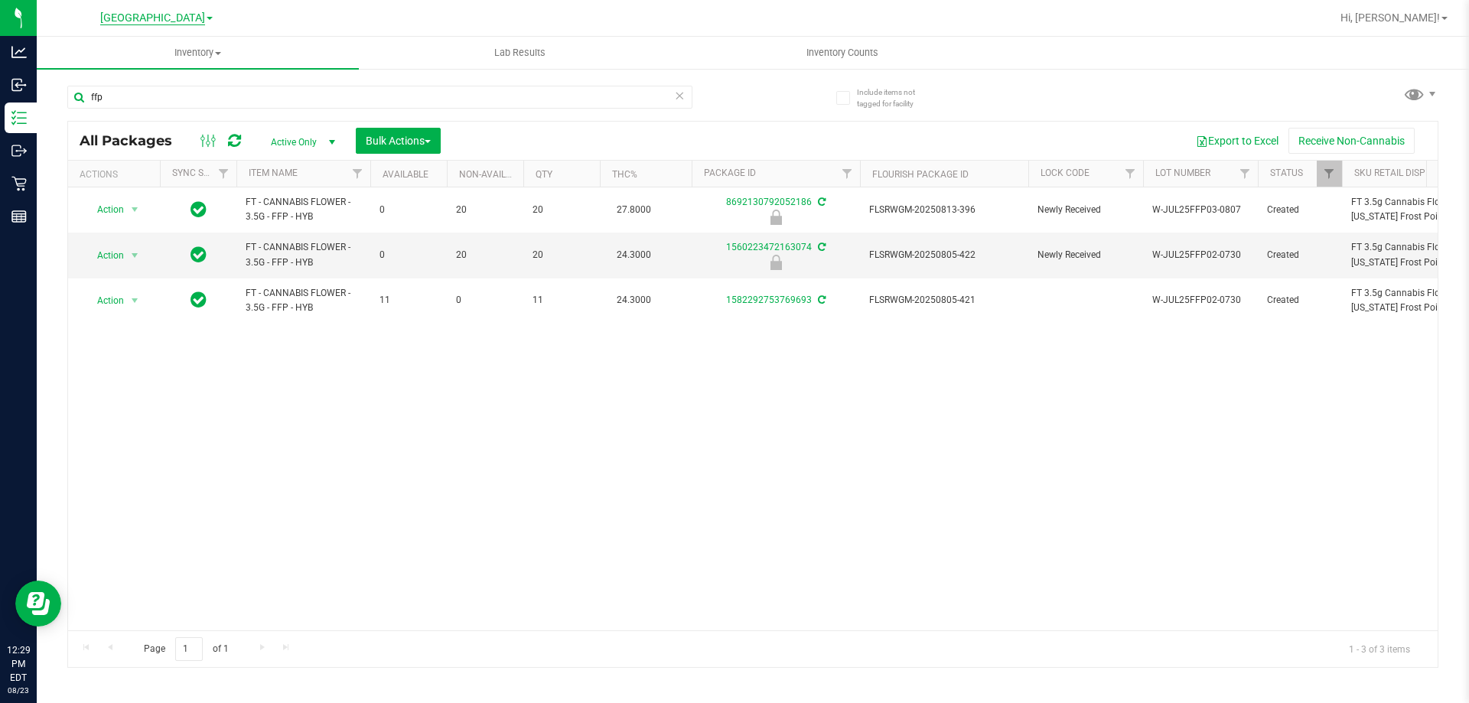
click at [163, 23] on span "[GEOGRAPHIC_DATA]" at bounding box center [152, 18] width 105 height 14
click at [112, 57] on link "[PERSON_NAME]" at bounding box center [155, 54] width 223 height 21
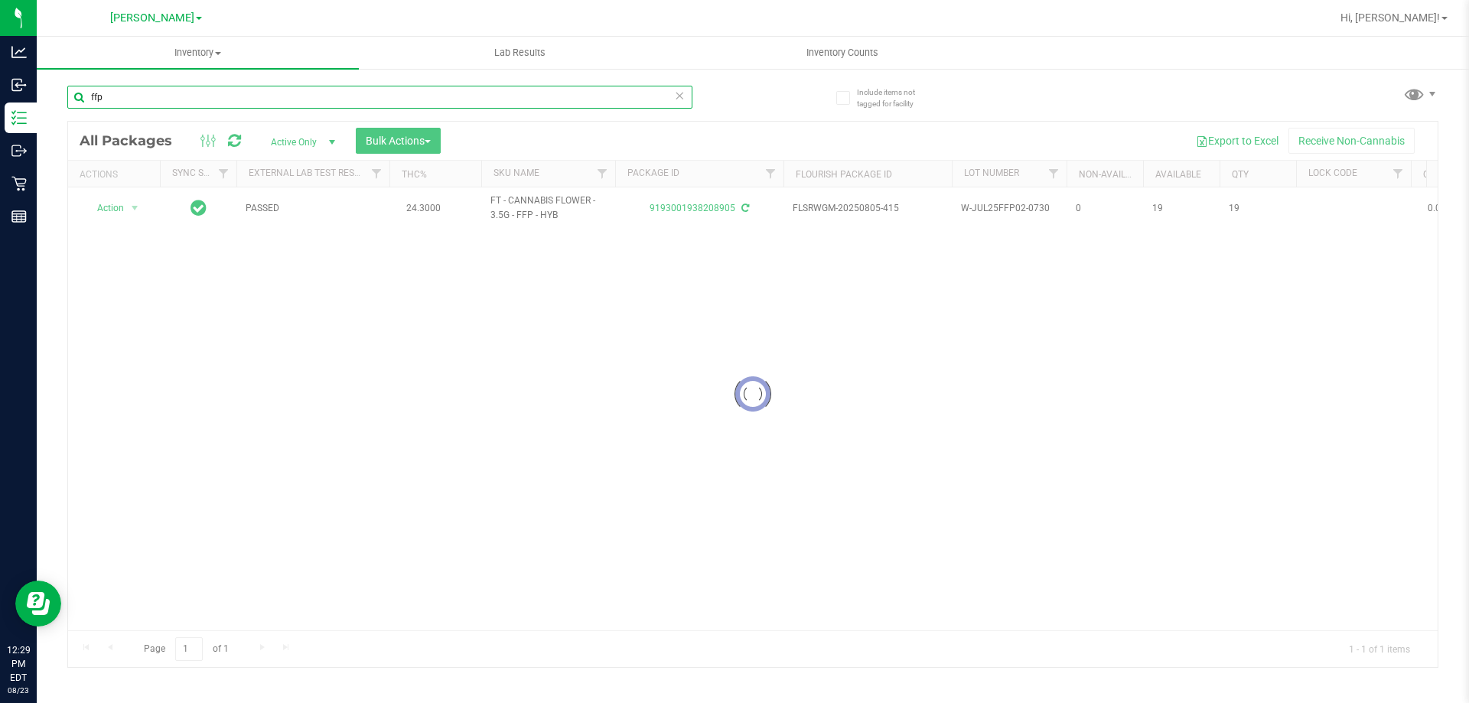
click at [150, 99] on input "ffp" at bounding box center [379, 97] width 625 height 23
type input "f"
type input "fip"
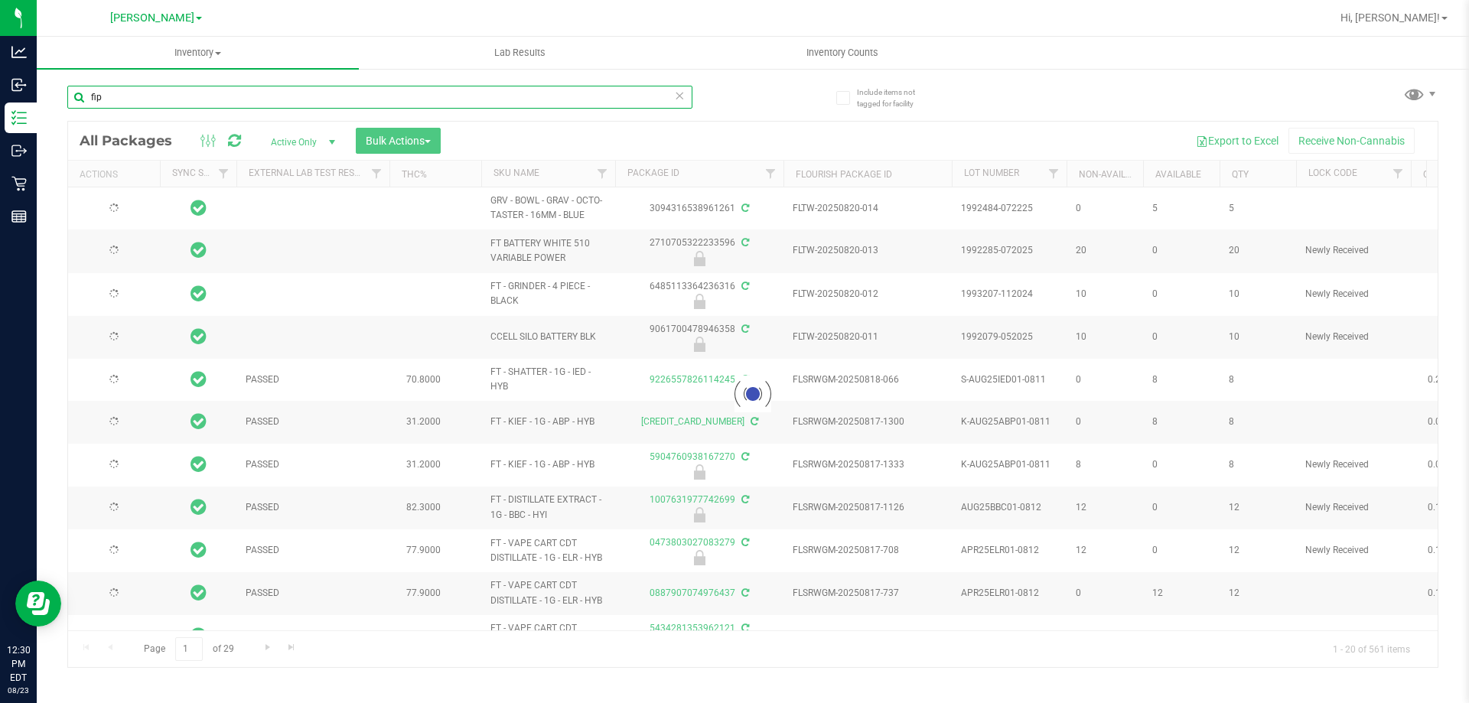
type input "[DATE]"
type input "f"
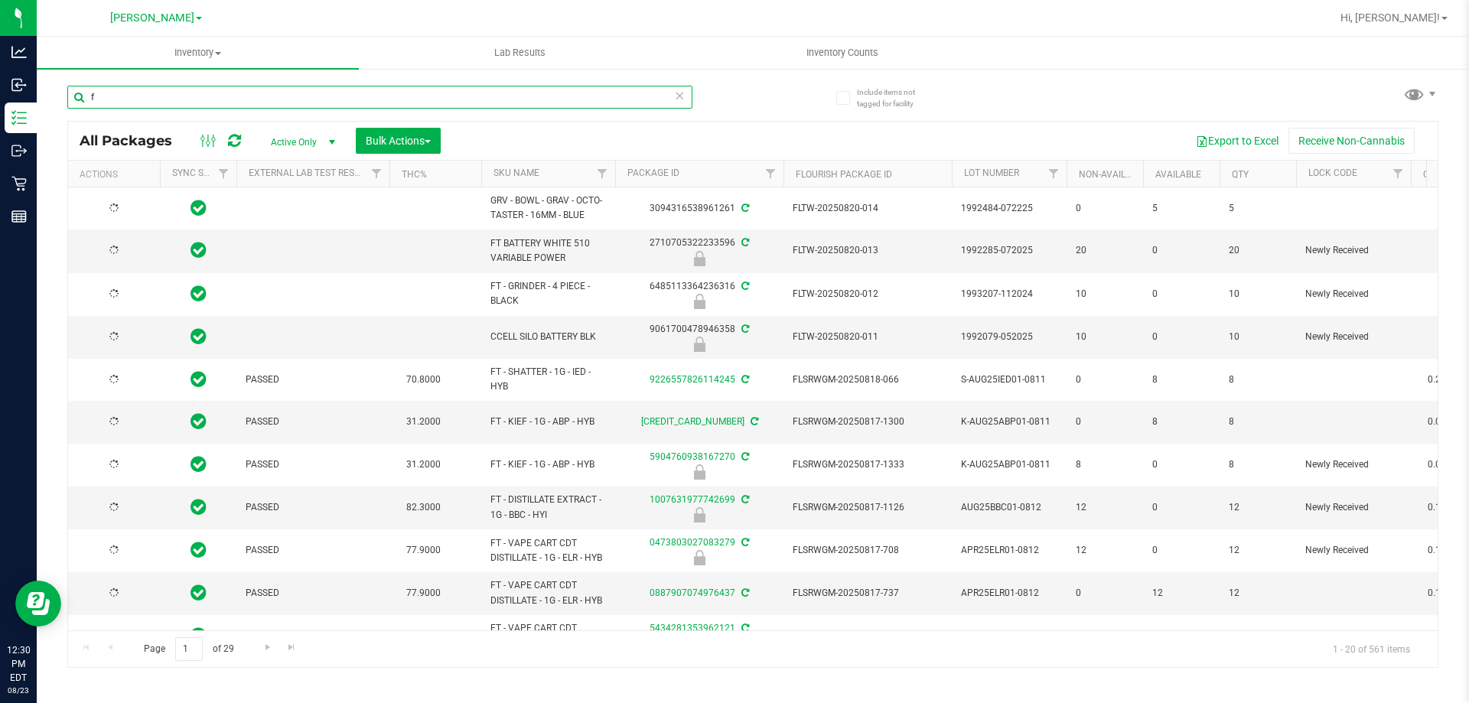
type input "[DATE]"
type input "fic"
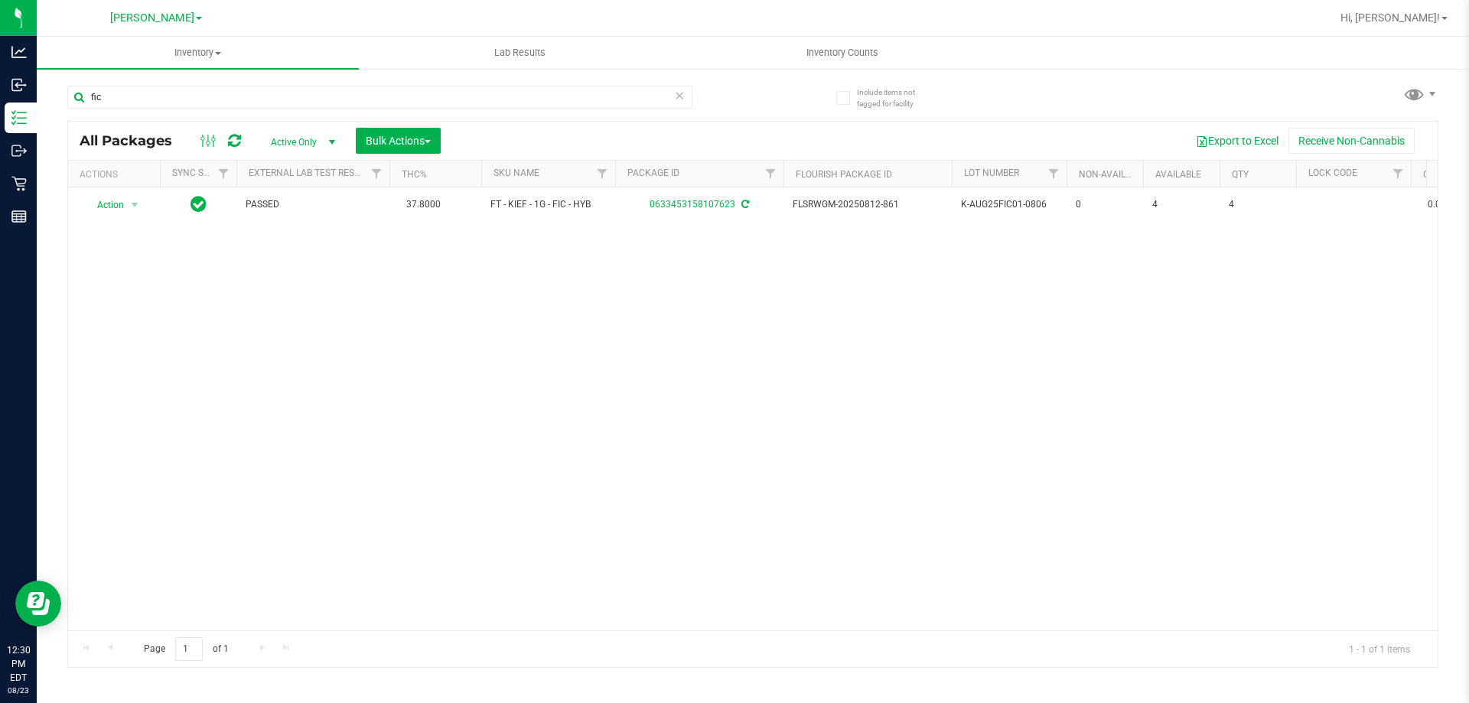
click at [762, 341] on div "Action Action Adjust qty Create package Edit attributes Global inventory Locate…" at bounding box center [753, 408] width 1370 height 443
click at [1411, 18] on span "Hi, [PERSON_NAME]!" at bounding box center [1390, 17] width 99 height 12
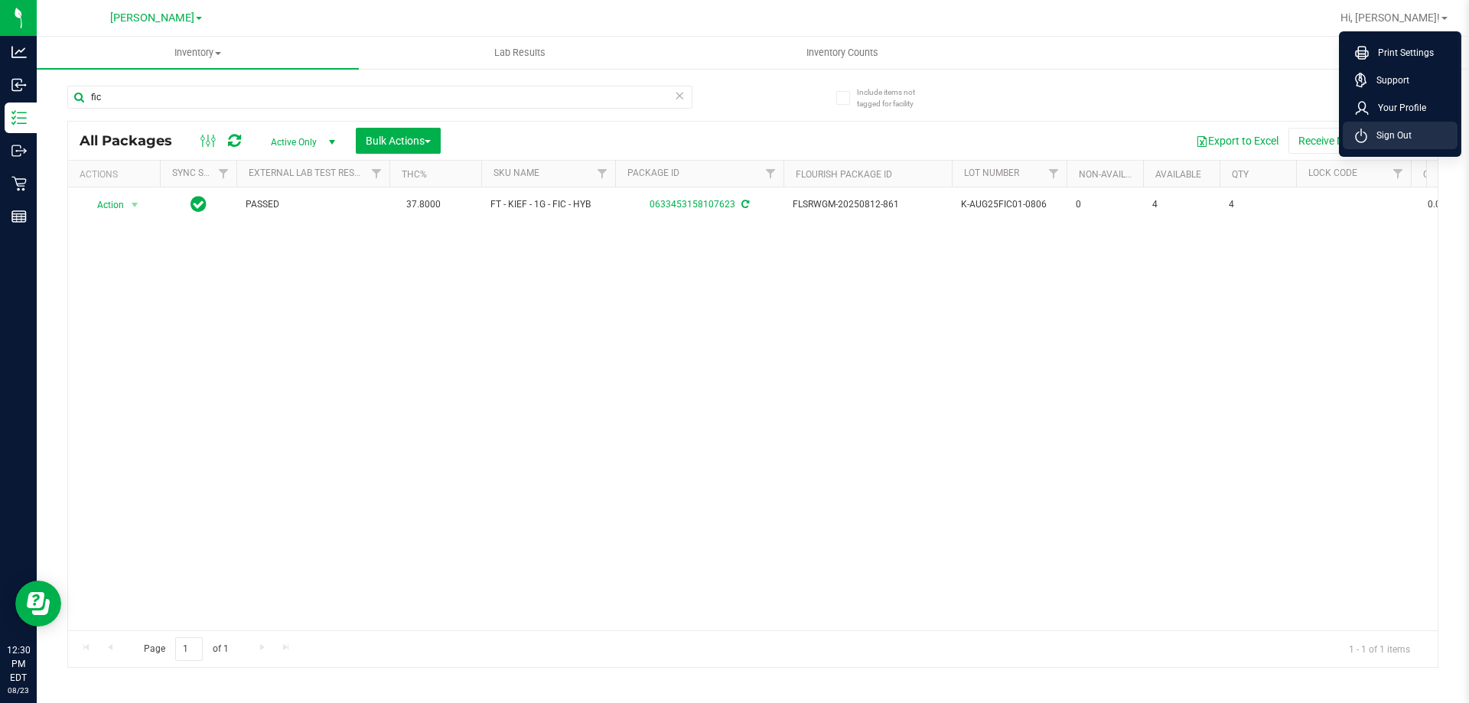
click at [1395, 134] on span "Sign Out" at bounding box center [1390, 135] width 44 height 15
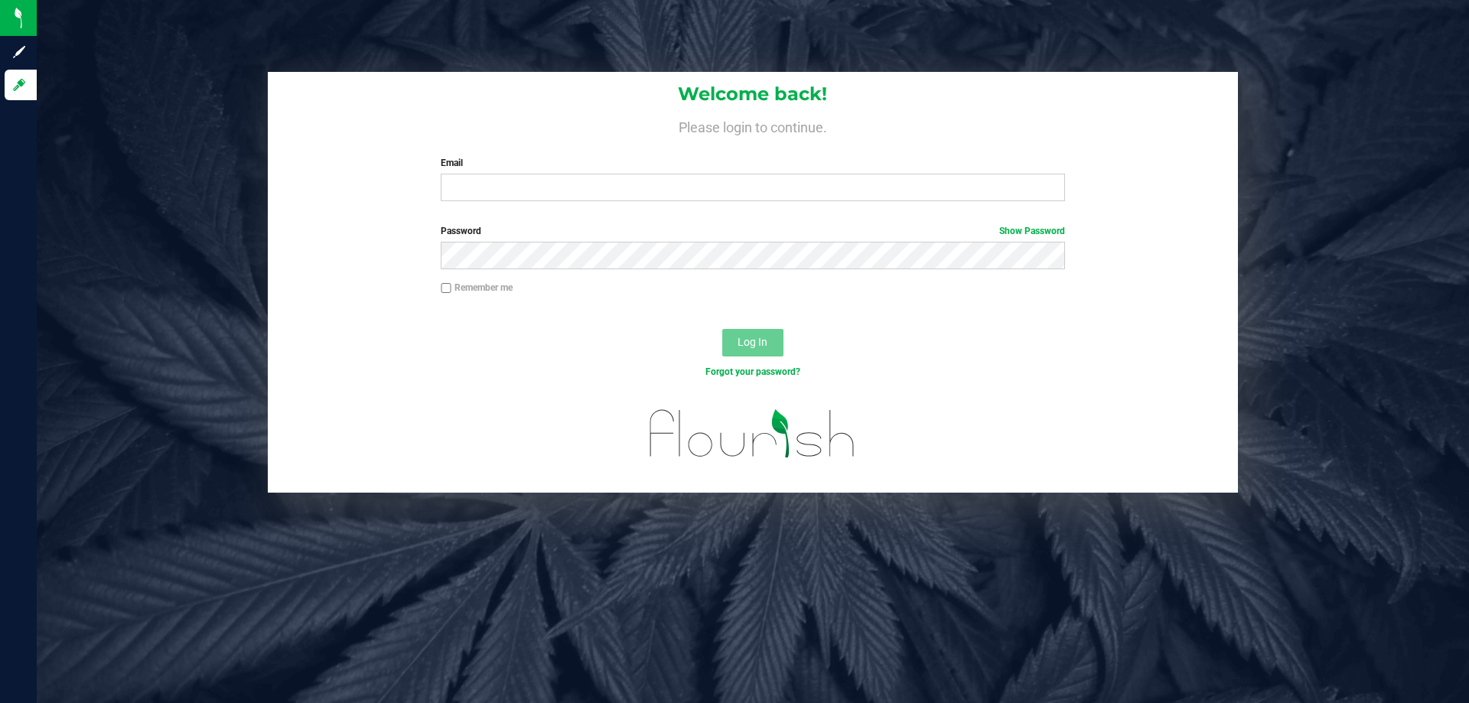
click at [256, 582] on div "Welcome back! Please login to continue. Email Required Please format your email…" at bounding box center [753, 351] width 1433 height 703
